Goal: Navigation & Orientation: Understand site structure

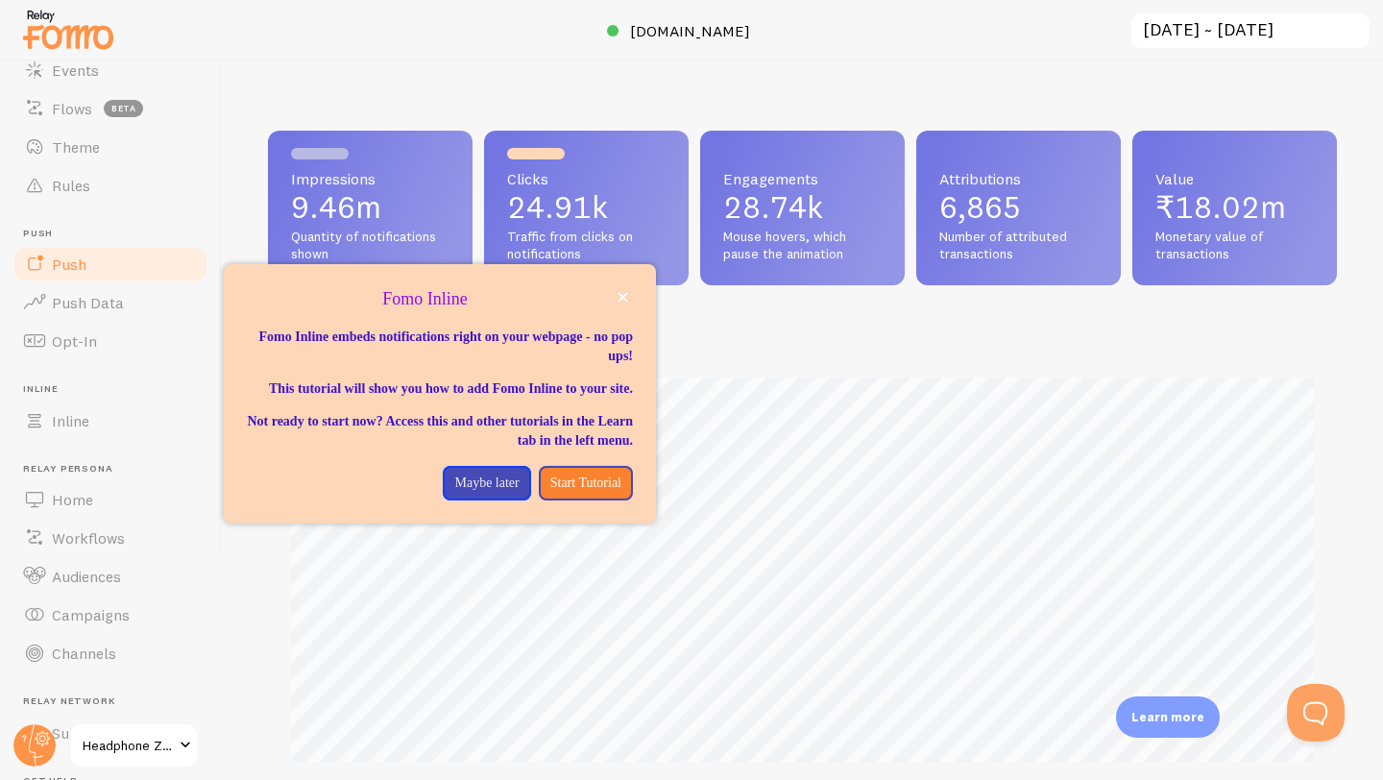
click at [90, 257] on link "Push" at bounding box center [111, 264] width 198 height 38
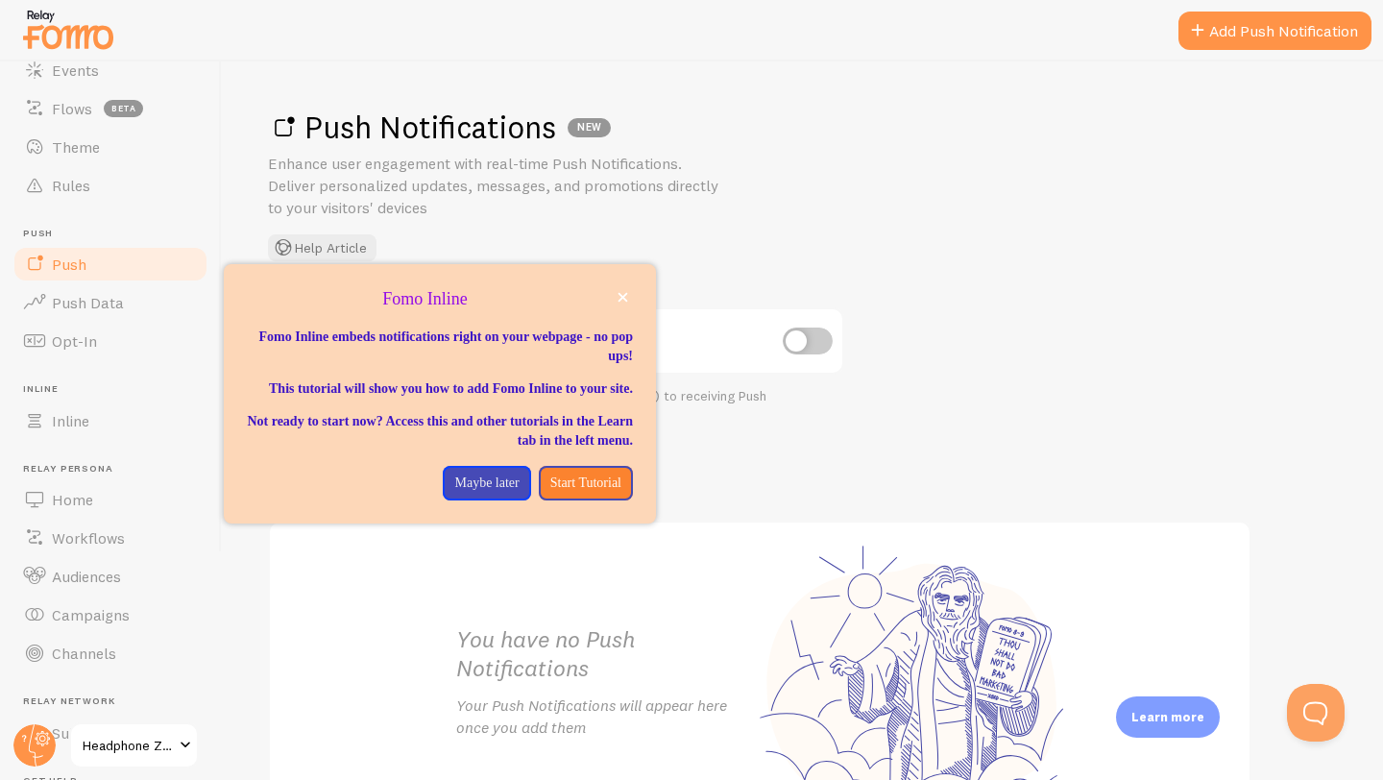
click at [1010, 281] on div "Push Notifications NEW Enhance user engagement with real-time Push Notification…" at bounding box center [802, 420] width 1161 height 718
click at [621, 298] on icon "close," at bounding box center [623, 298] width 10 height 10
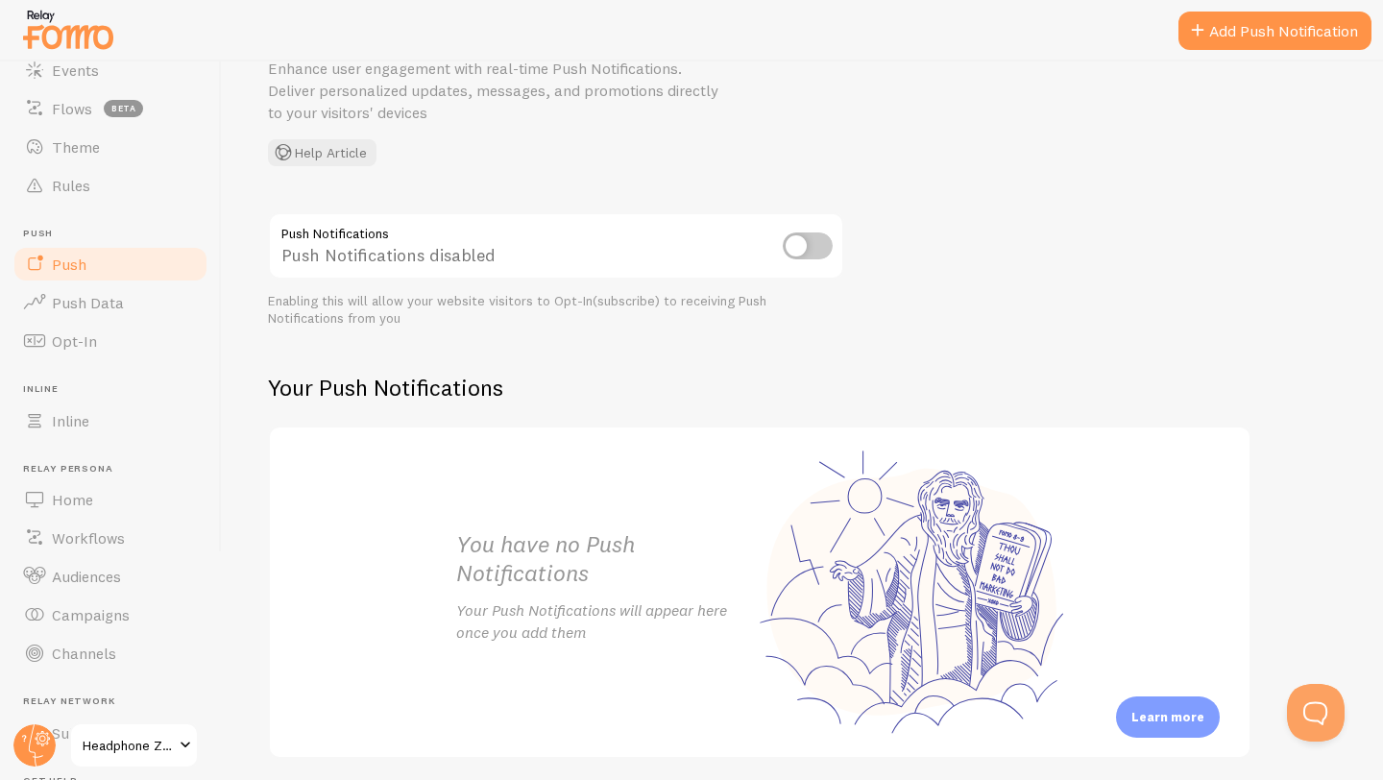
scroll to position [90, 0]
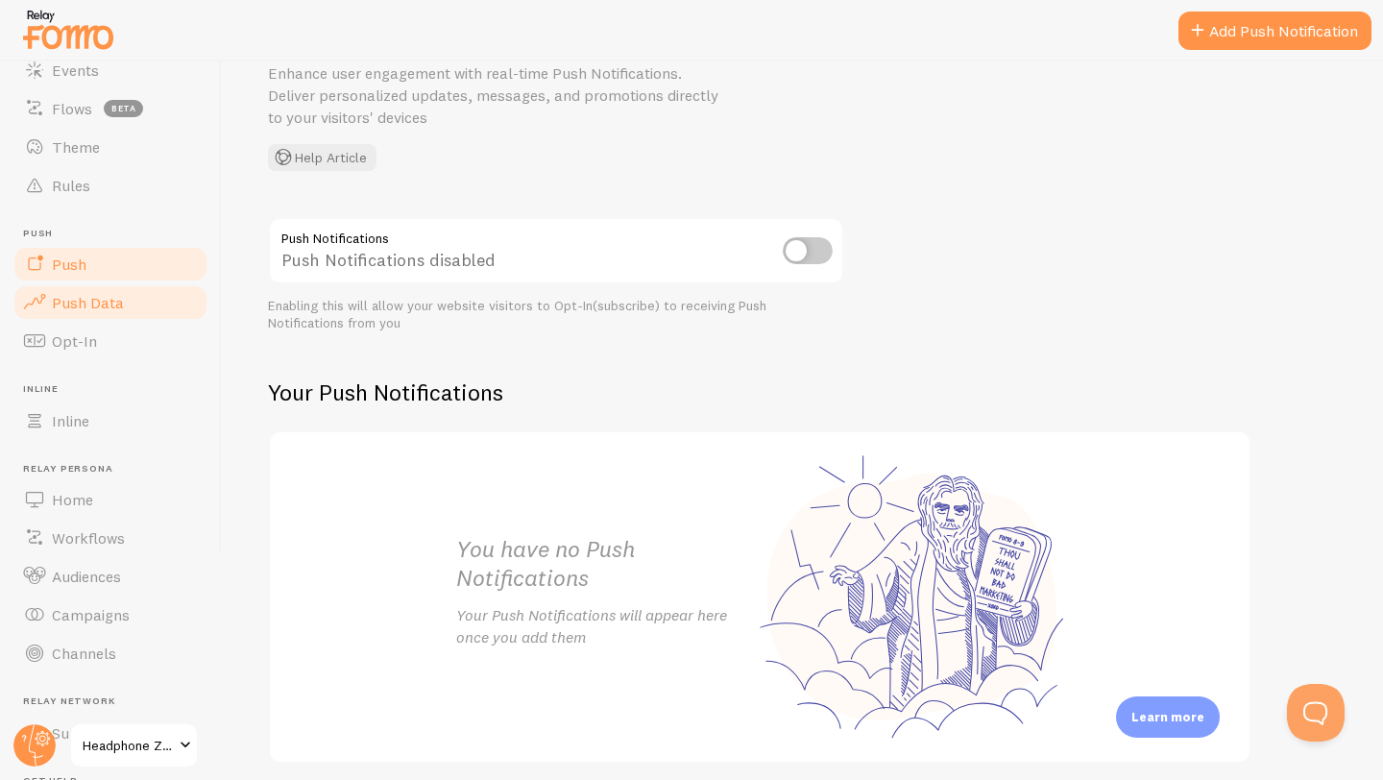
click at [97, 307] on span "Push Data" at bounding box center [88, 302] width 72 height 19
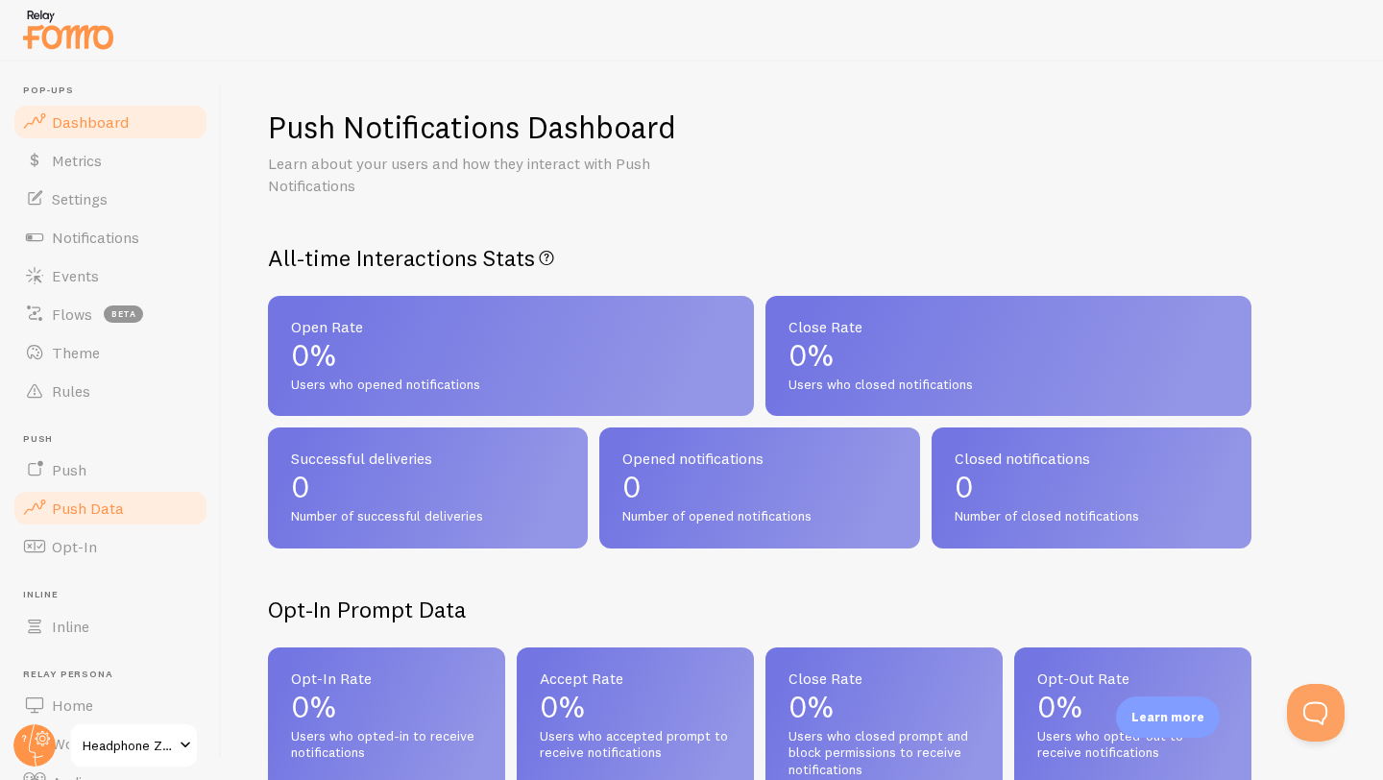
click at [63, 125] on span "Dashboard" at bounding box center [90, 121] width 77 height 19
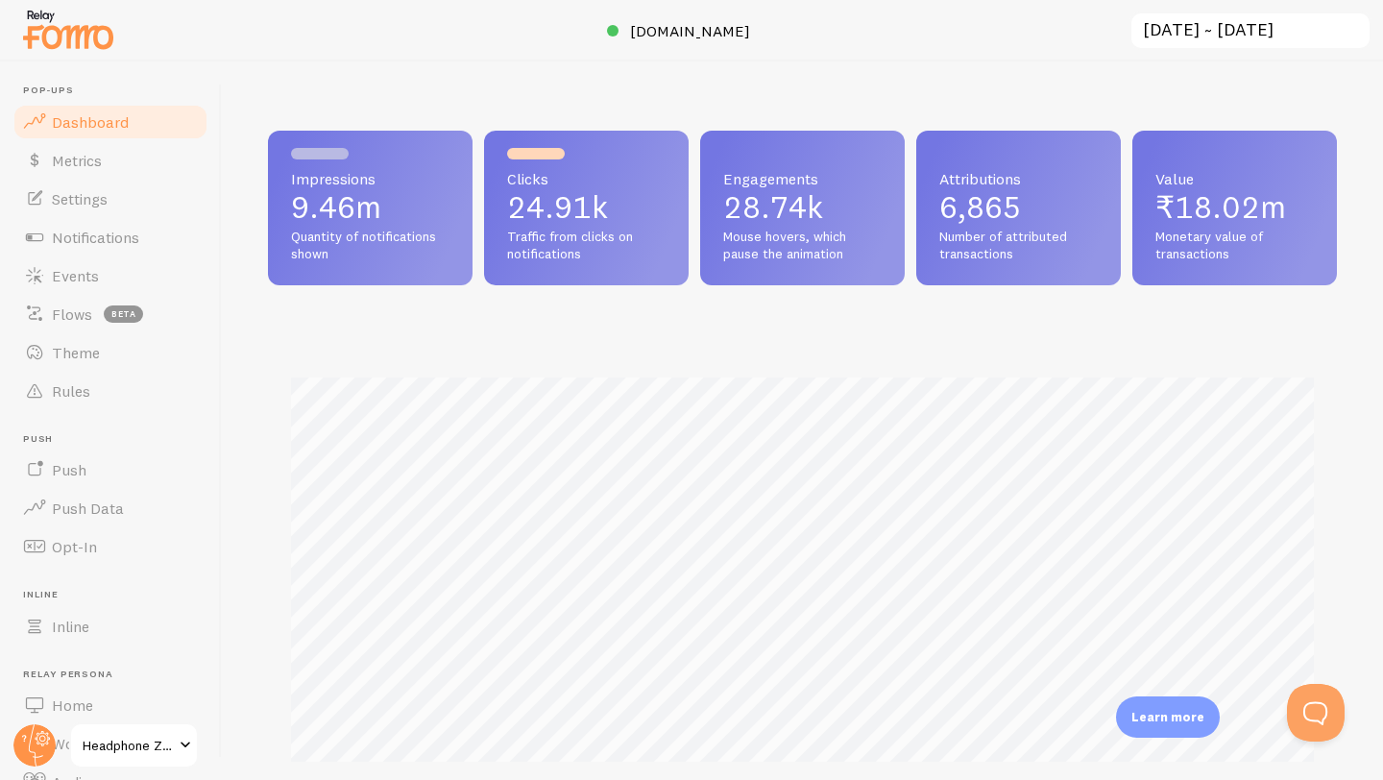
scroll to position [504, 1069]
click at [107, 174] on link "Metrics" at bounding box center [111, 160] width 198 height 38
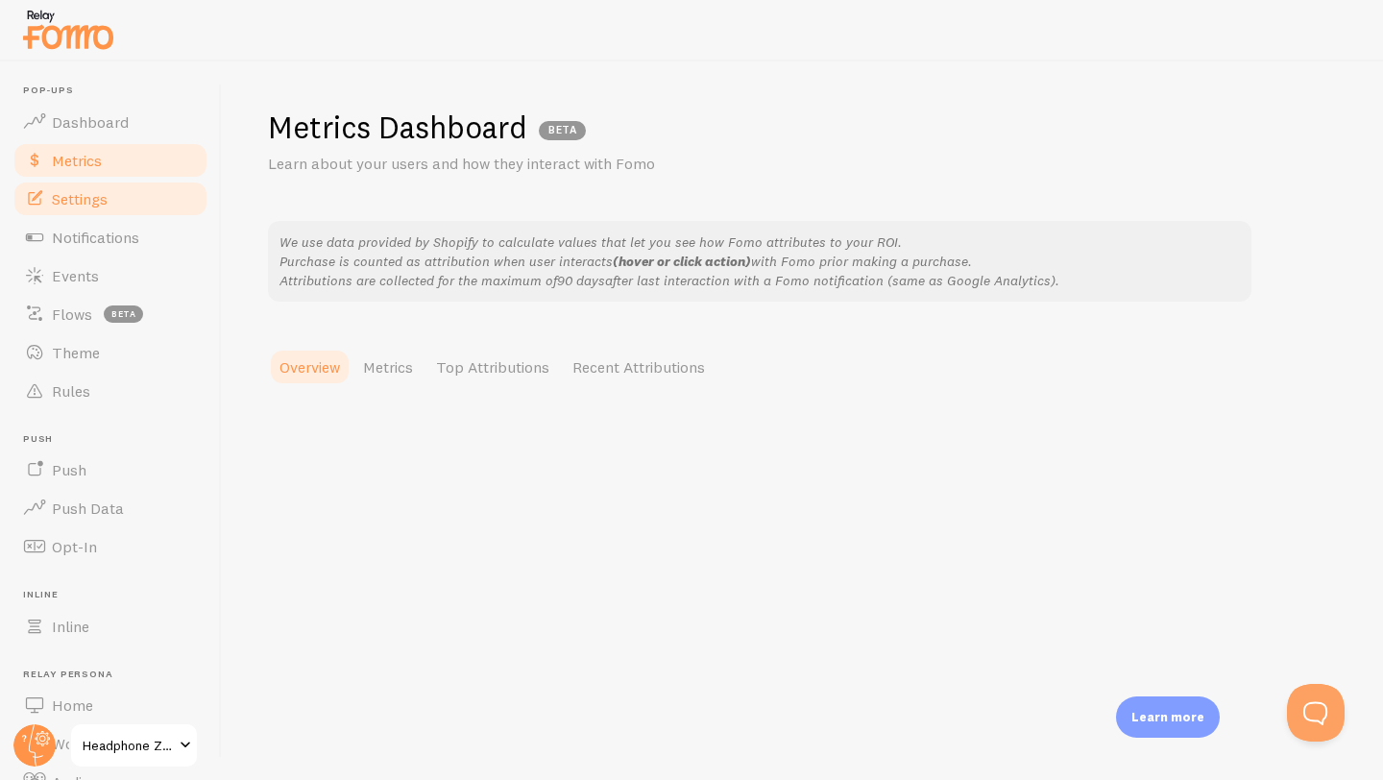
click at [109, 215] on link "Settings" at bounding box center [111, 199] width 198 height 38
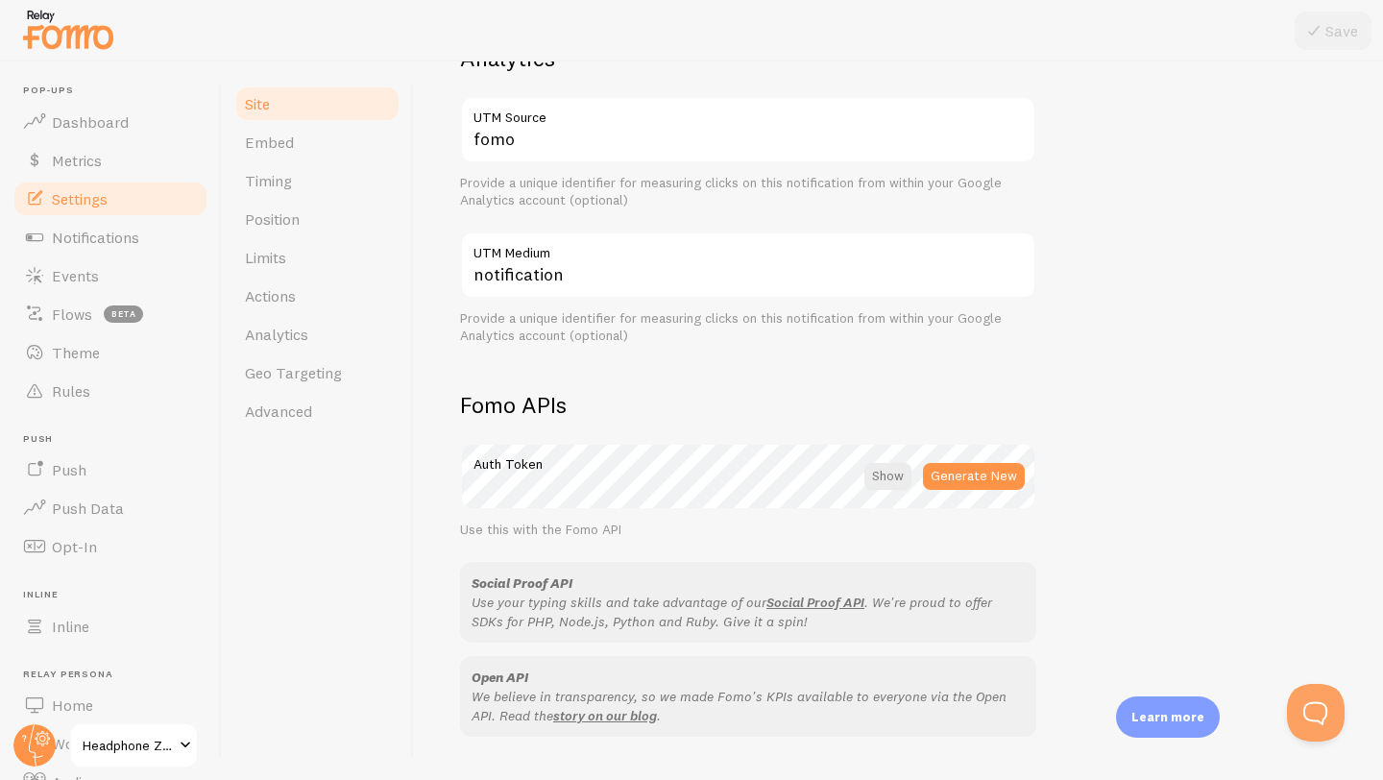
scroll to position [445, 0]
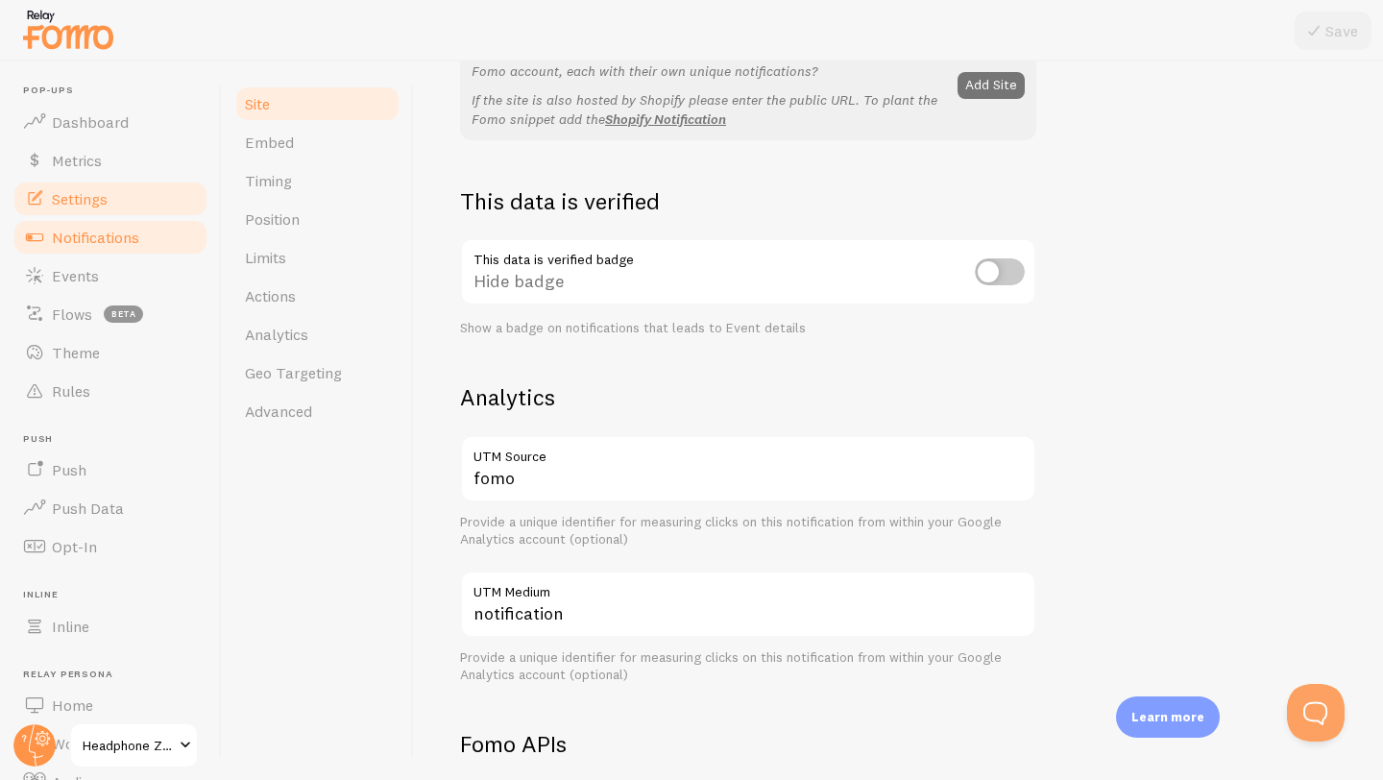
click at [95, 231] on span "Notifications" at bounding box center [95, 237] width 87 height 19
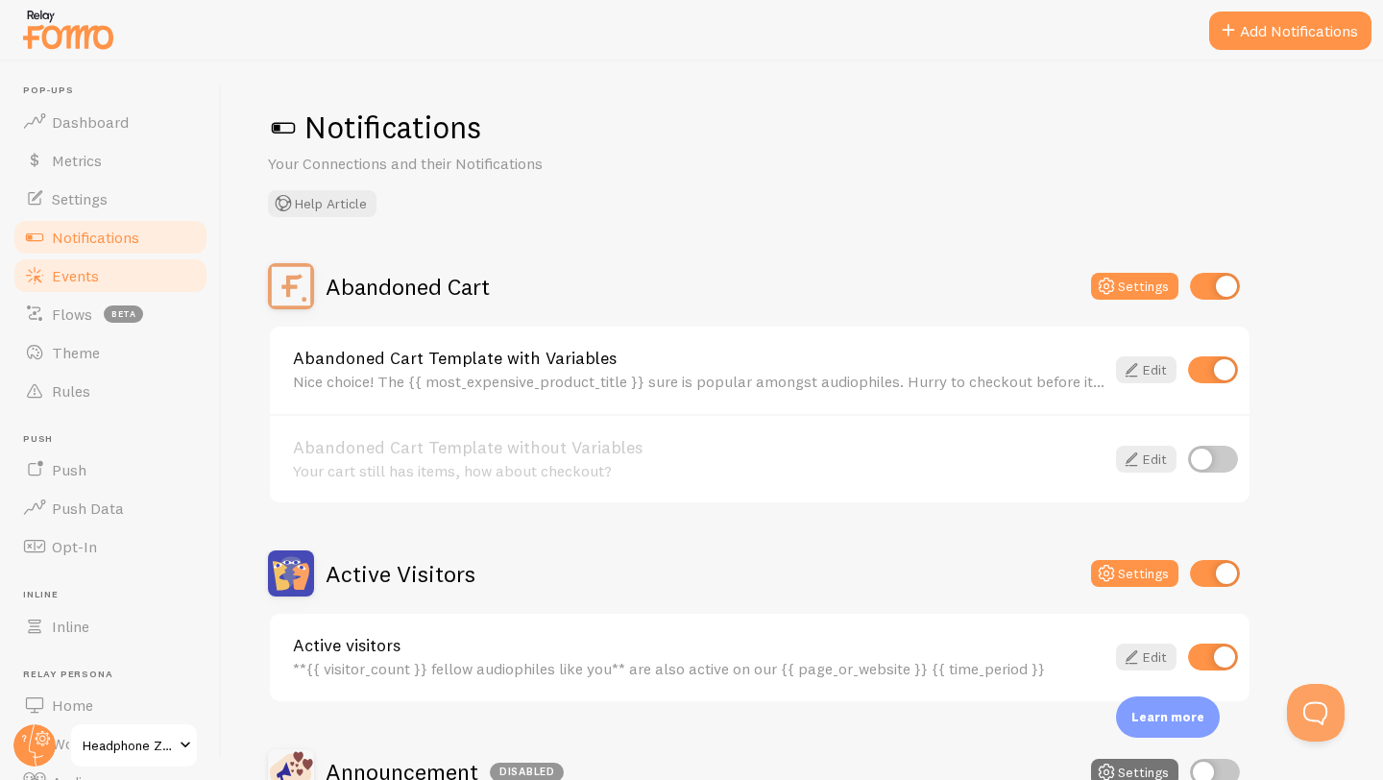
click at [55, 282] on span "Events" at bounding box center [75, 275] width 47 height 19
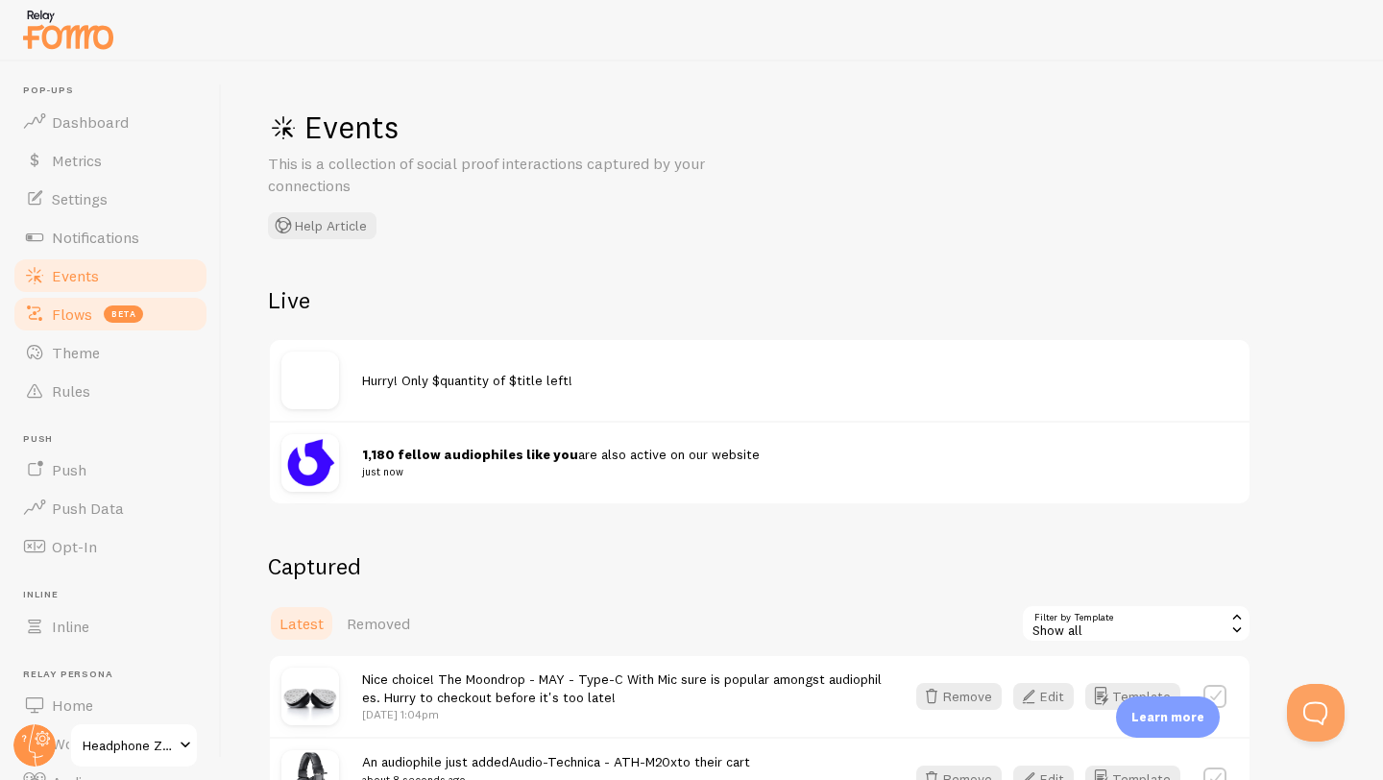
click at [76, 306] on span "Flows" at bounding box center [72, 313] width 40 height 19
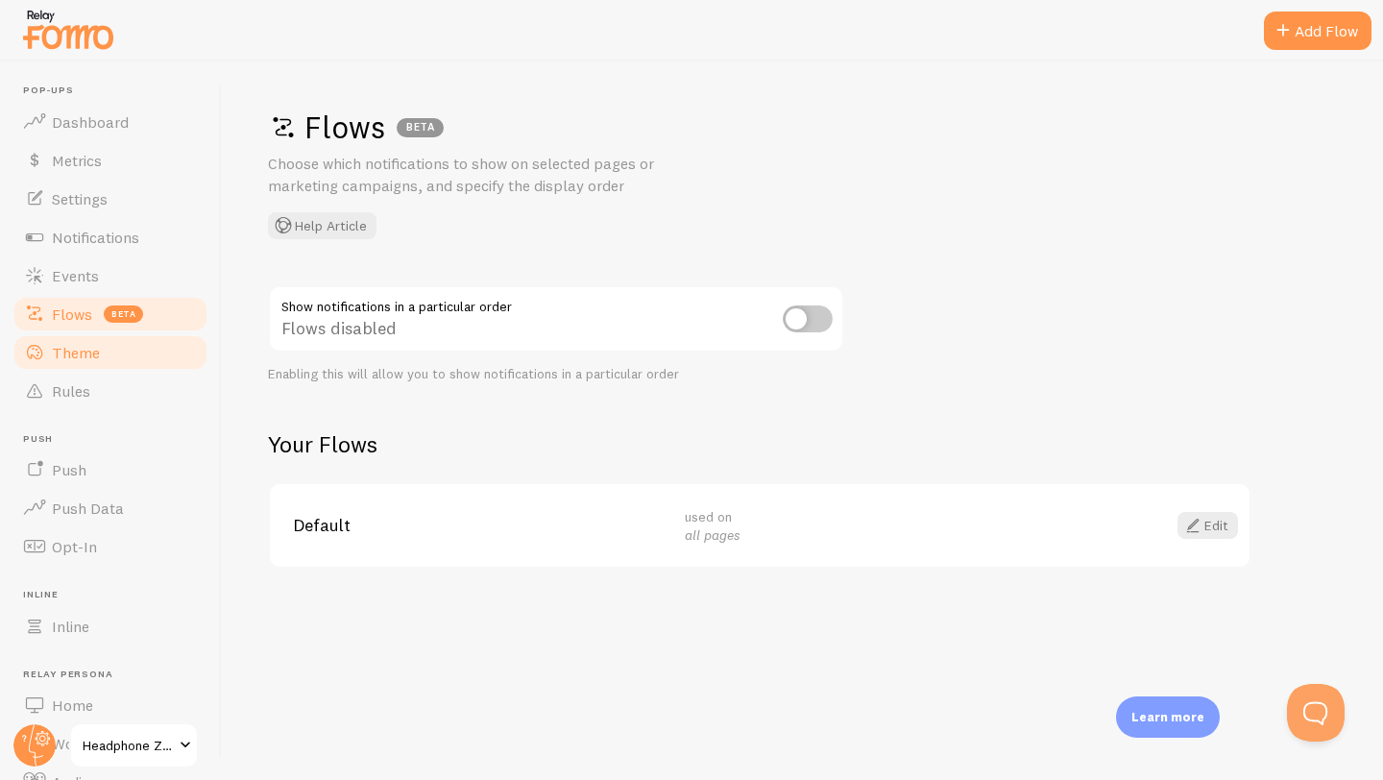
click at [75, 351] on span "Theme" at bounding box center [76, 352] width 48 height 19
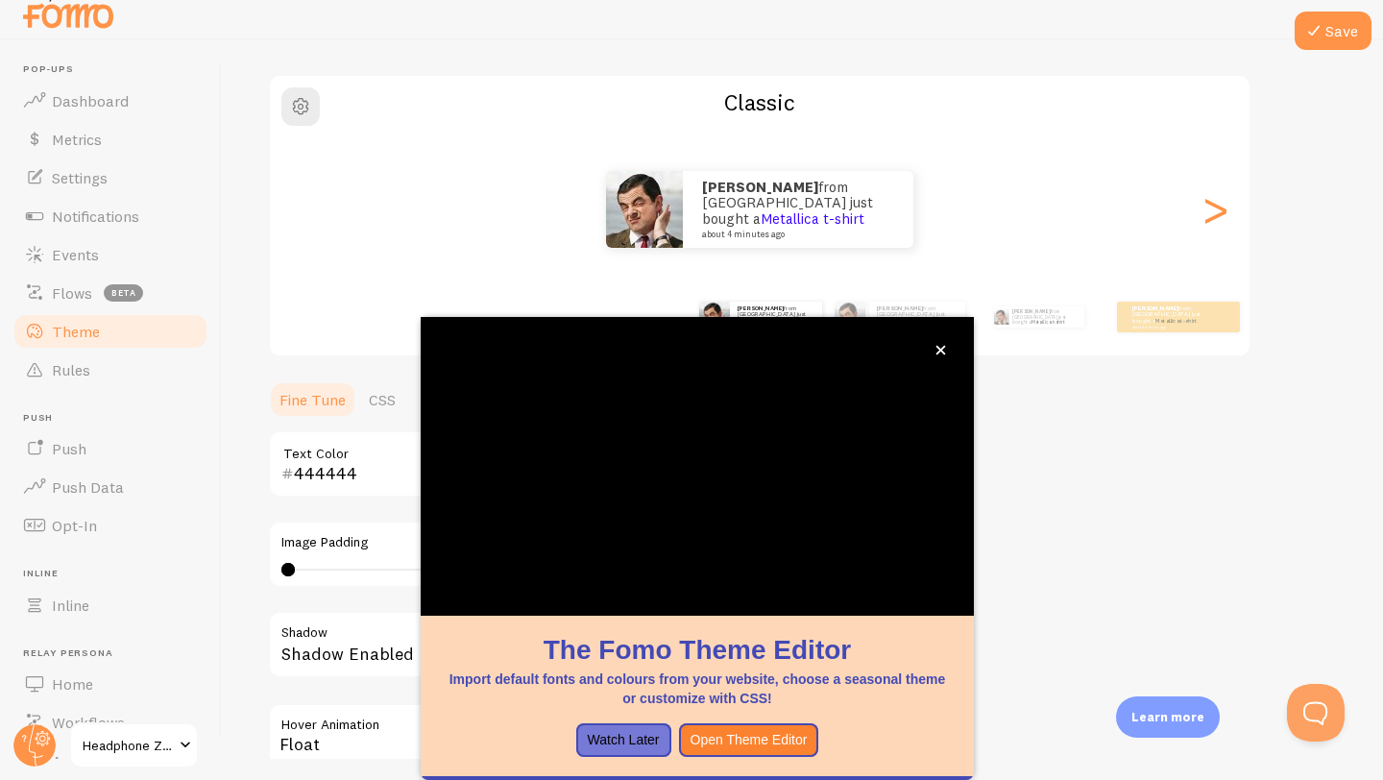
scroll to position [21, 0]
click at [948, 349] on button "close," at bounding box center [941, 350] width 20 height 20
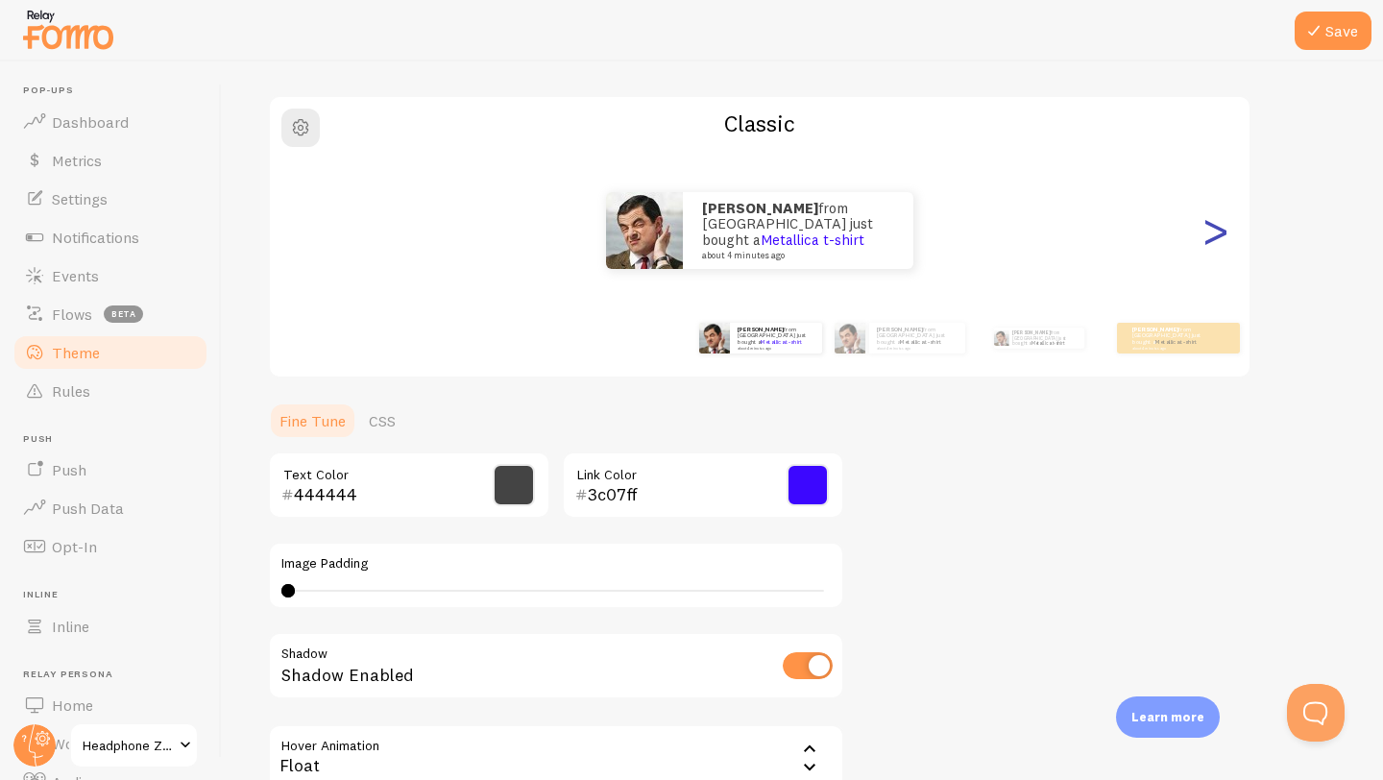
click at [1224, 225] on div ">" at bounding box center [1214, 230] width 23 height 138
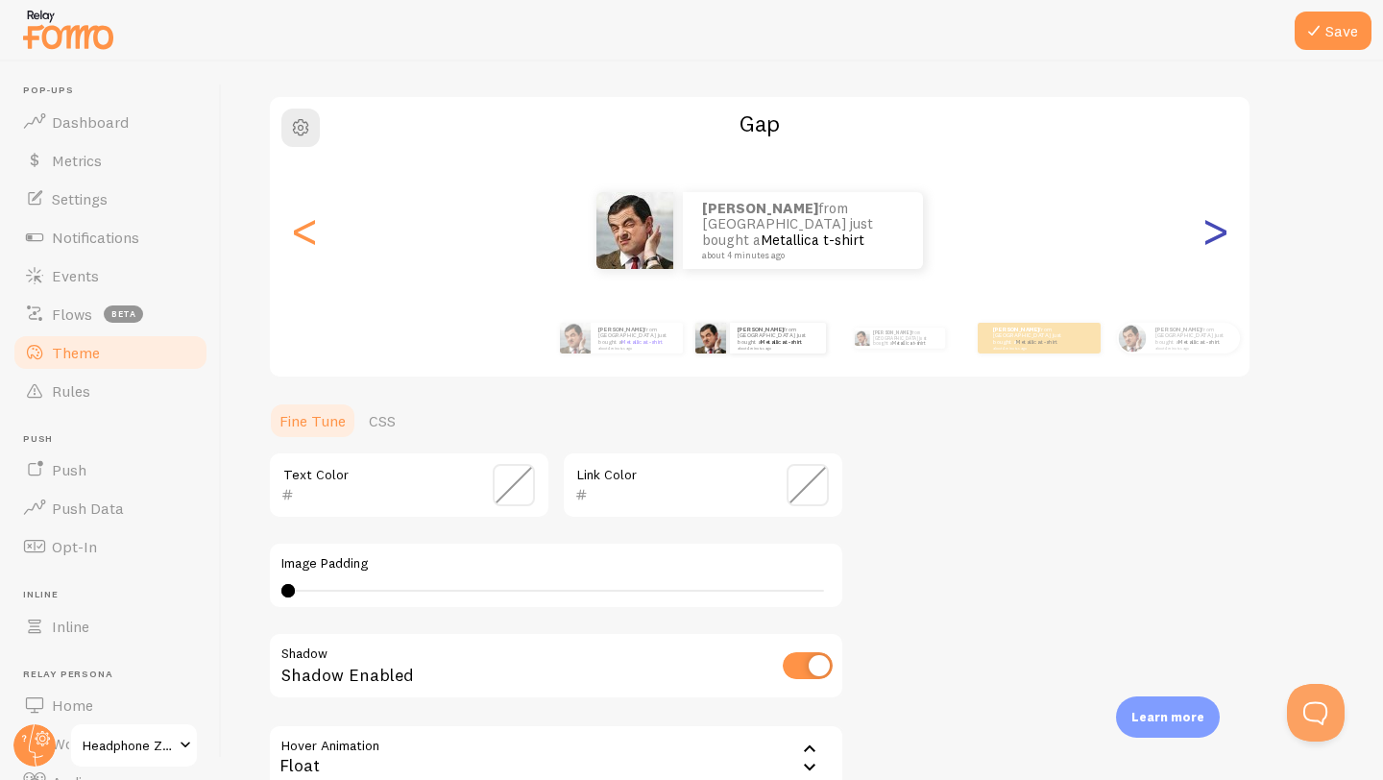
click at [1224, 225] on div ">" at bounding box center [1214, 230] width 23 height 138
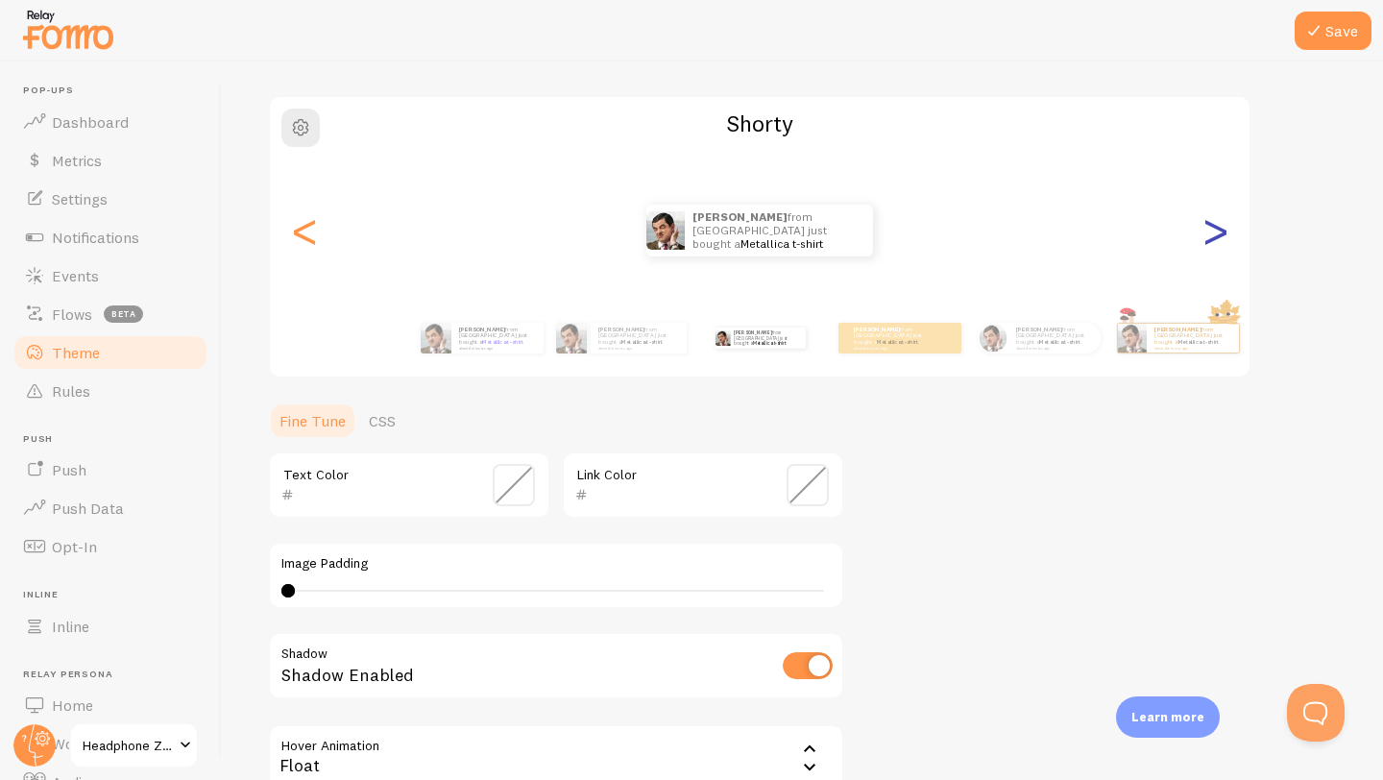
click at [1224, 225] on div ">" at bounding box center [1214, 230] width 23 height 138
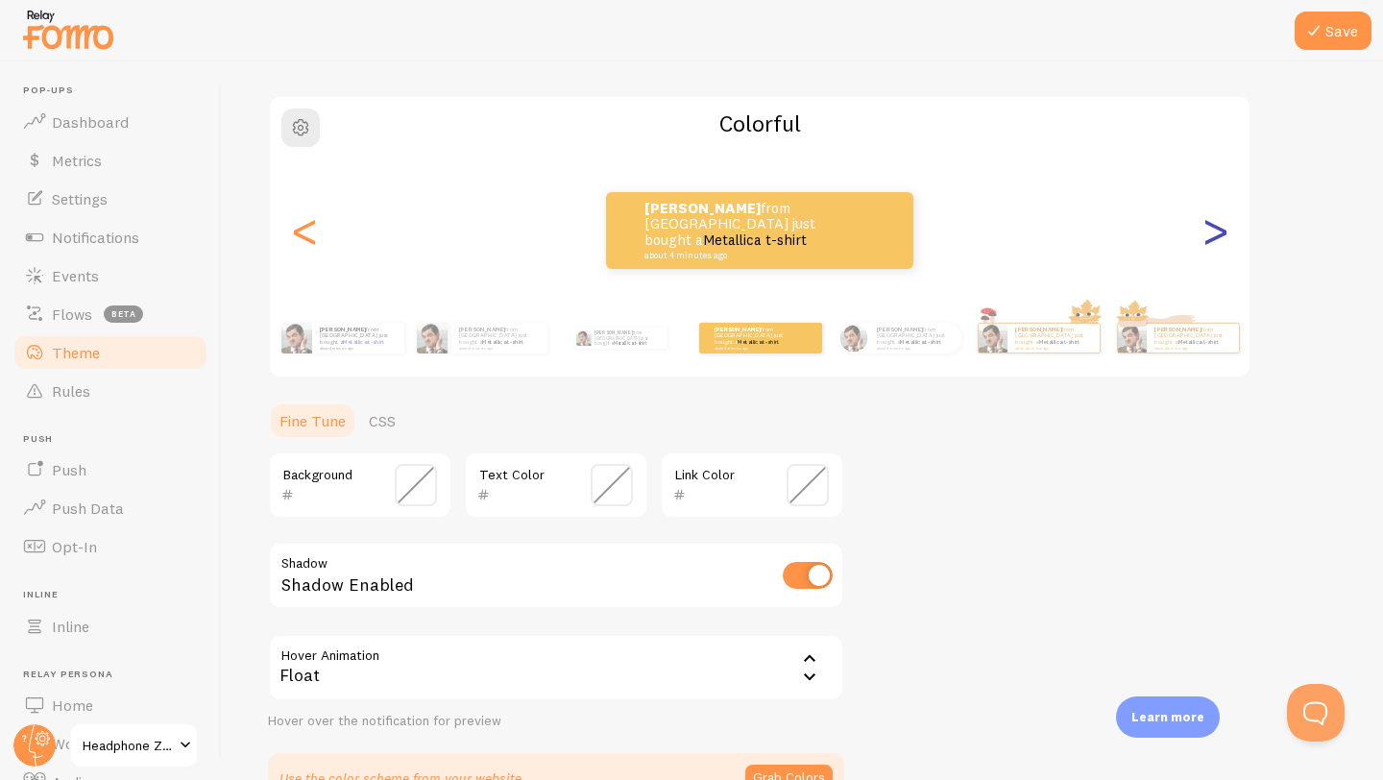
click at [1224, 225] on div ">" at bounding box center [1214, 230] width 23 height 138
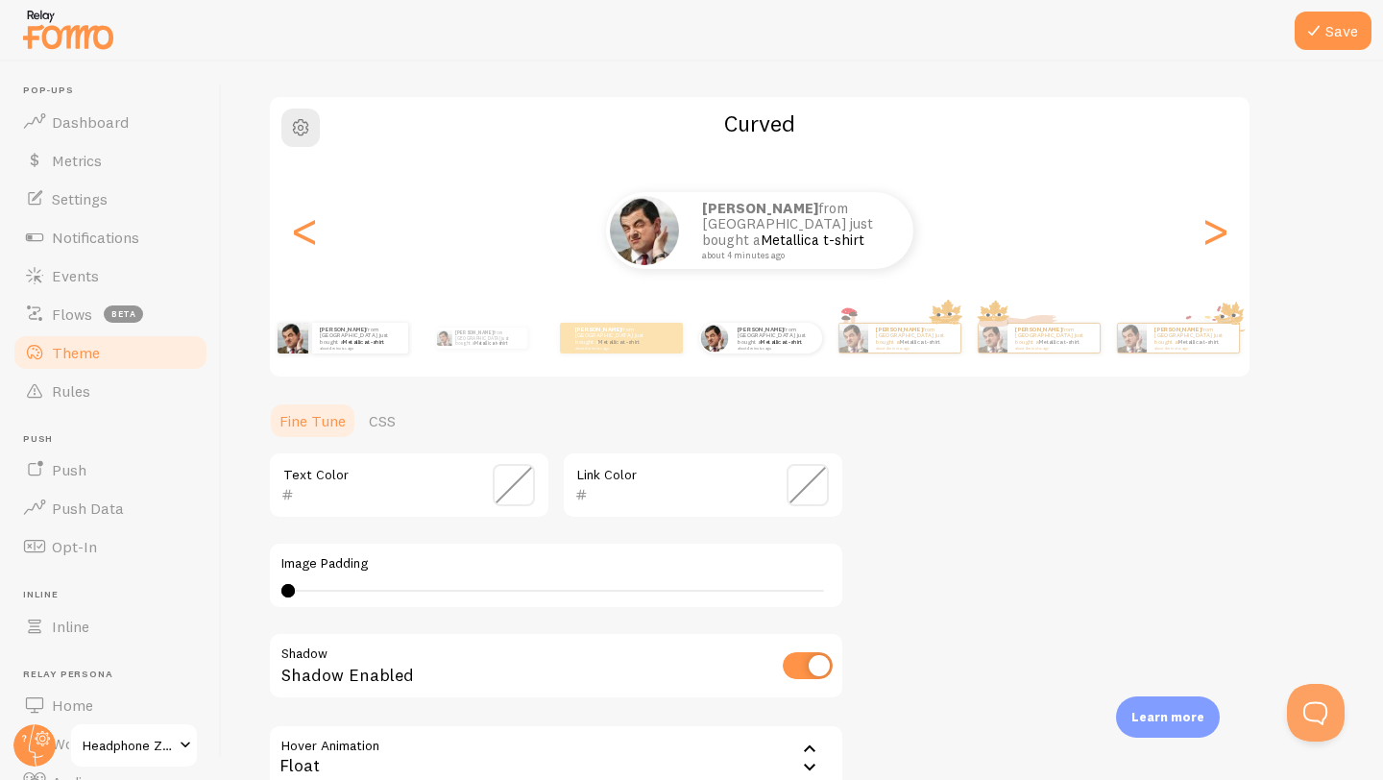
click at [369, 361] on div "[PERSON_NAME] from [GEOGRAPHIC_DATA] just bought a Metallica t-shirt about 4 mi…" at bounding box center [342, 338] width 124 height 54
type input "0"
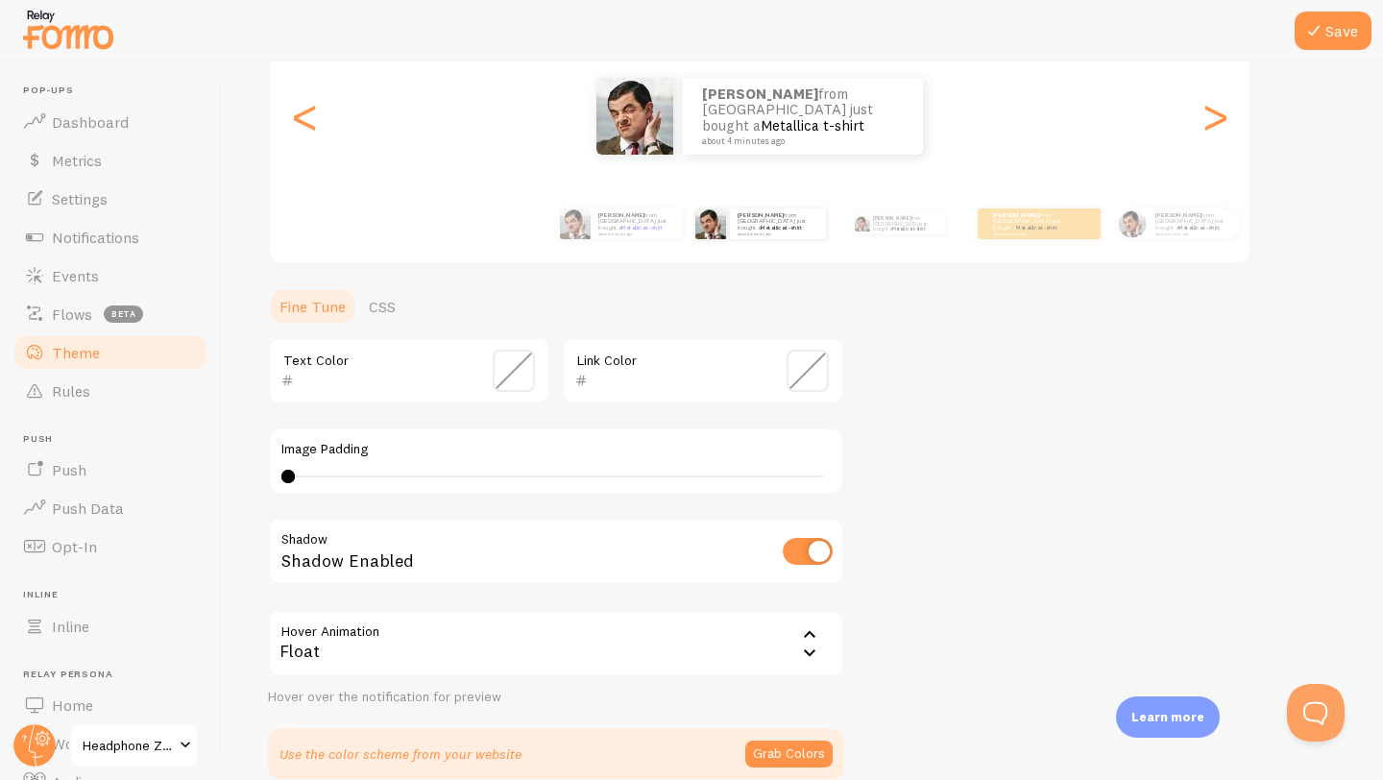
scroll to position [331, 0]
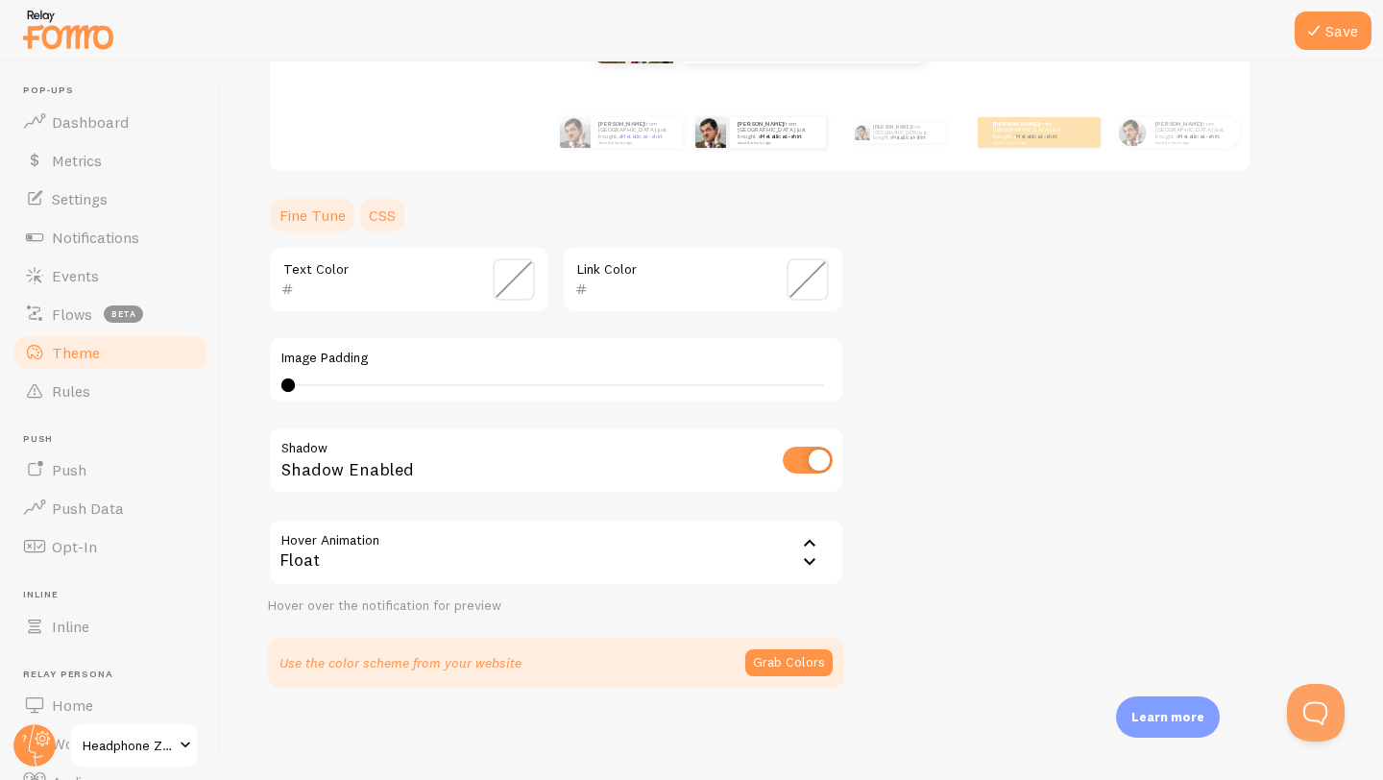
click at [376, 214] on link "CSS" at bounding box center [382, 215] width 50 height 38
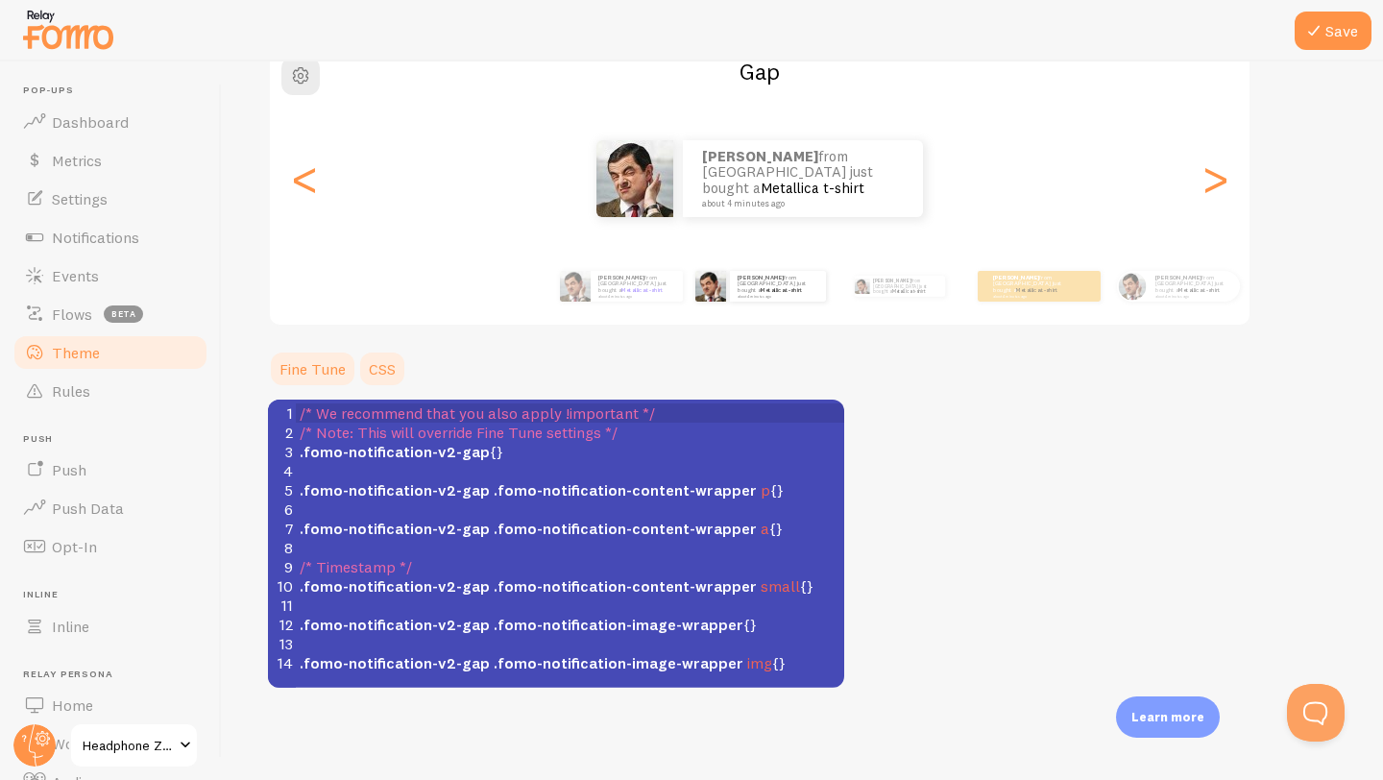
click at [320, 372] on link "Fine Tune" at bounding box center [312, 369] width 89 height 38
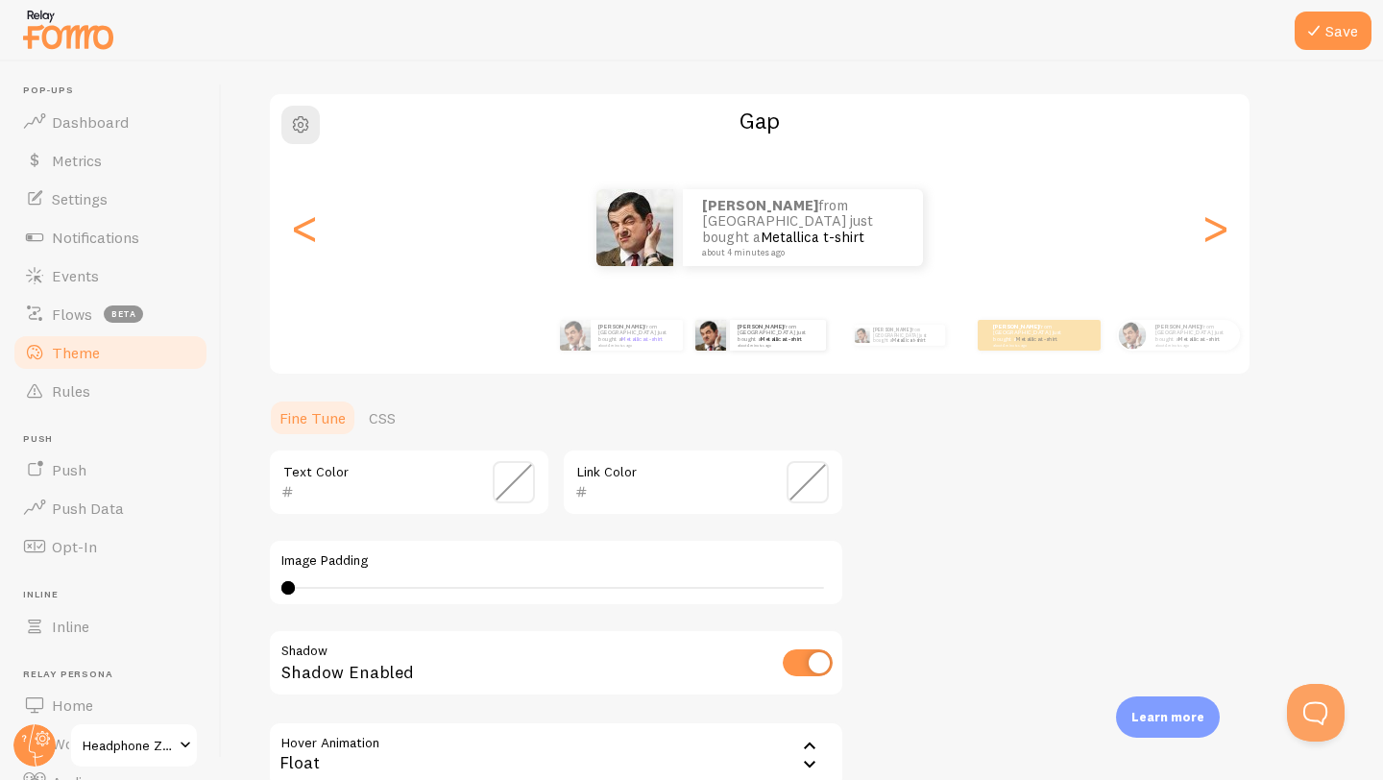
scroll to position [0, 0]
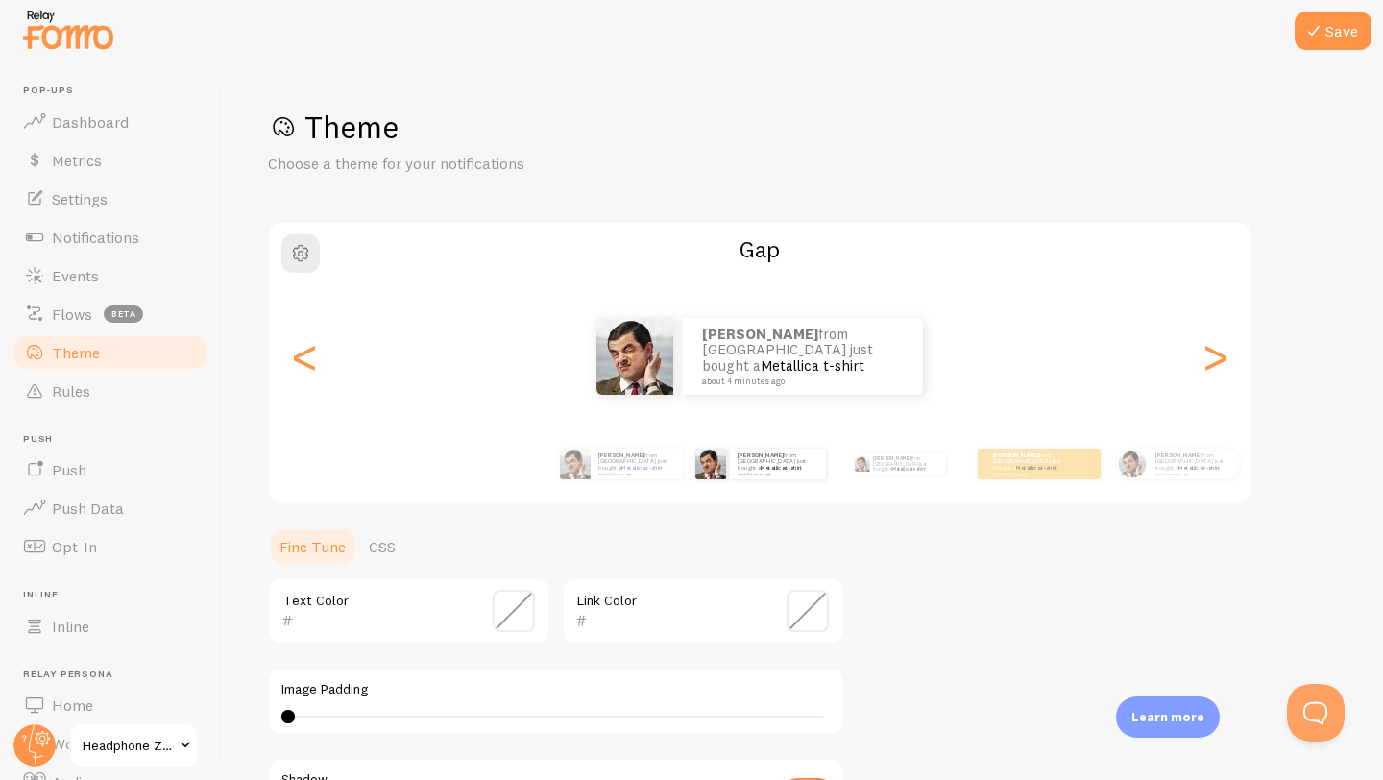
click at [315, 546] on link "Fine Tune" at bounding box center [312, 546] width 89 height 38
click at [364, 545] on link "CSS" at bounding box center [382, 546] width 50 height 38
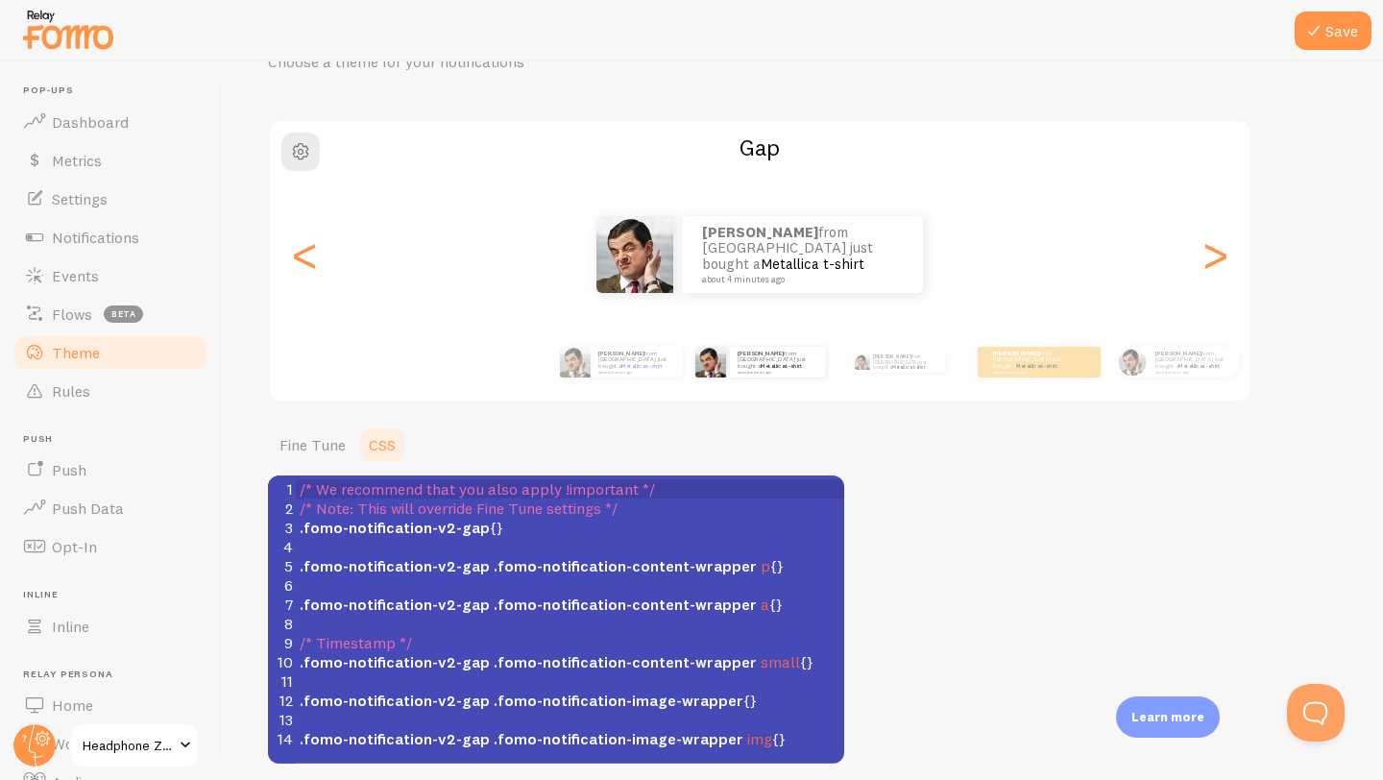
scroll to position [178, 0]
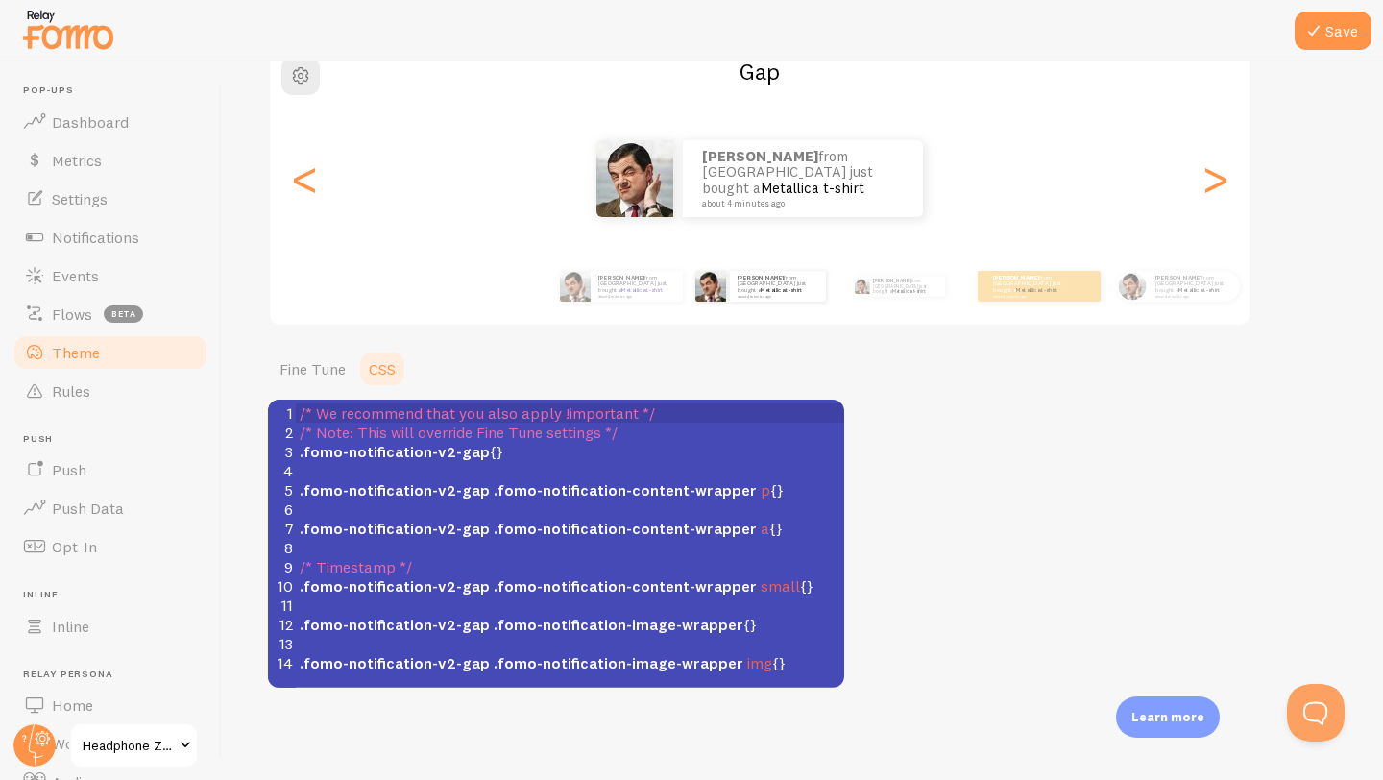
click at [1000, 567] on div "Theme Choose a theme for your notifications Gap [PERSON_NAME] from [GEOGRAPHIC_…" at bounding box center [802, 309] width 1069 height 758
click at [966, 482] on div "Theme Choose a theme for your notifications Gap [PERSON_NAME] from [GEOGRAPHIC_…" at bounding box center [802, 309] width 1069 height 758
click at [304, 376] on link "Fine Tune" at bounding box center [312, 369] width 89 height 38
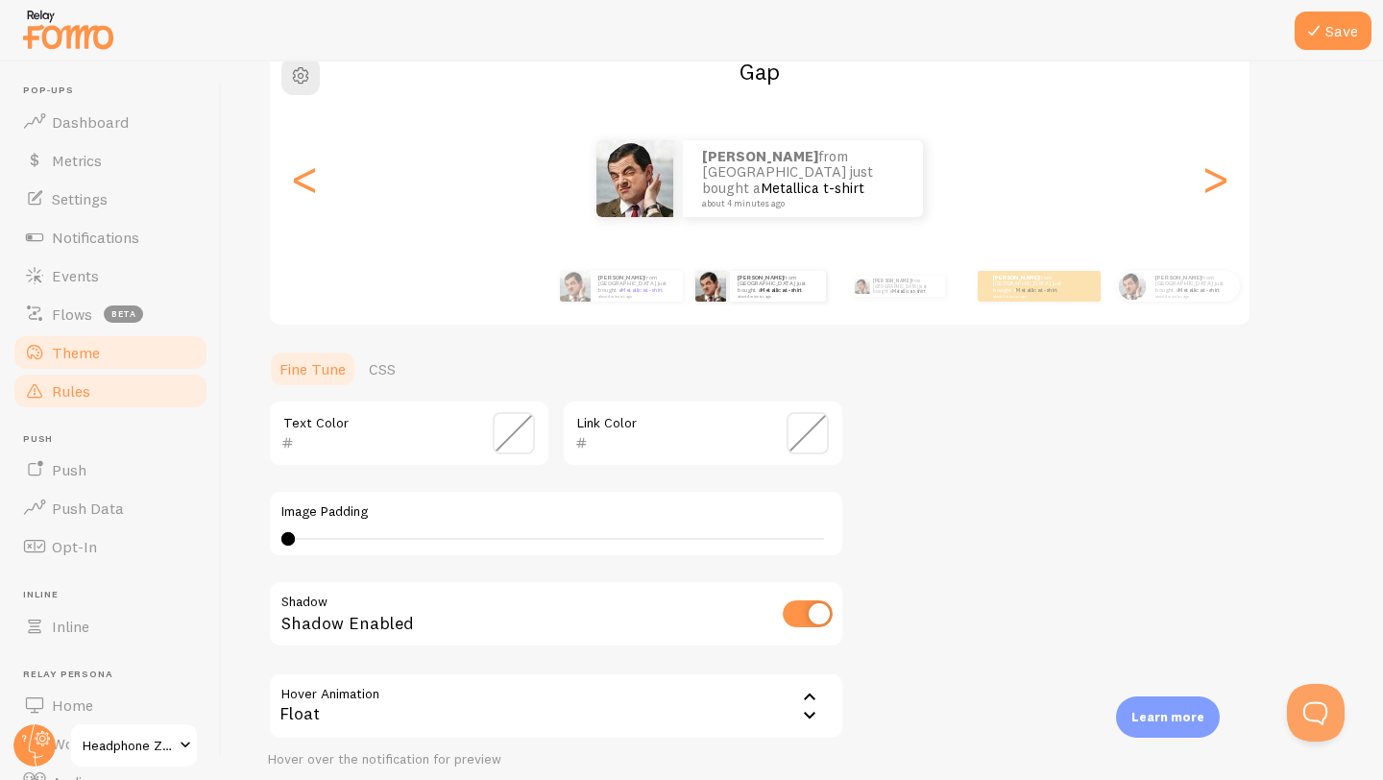
click at [87, 397] on span "Rules" at bounding box center [71, 390] width 38 height 19
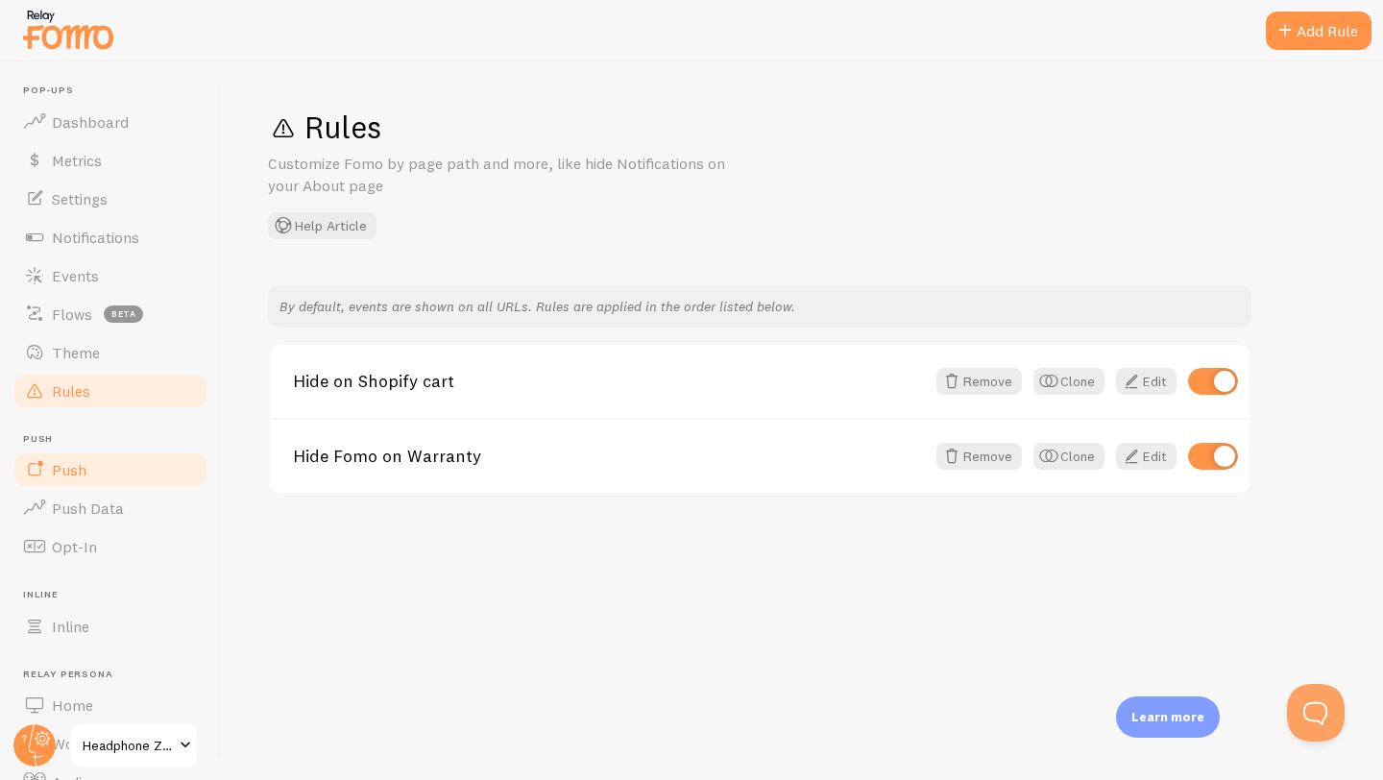
click at [61, 473] on span "Push" at bounding box center [69, 469] width 35 height 19
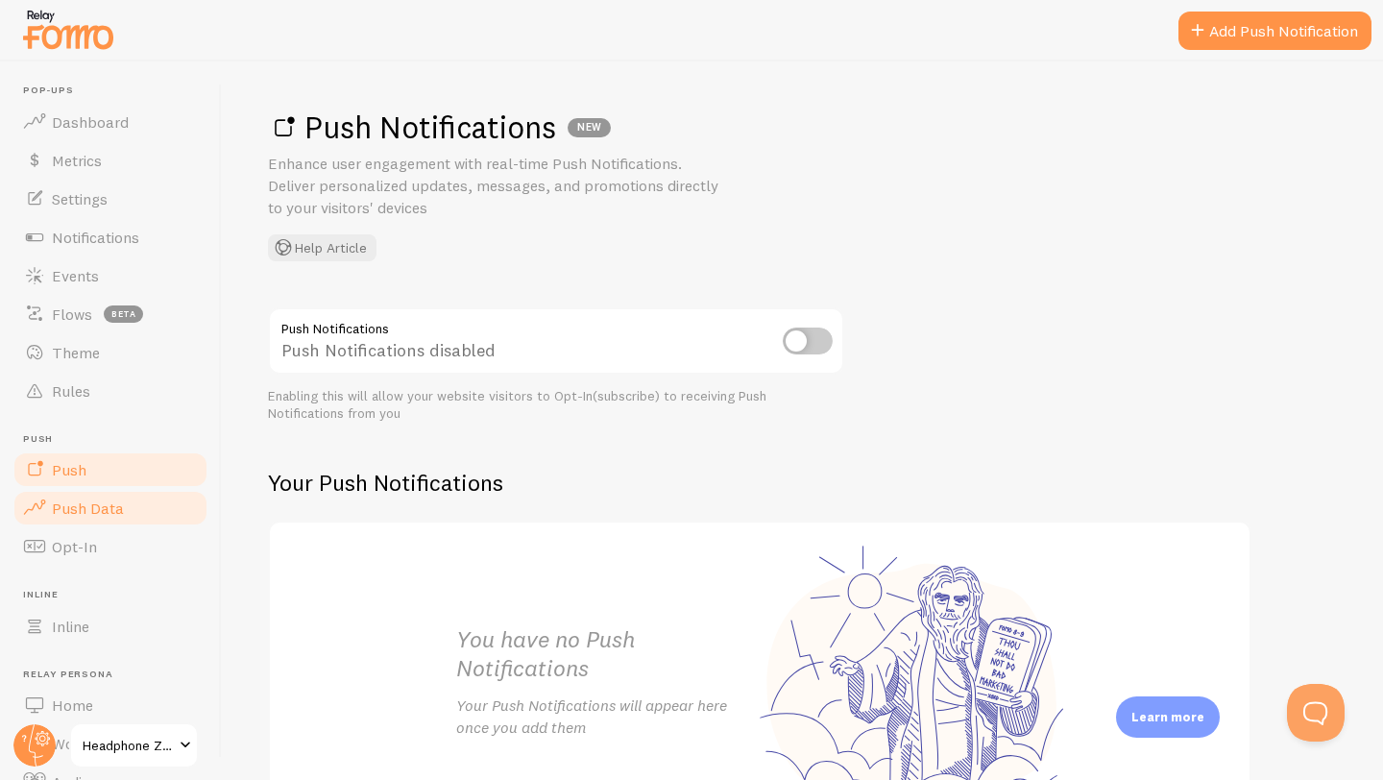
click at [76, 511] on span "Push Data" at bounding box center [88, 507] width 72 height 19
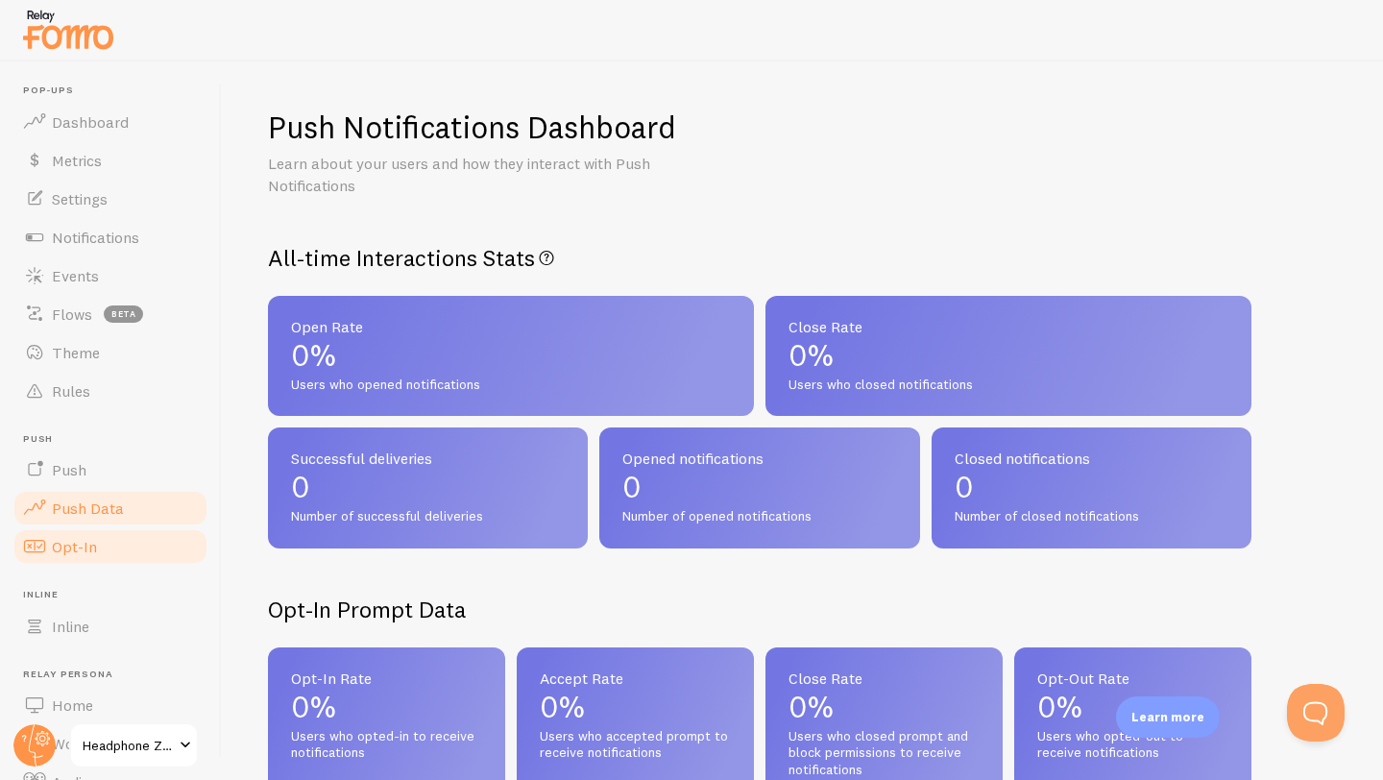
click at [74, 537] on span "Opt-In" at bounding box center [74, 546] width 45 height 19
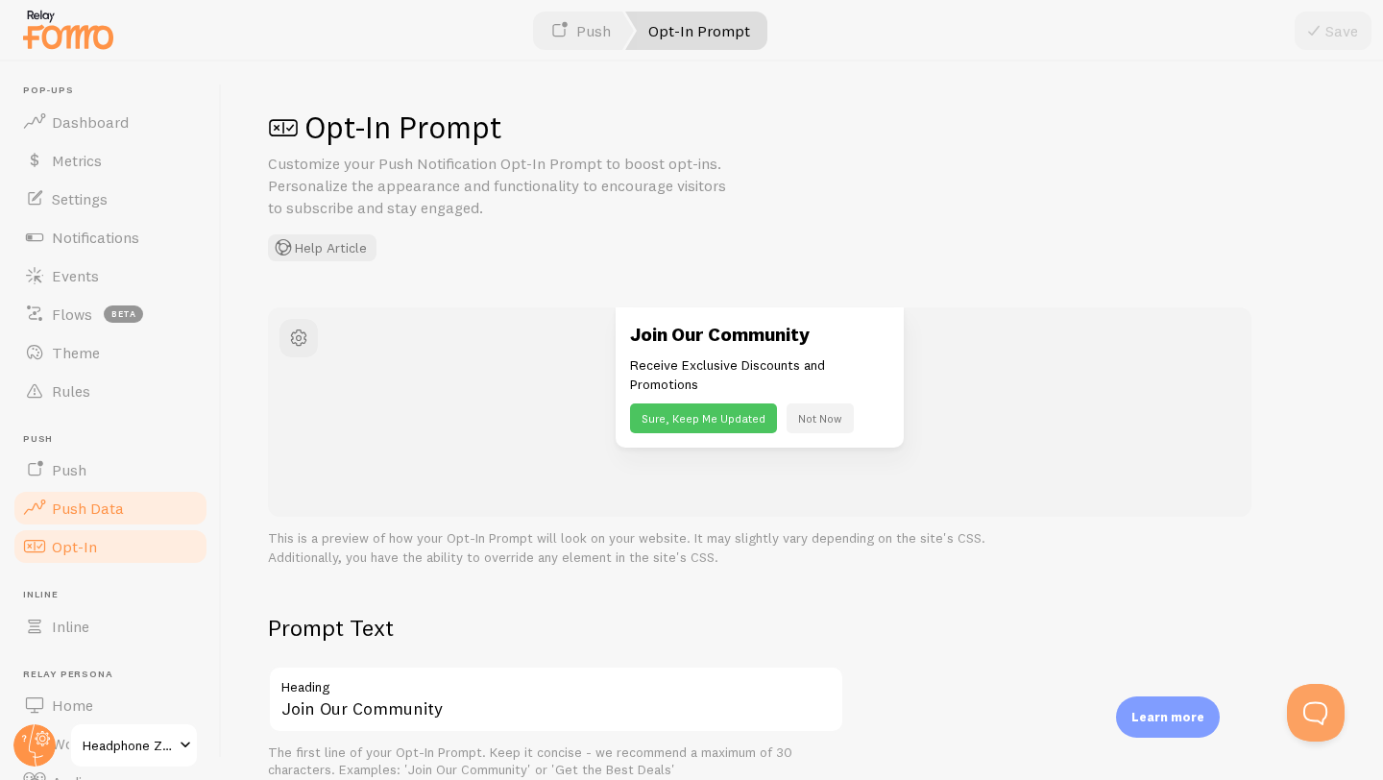
click at [75, 503] on span "Push Data" at bounding box center [88, 507] width 72 height 19
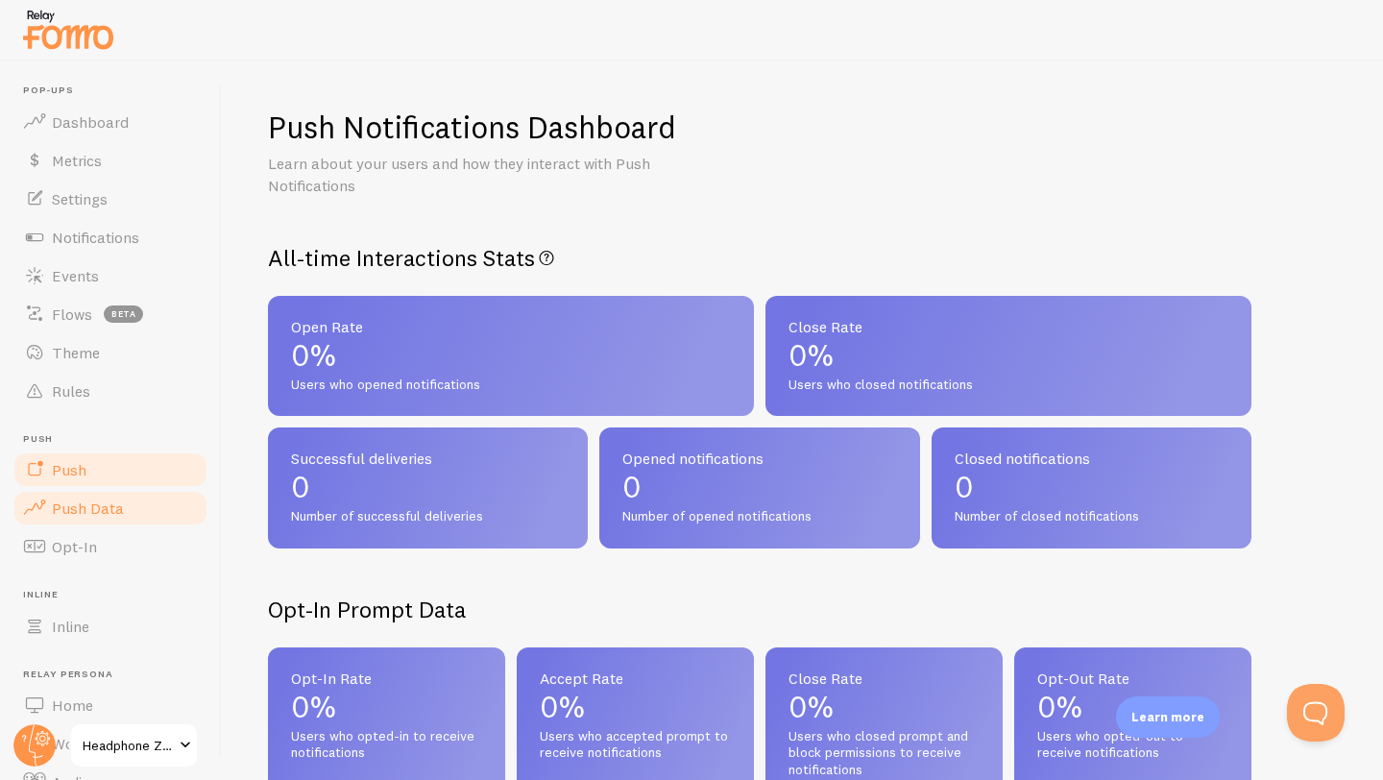
click at [72, 476] on span "Push" at bounding box center [69, 469] width 35 height 19
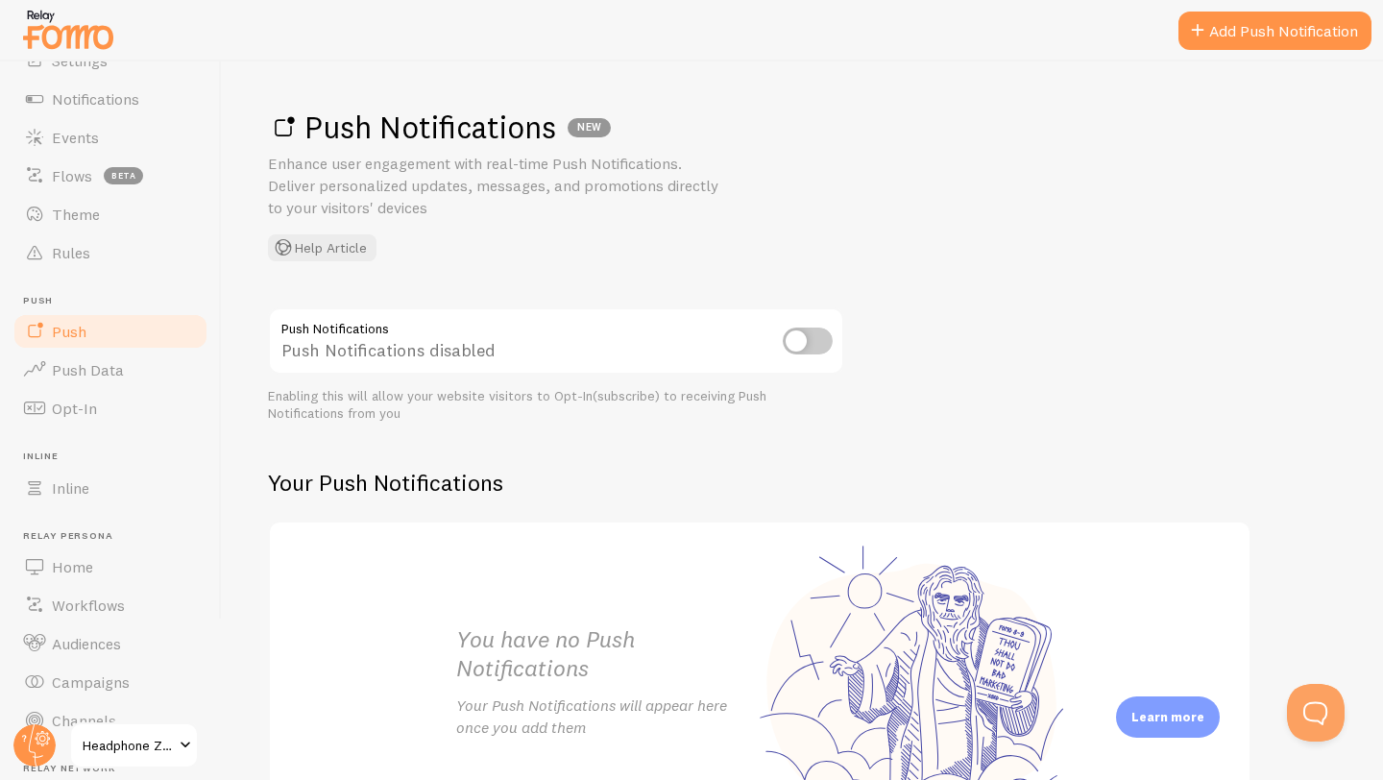
scroll to position [154, 0]
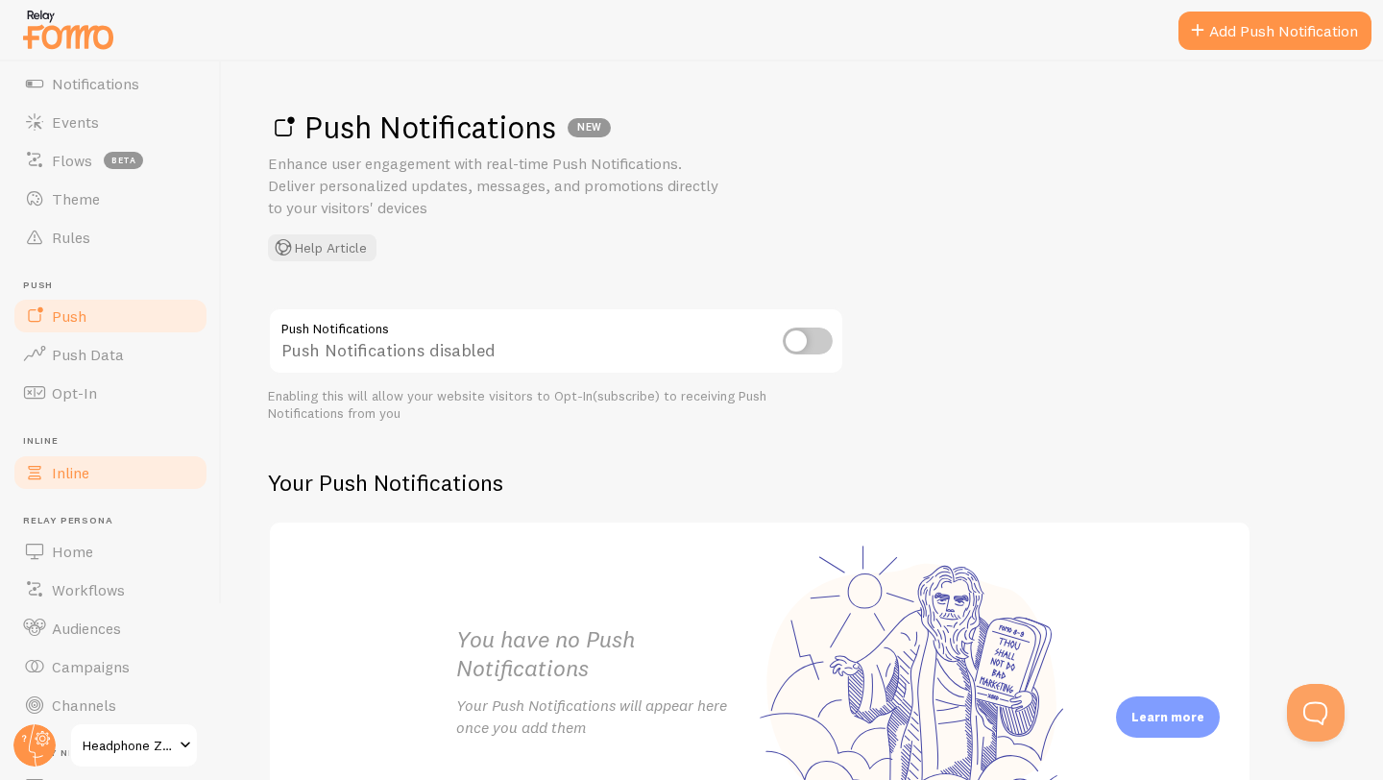
click at [43, 489] on link "Inline" at bounding box center [111, 472] width 198 height 38
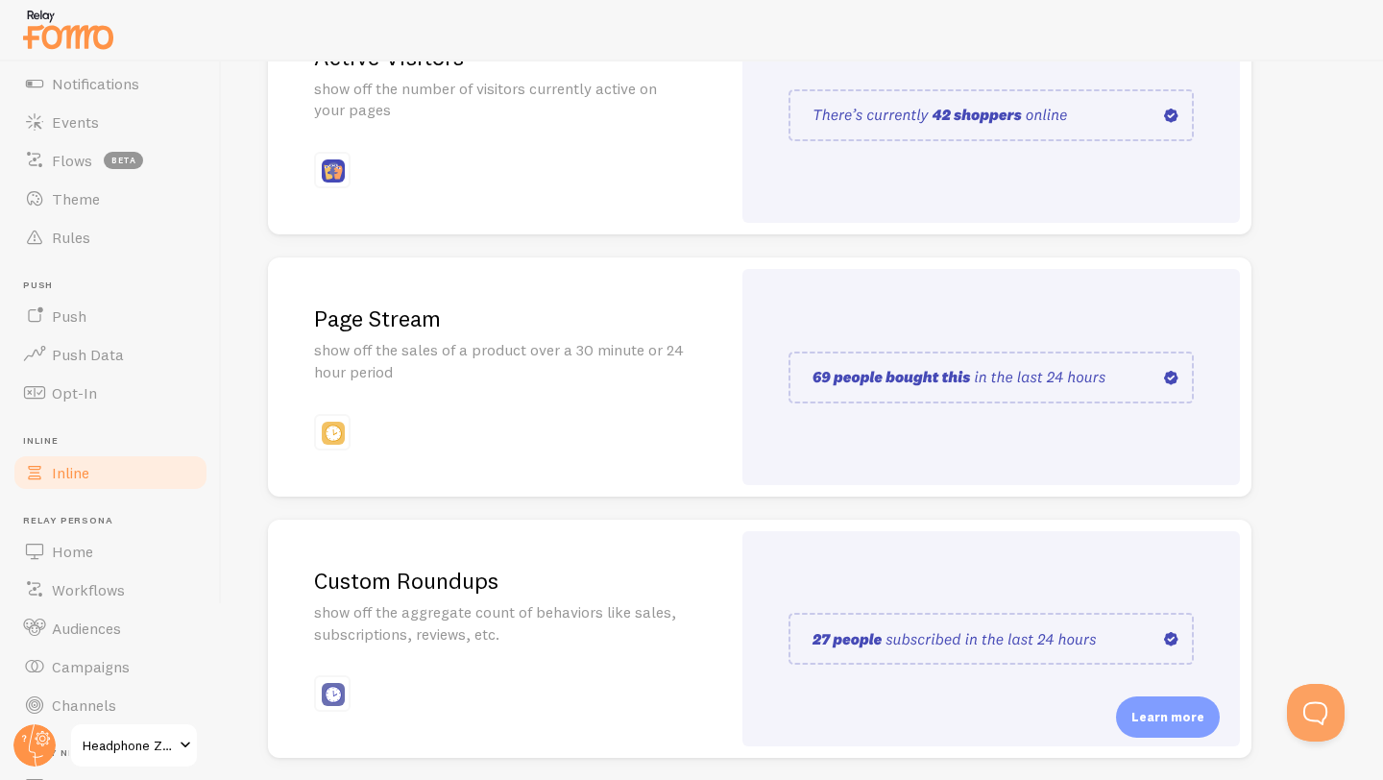
scroll to position [381, 0]
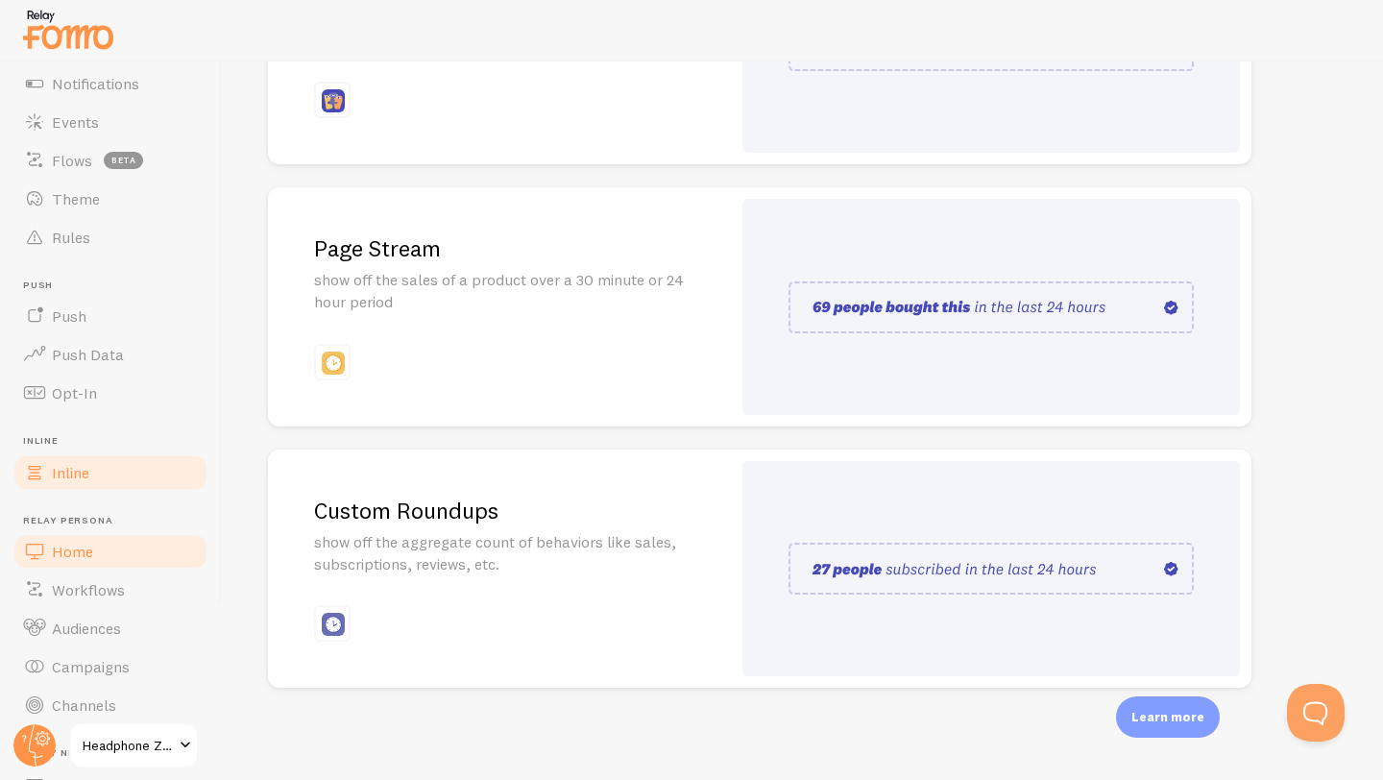
click at [90, 535] on link "Home" at bounding box center [111, 551] width 198 height 38
click at [75, 584] on span "Workflows" at bounding box center [88, 589] width 73 height 19
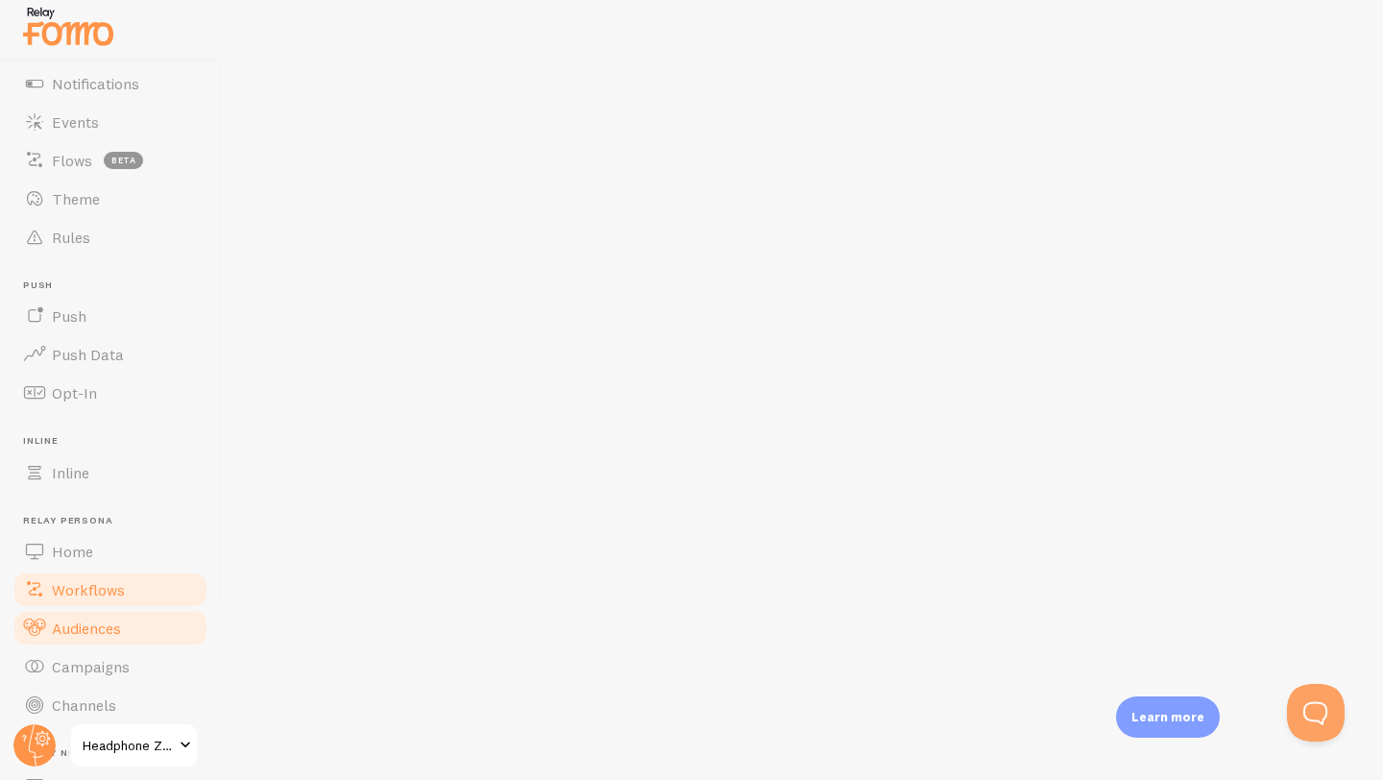
click at [77, 631] on span "Audiences" at bounding box center [86, 627] width 69 height 19
click at [78, 664] on span "Campaigns" at bounding box center [91, 666] width 78 height 19
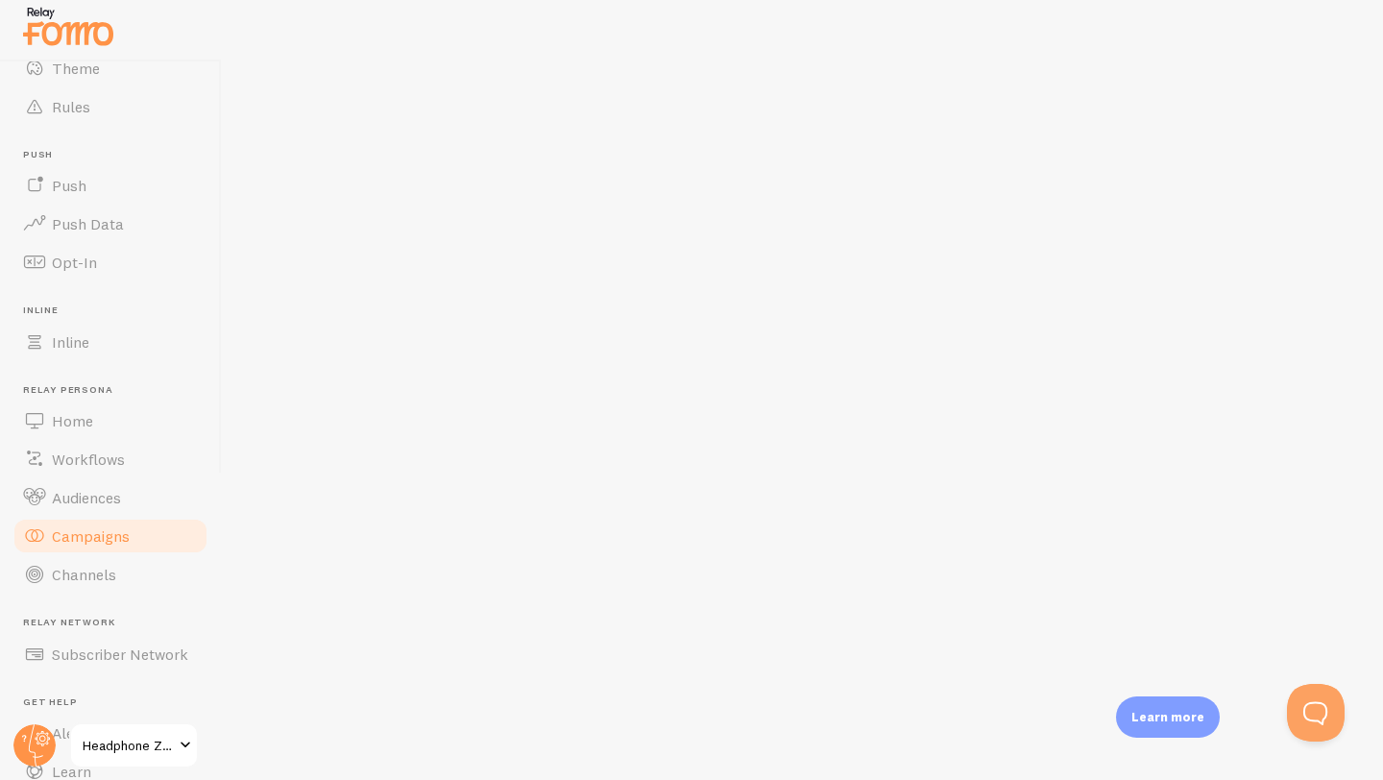
scroll to position [292, 0]
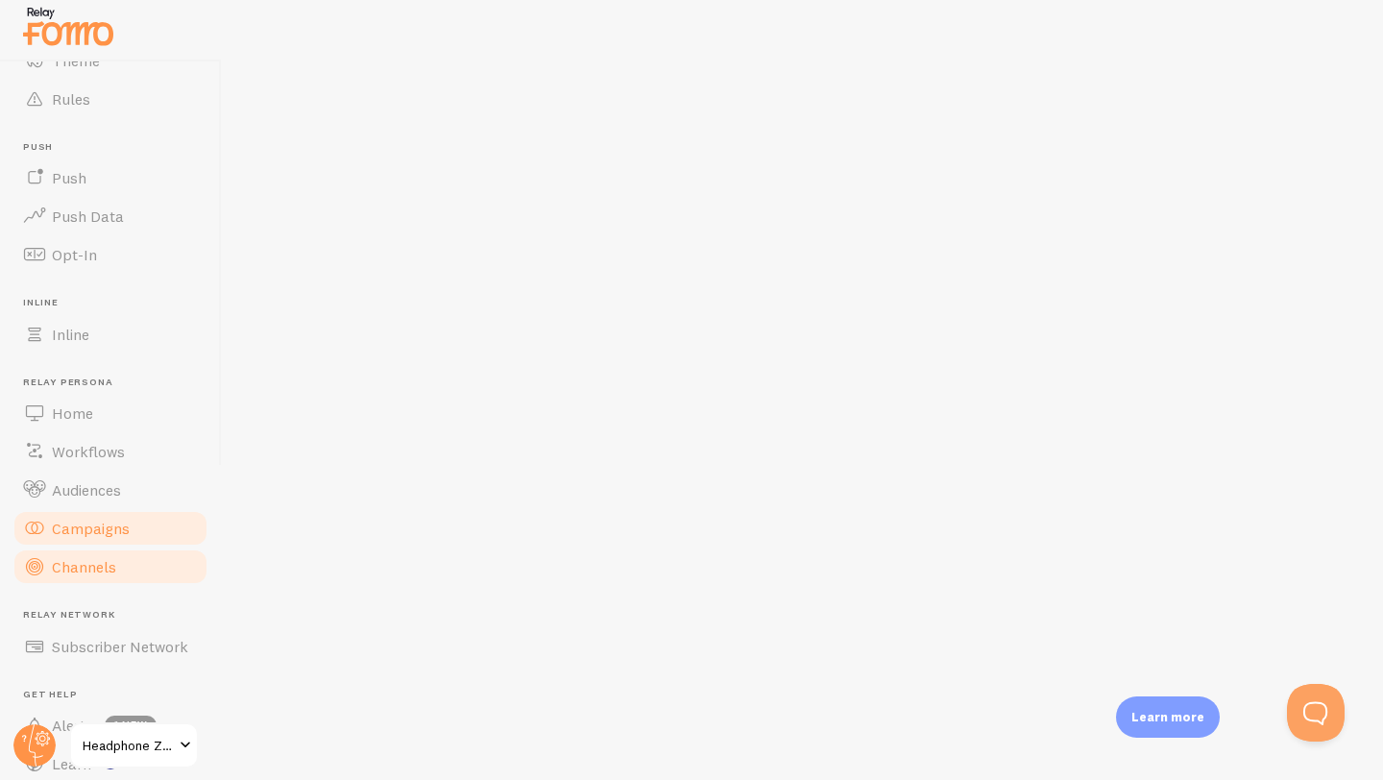
click at [100, 570] on span "Channels" at bounding box center [84, 566] width 64 height 19
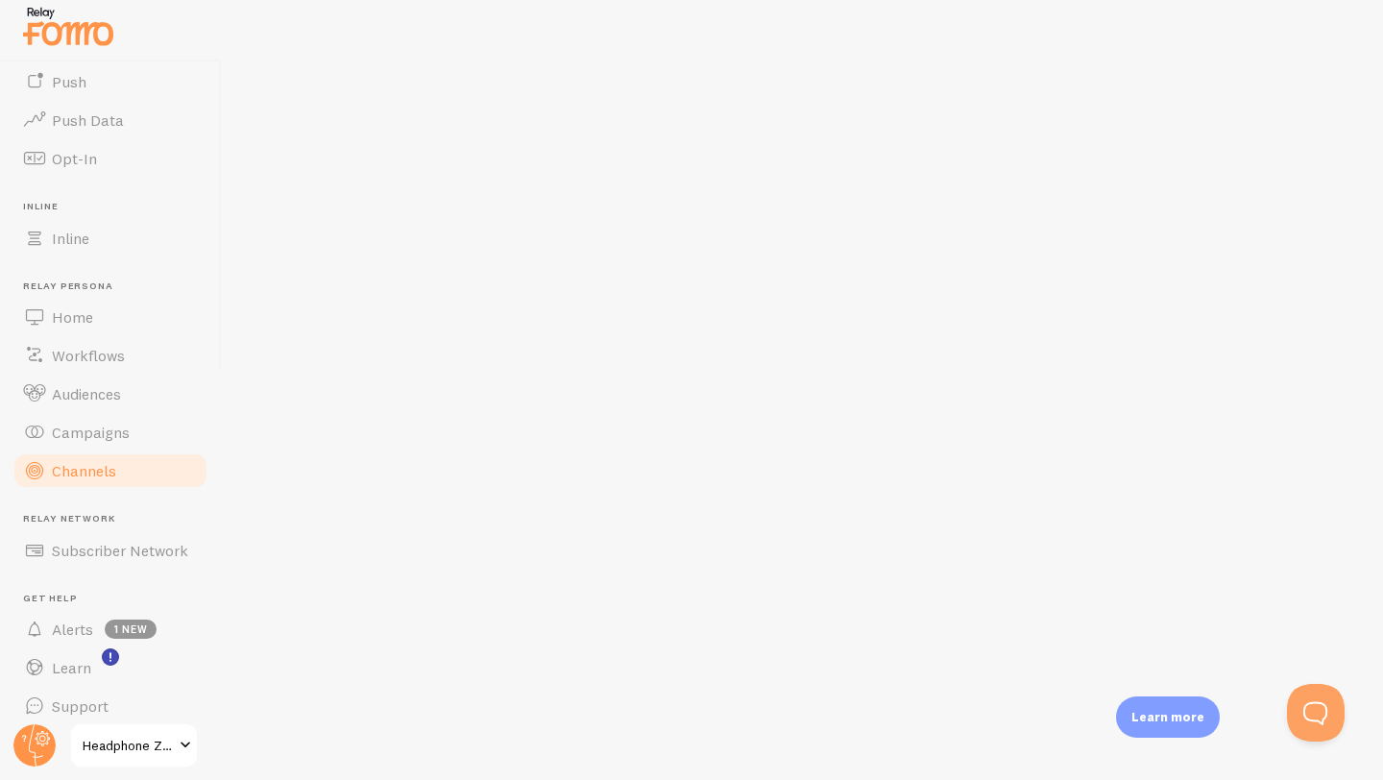
scroll to position [402, 0]
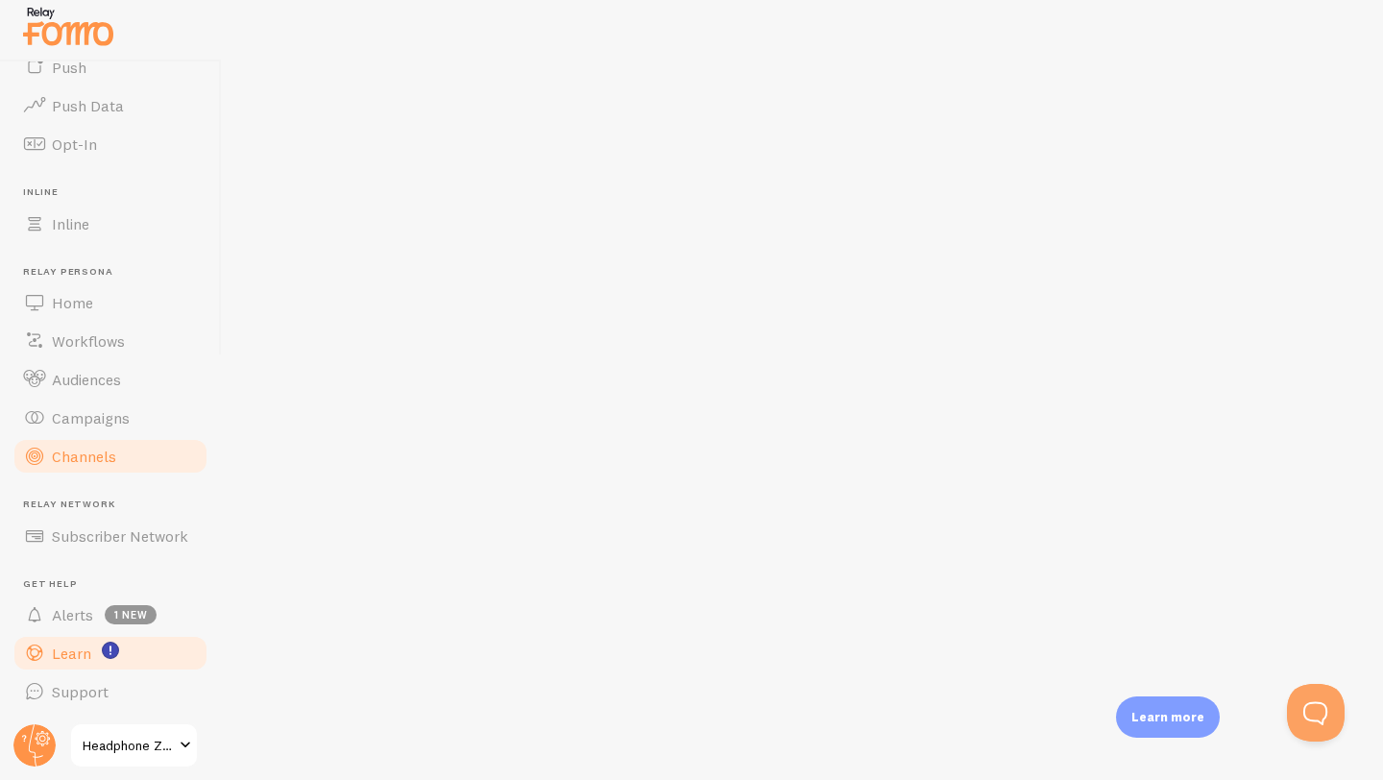
click at [50, 638] on link "Learn" at bounding box center [111, 653] width 198 height 38
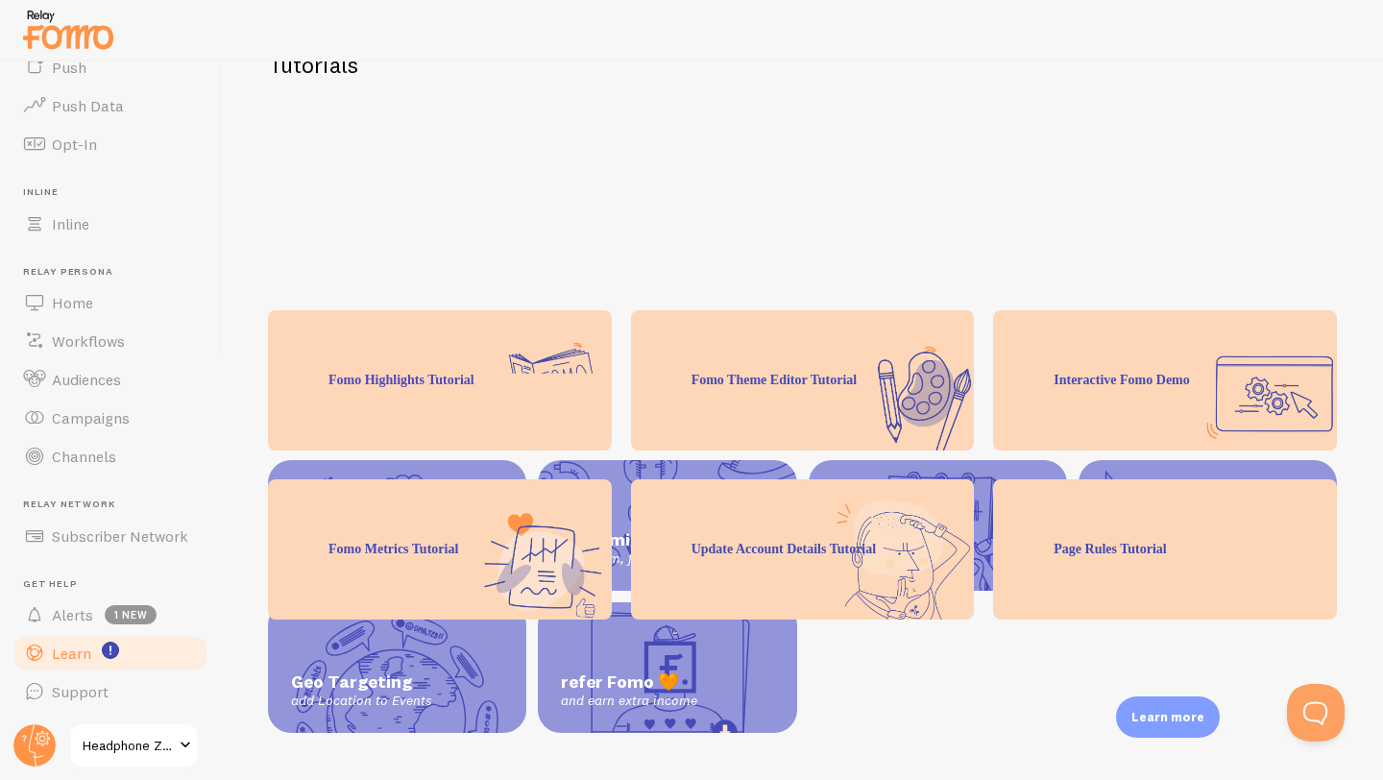
scroll to position [170, 0]
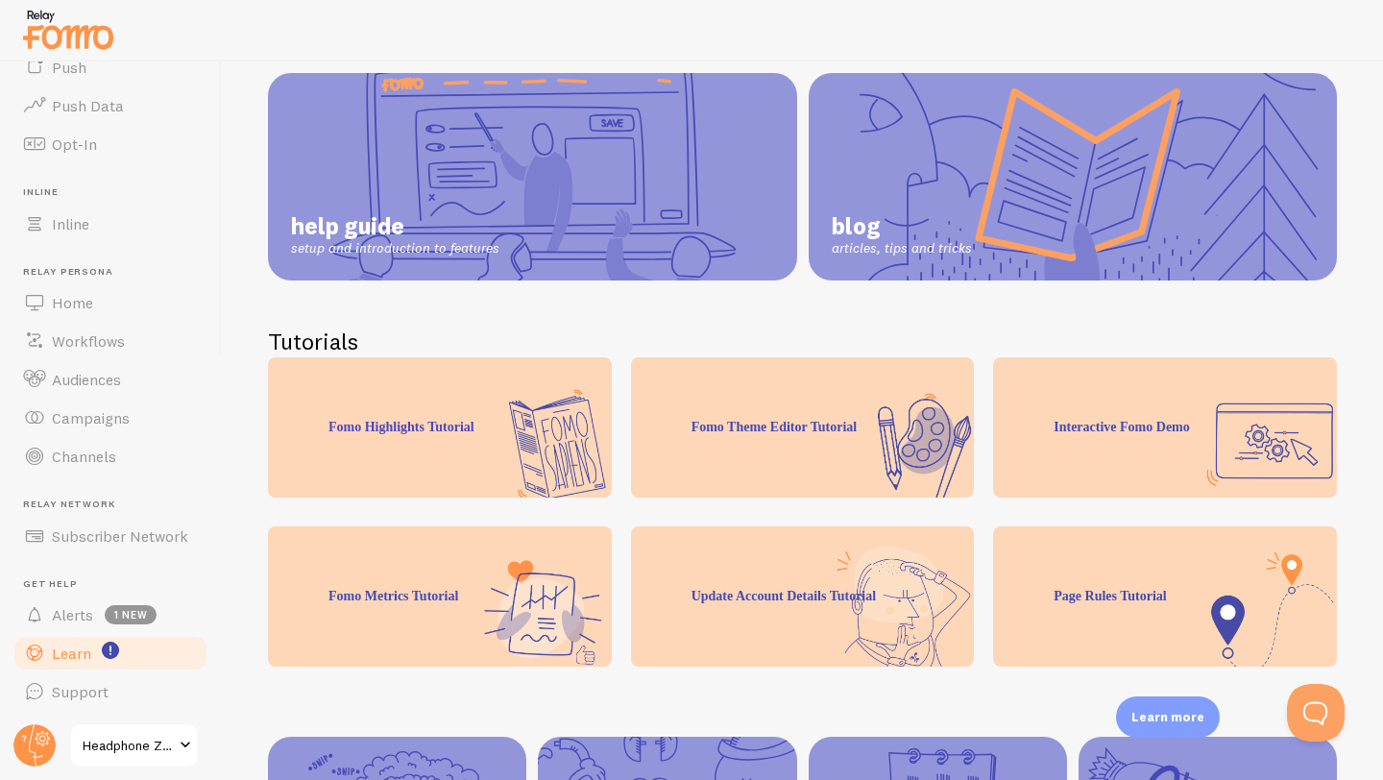
click at [839, 426] on div "Fomo Theme Editor Tutorial" at bounding box center [803, 427] width 344 height 140
click at [906, 426] on div "Fomo Theme Editor Tutorial" at bounding box center [803, 427] width 344 height 140
click at [802, 431] on div "Fomo Theme Editor Tutorial" at bounding box center [803, 427] width 344 height 140
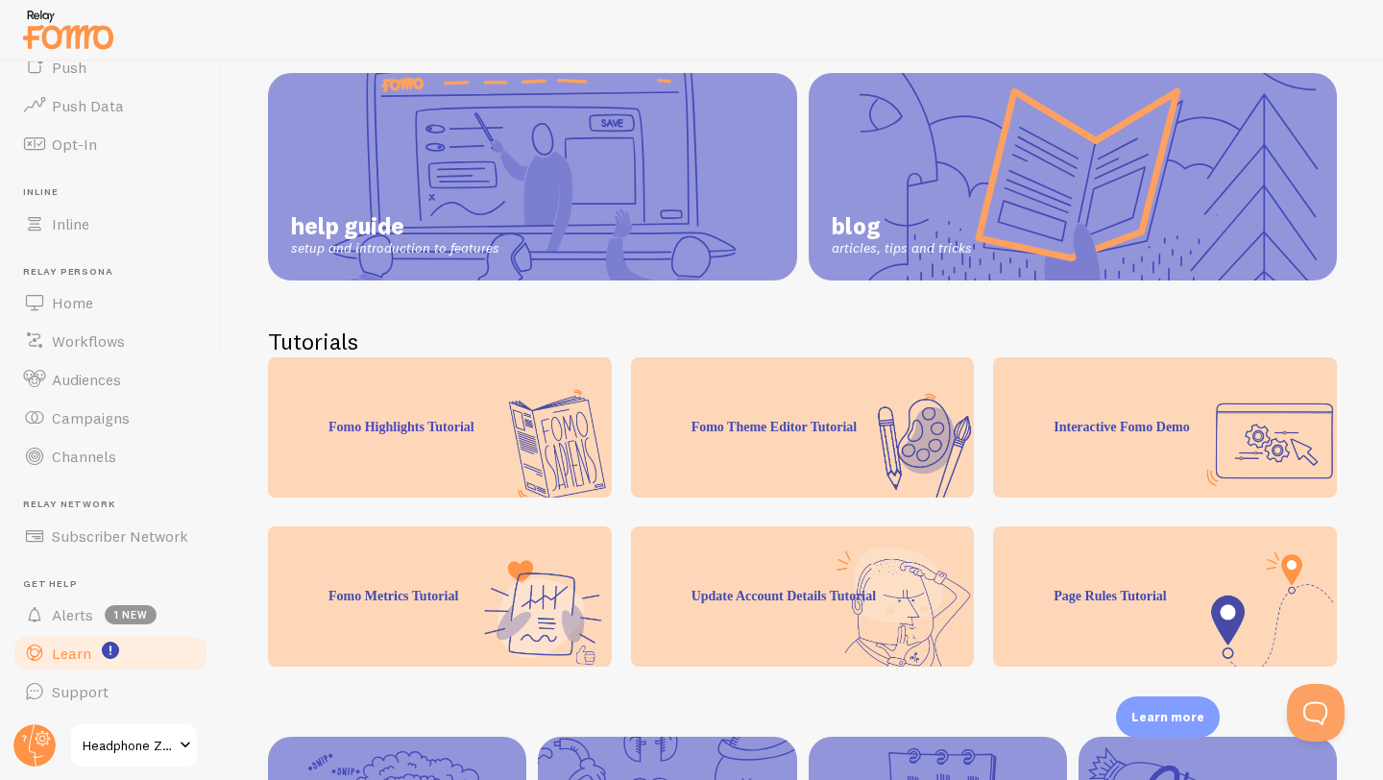
click at [802, 431] on div "Fomo Theme Editor Tutorial" at bounding box center [803, 427] width 344 height 140
click at [896, 473] on div "Fomo Theme Editor Tutorial" at bounding box center [803, 427] width 344 height 140
click at [847, 430] on div "Fomo Theme Editor Tutorial" at bounding box center [803, 427] width 344 height 140
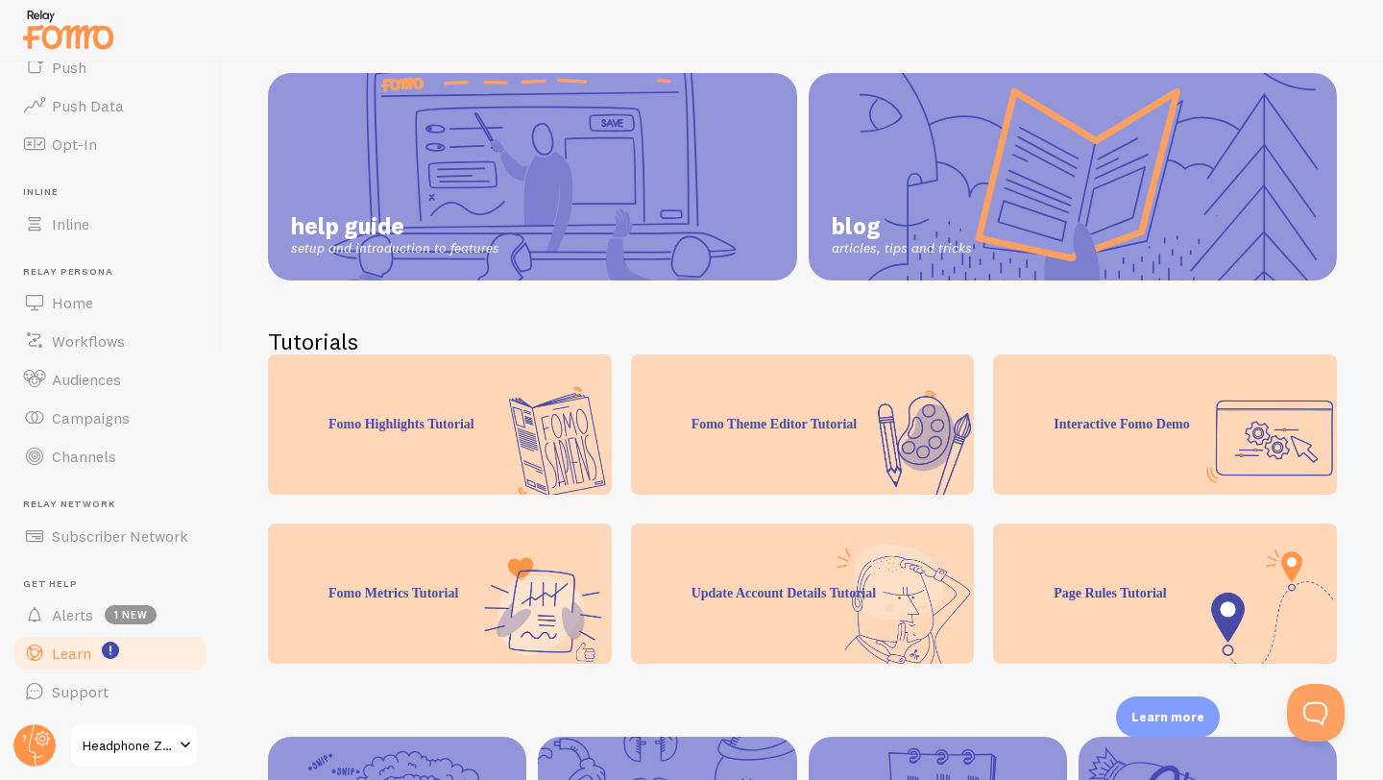
scroll to position [447, 0]
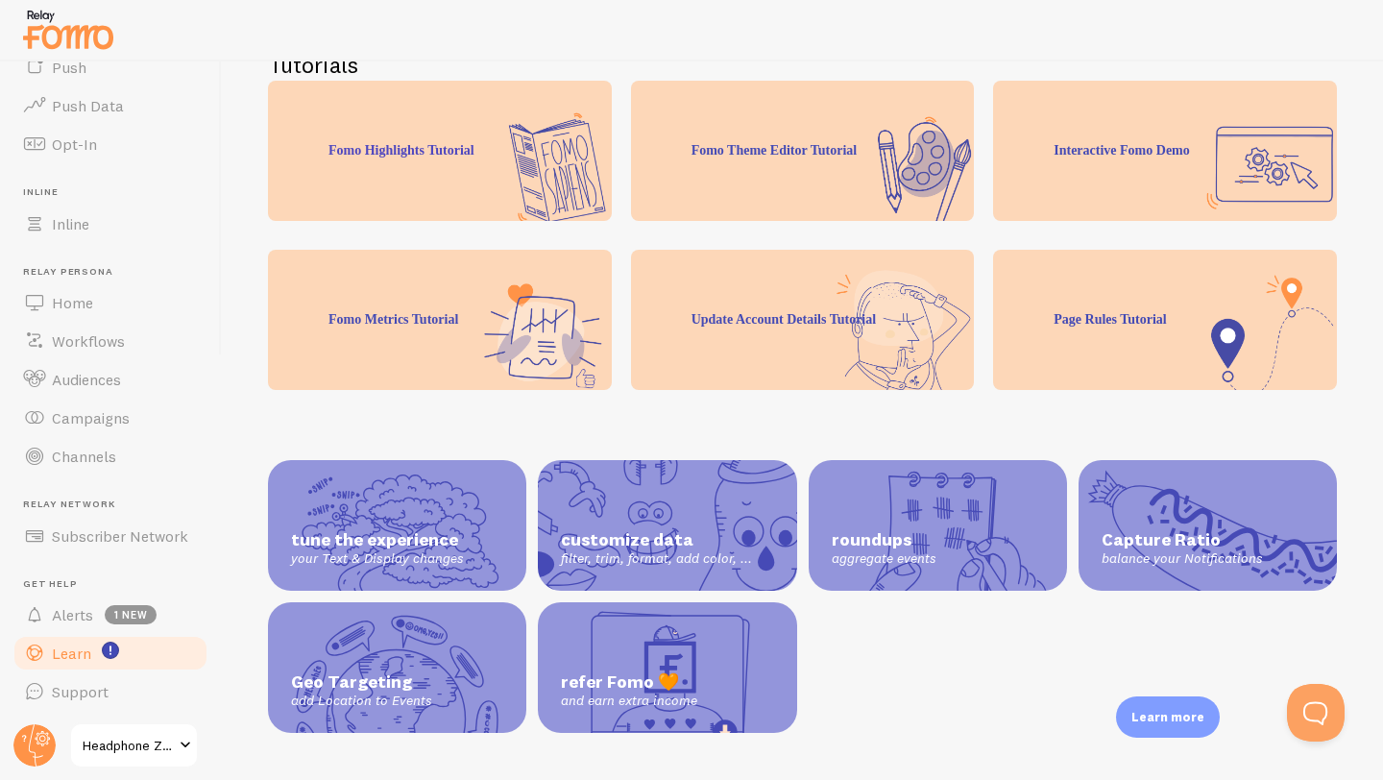
click at [819, 137] on div "Fomo Theme Editor Tutorial" at bounding box center [803, 151] width 344 height 140
click at [397, 204] on div "Fomo Highlights Tutorial" at bounding box center [440, 151] width 344 height 140
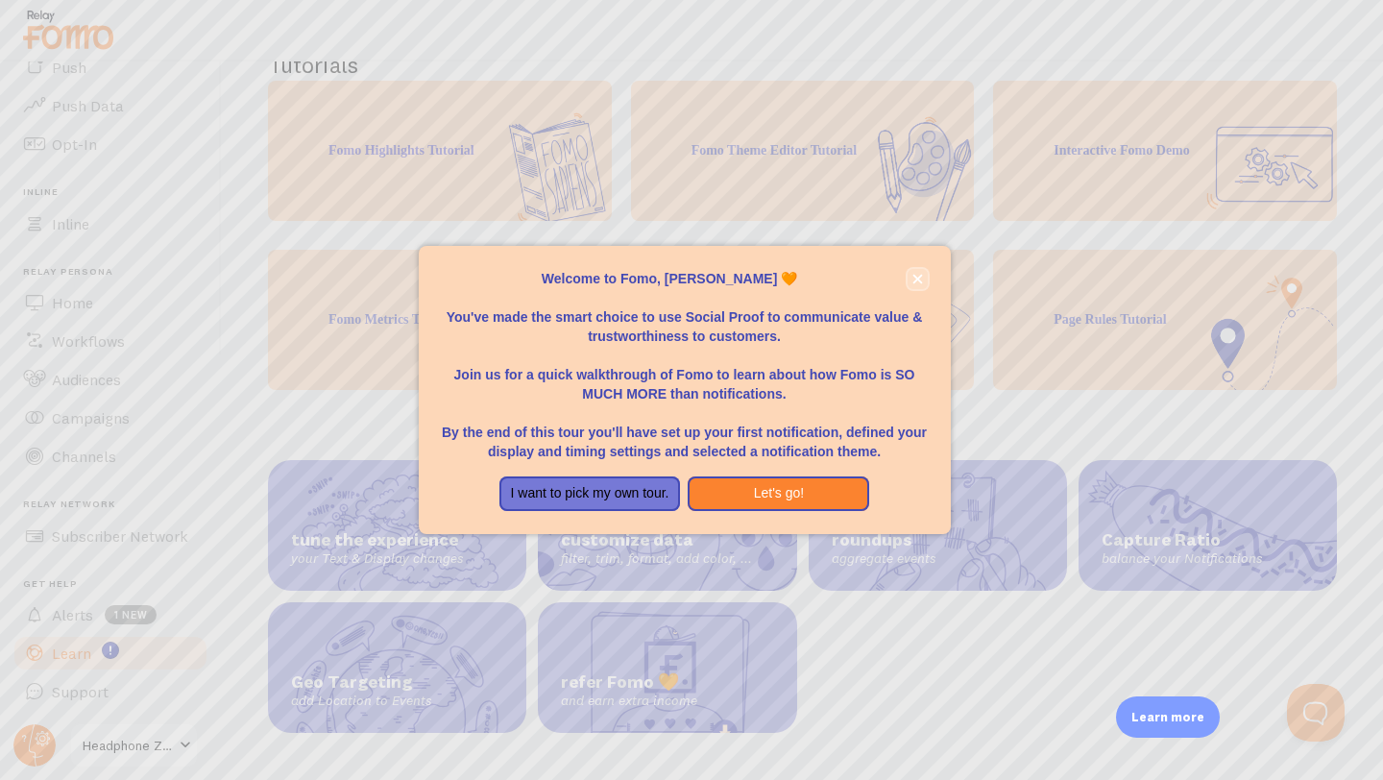
click at [916, 274] on icon "close," at bounding box center [917, 279] width 11 height 11
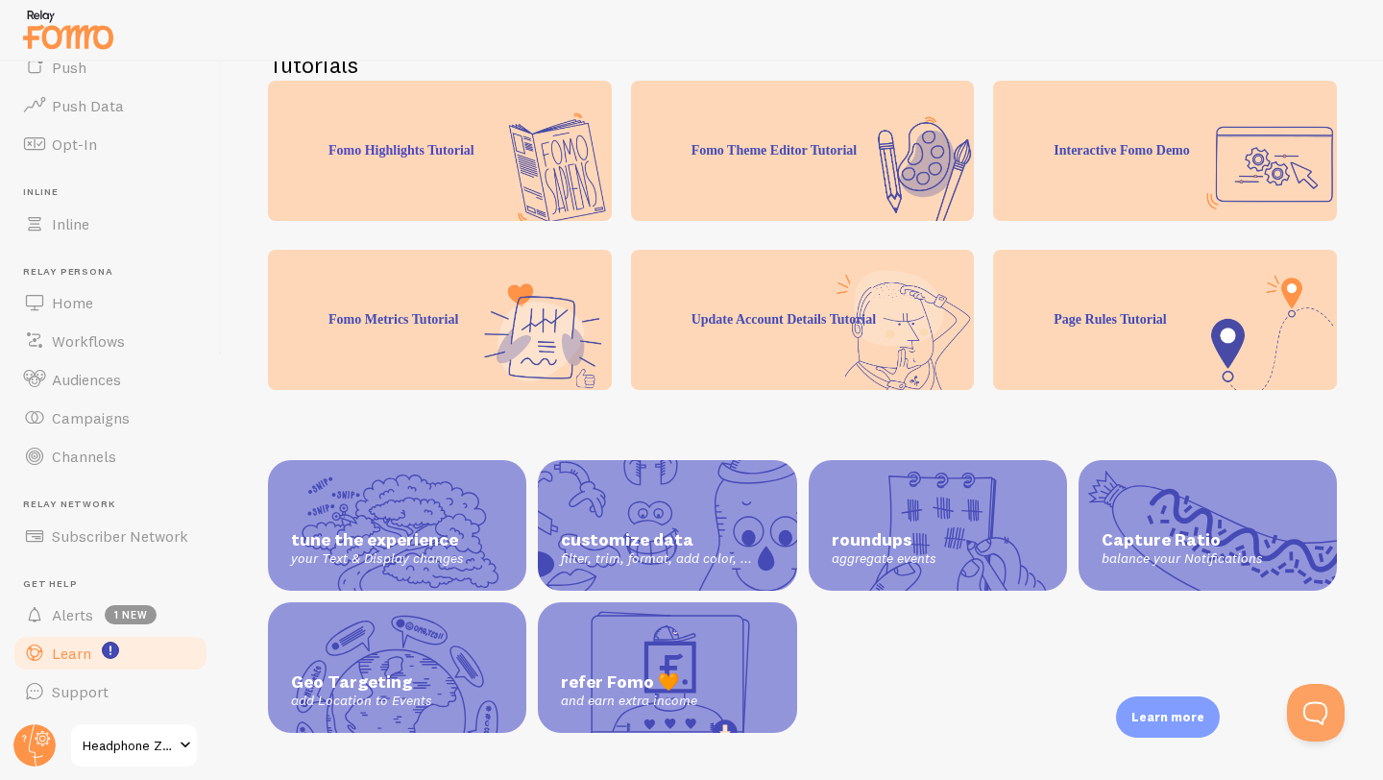
click at [829, 147] on div "Fomo Theme Editor Tutorial" at bounding box center [803, 151] width 344 height 140
click at [480, 163] on div "Fomo Highlights Tutorial" at bounding box center [440, 151] width 344 height 140
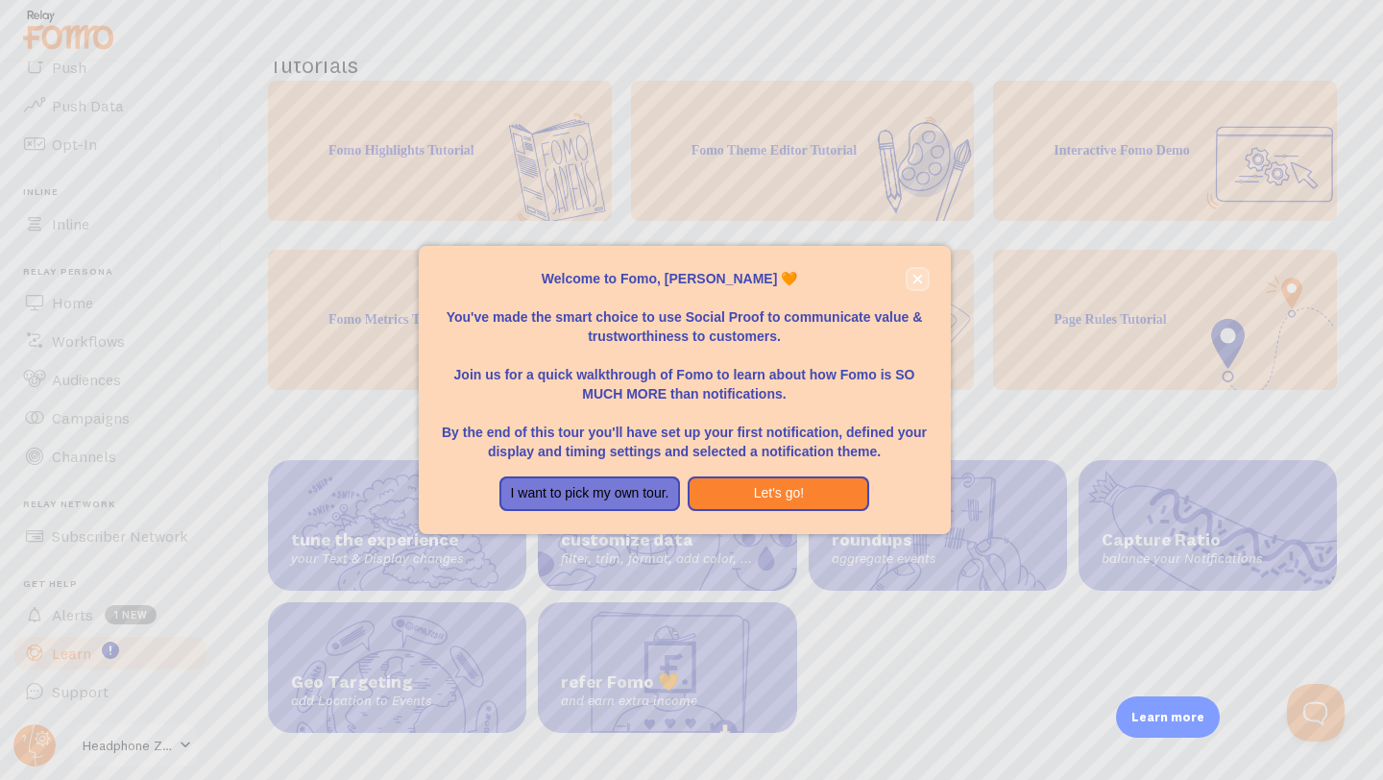
click at [922, 282] on icon "close," at bounding box center [917, 279] width 11 height 11
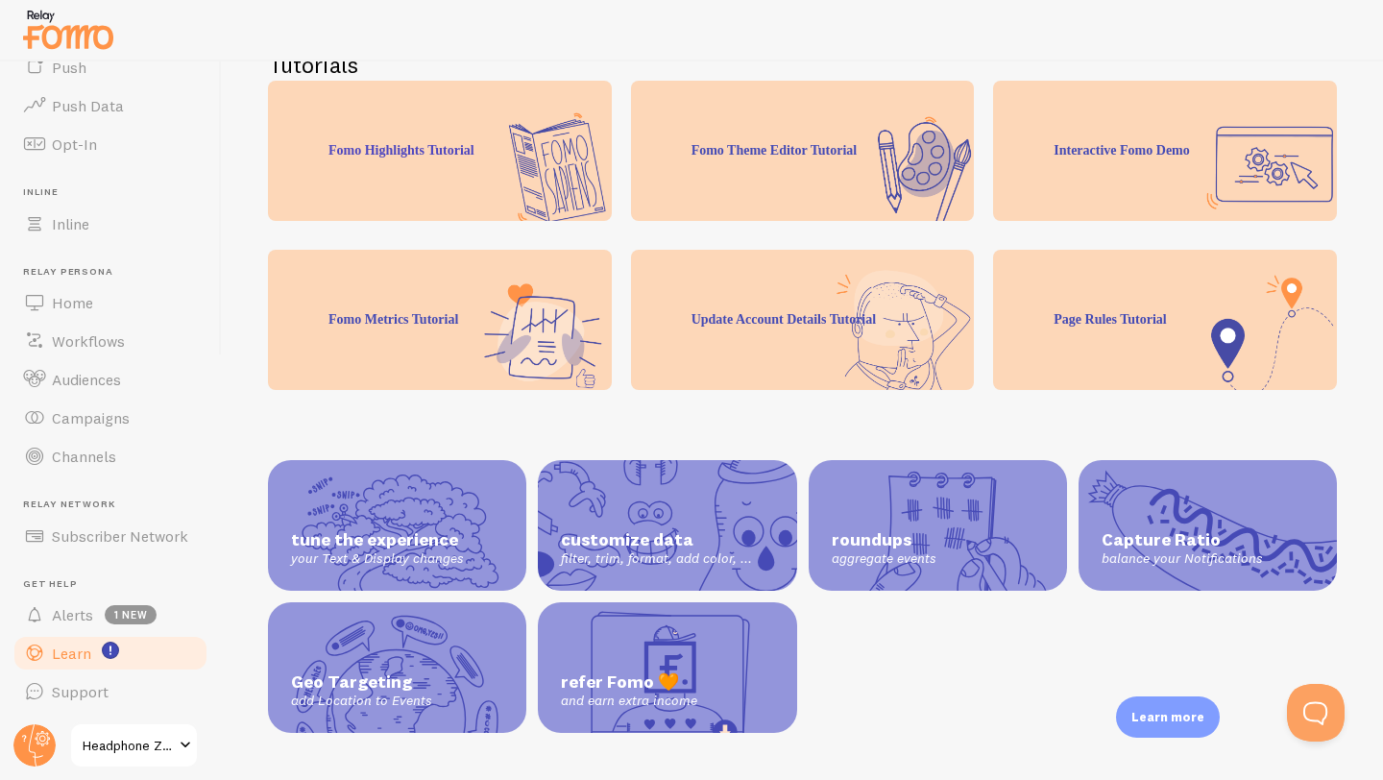
click at [729, 184] on div "Fomo Theme Editor Tutorial" at bounding box center [803, 151] width 344 height 140
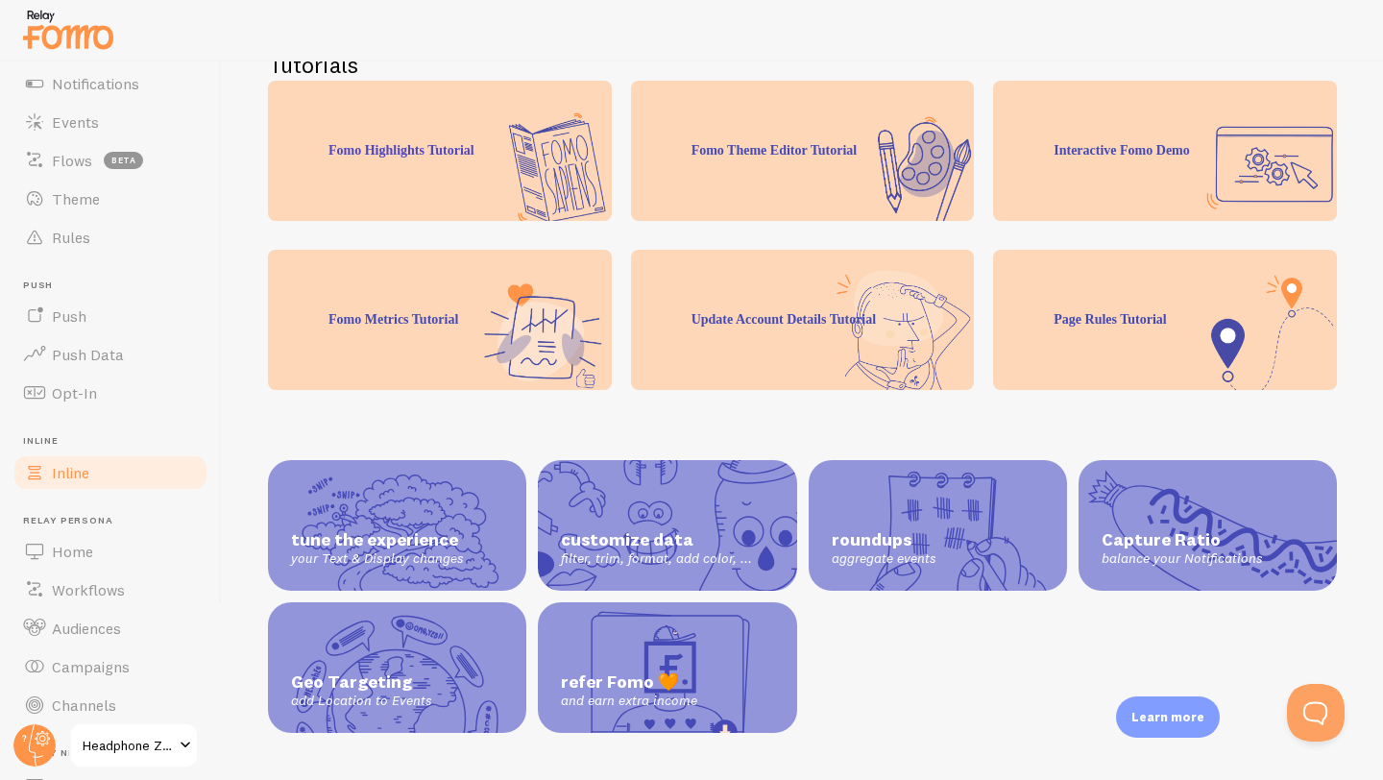
scroll to position [96, 0]
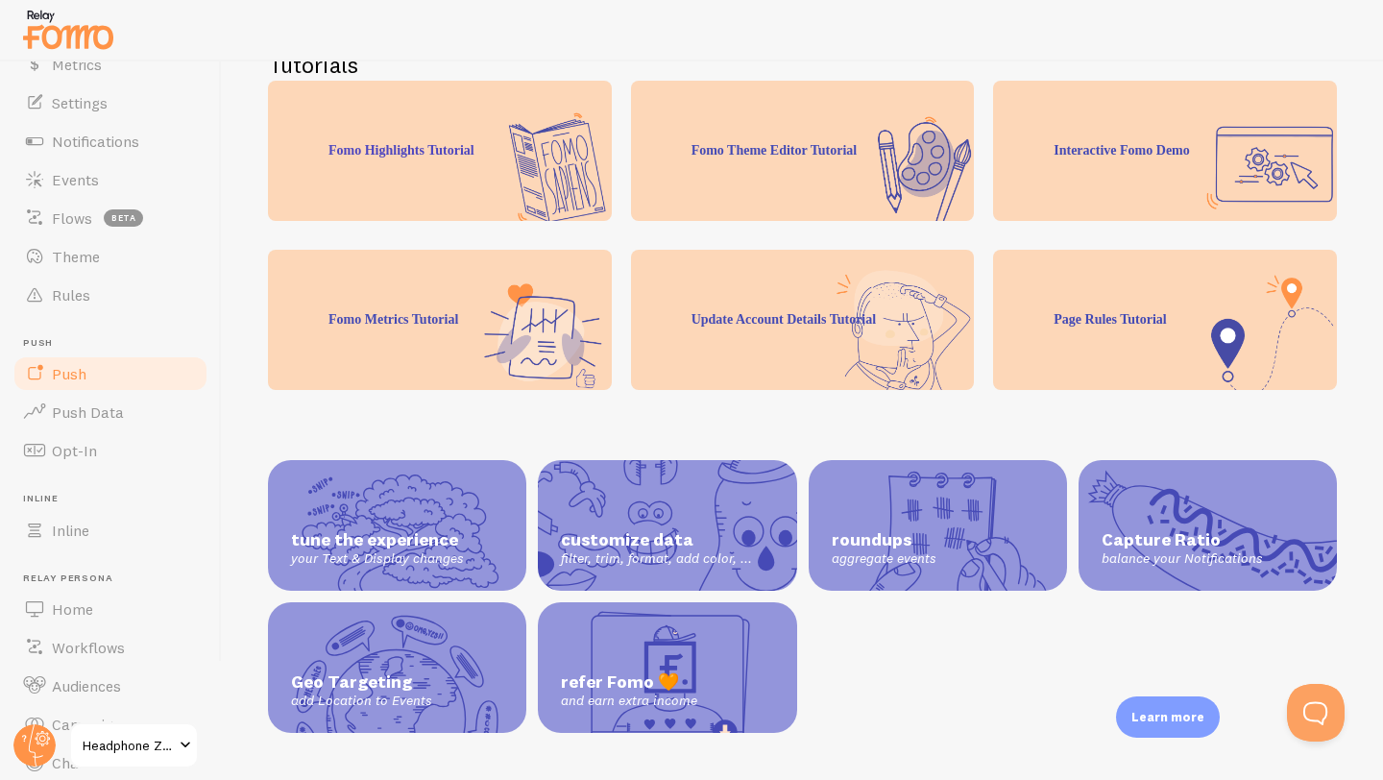
click at [55, 374] on span "Push" at bounding box center [69, 373] width 35 height 19
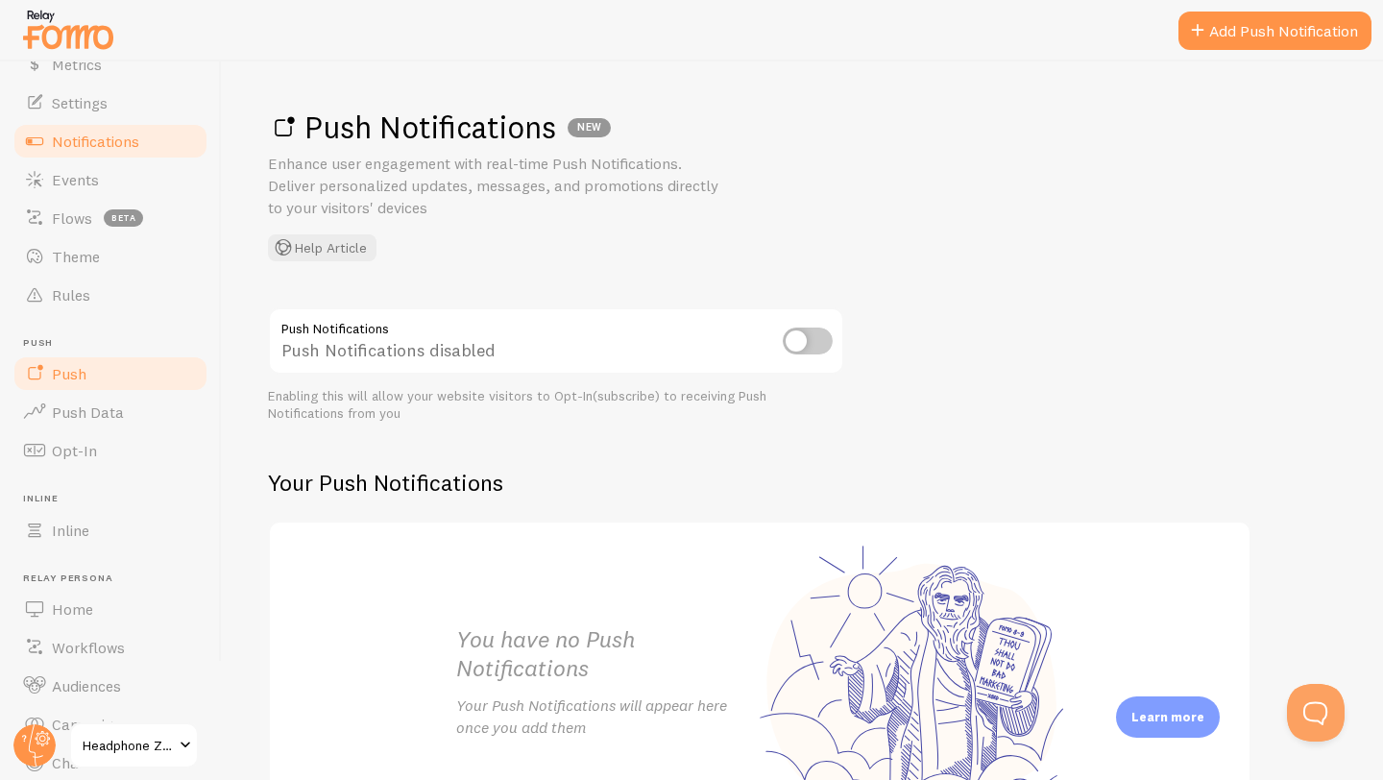
click at [95, 122] on link "Notifications" at bounding box center [111, 141] width 198 height 38
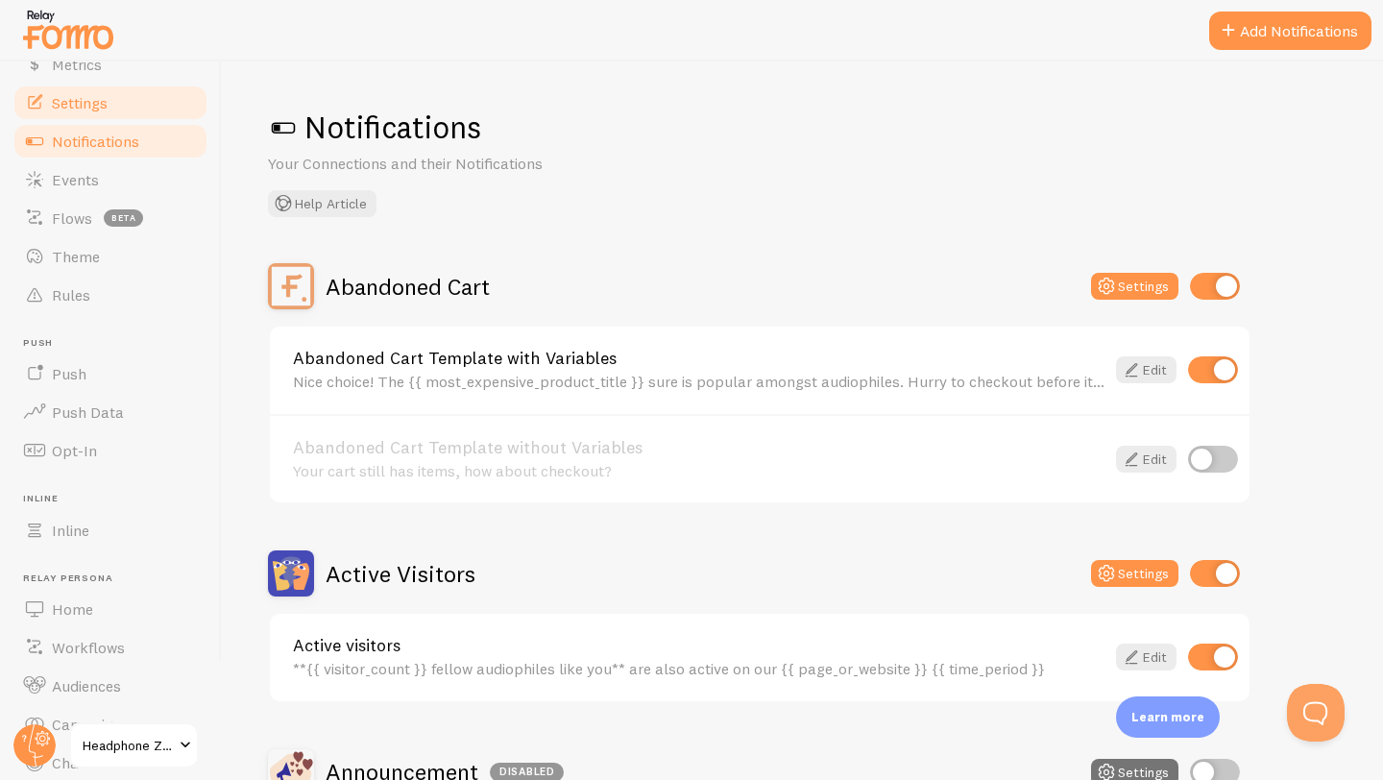
click at [94, 116] on link "Settings" at bounding box center [111, 103] width 198 height 38
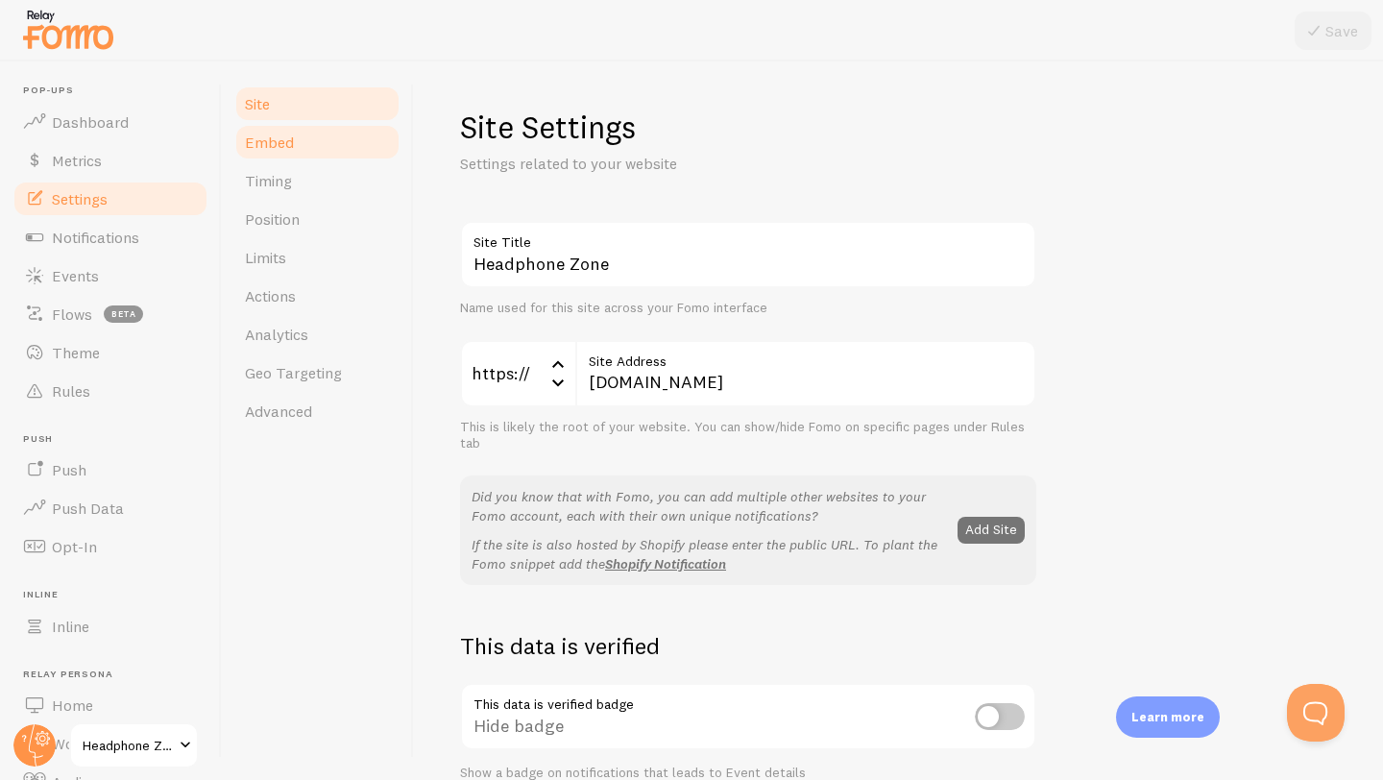
click at [300, 151] on link "Embed" at bounding box center [317, 142] width 168 height 38
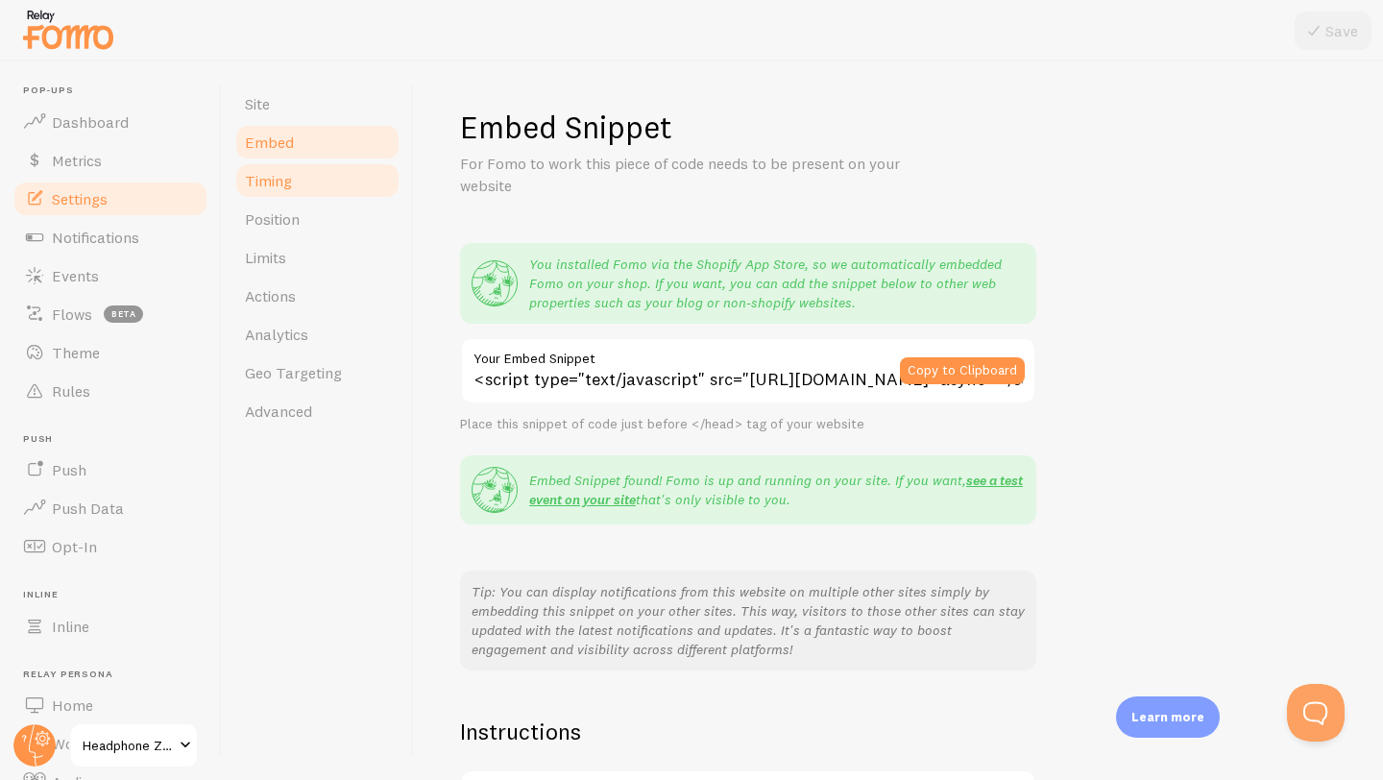
click at [292, 182] on link "Timing" at bounding box center [317, 180] width 168 height 38
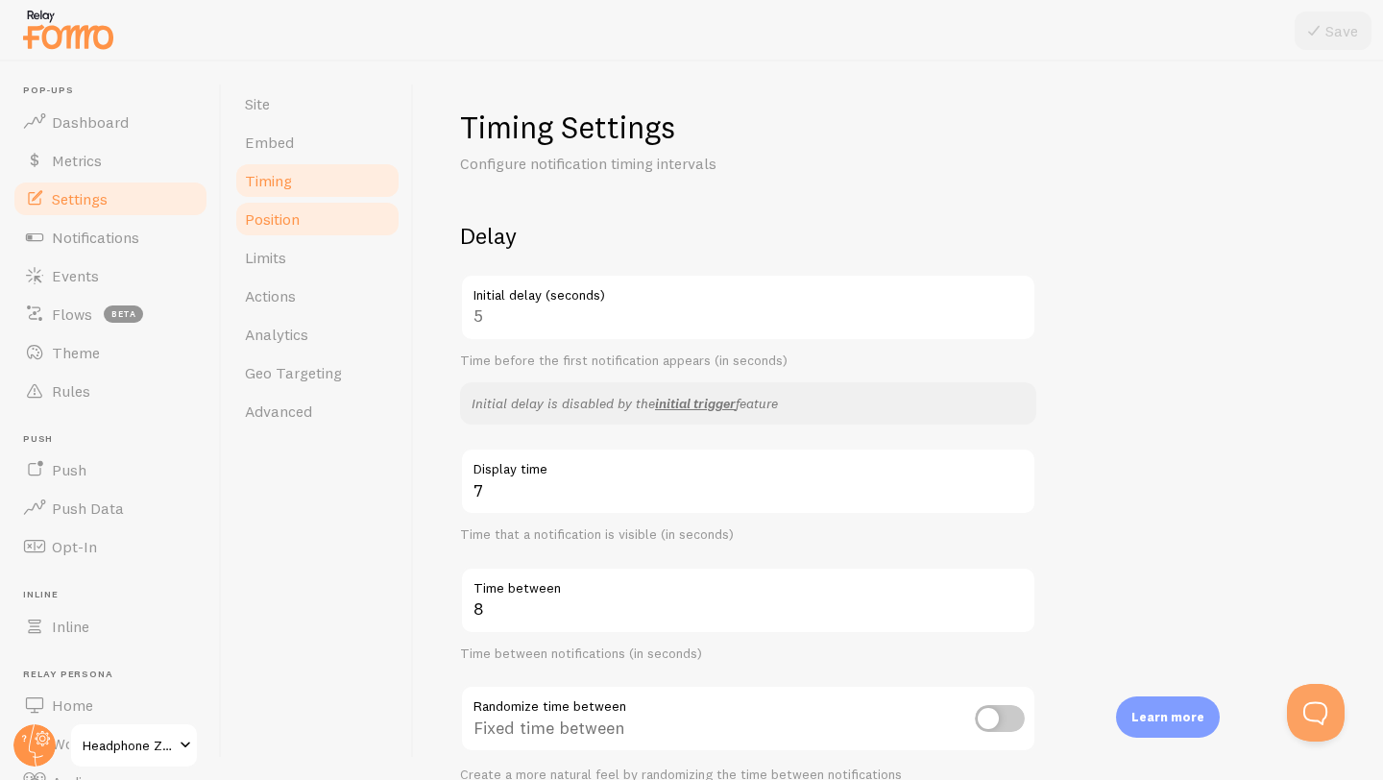
click at [283, 215] on span "Position" at bounding box center [272, 218] width 55 height 19
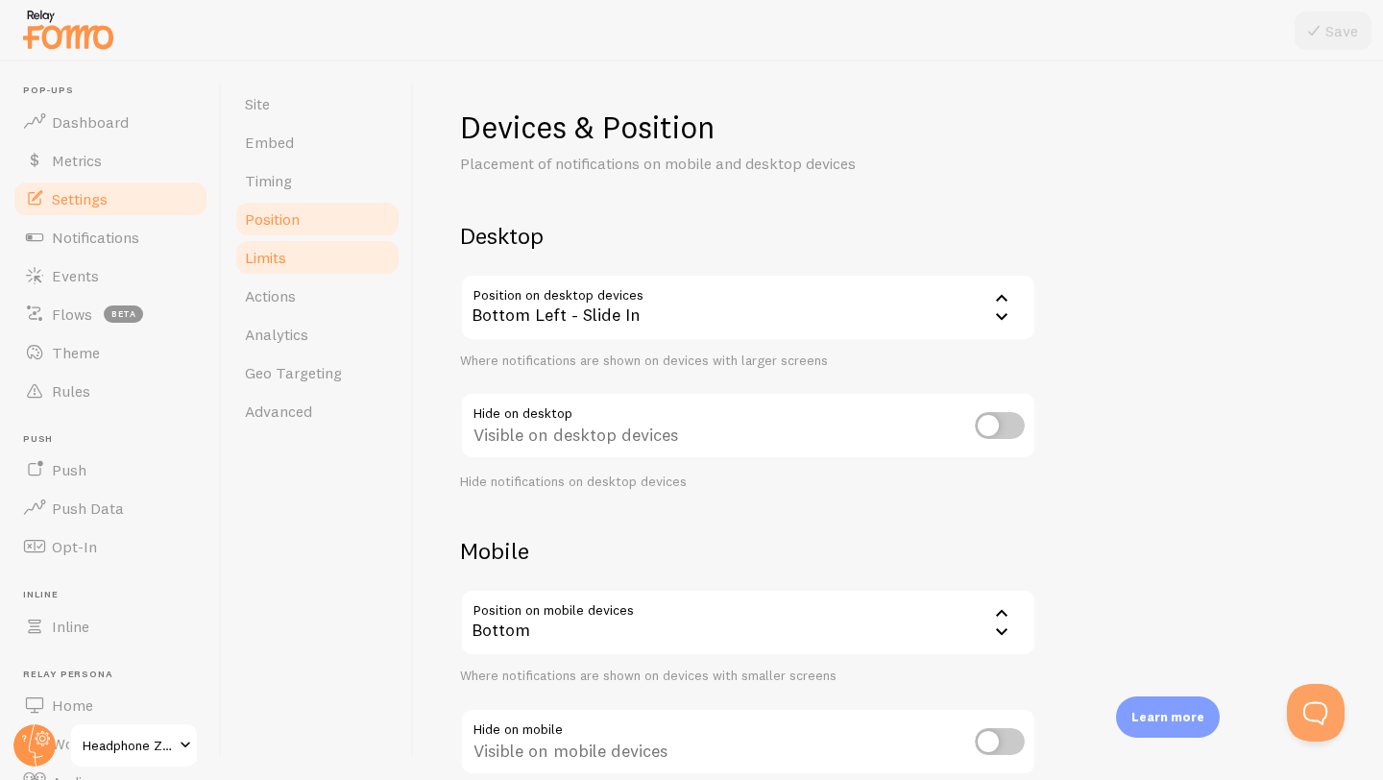
click at [282, 266] on span "Limits" at bounding box center [265, 257] width 41 height 19
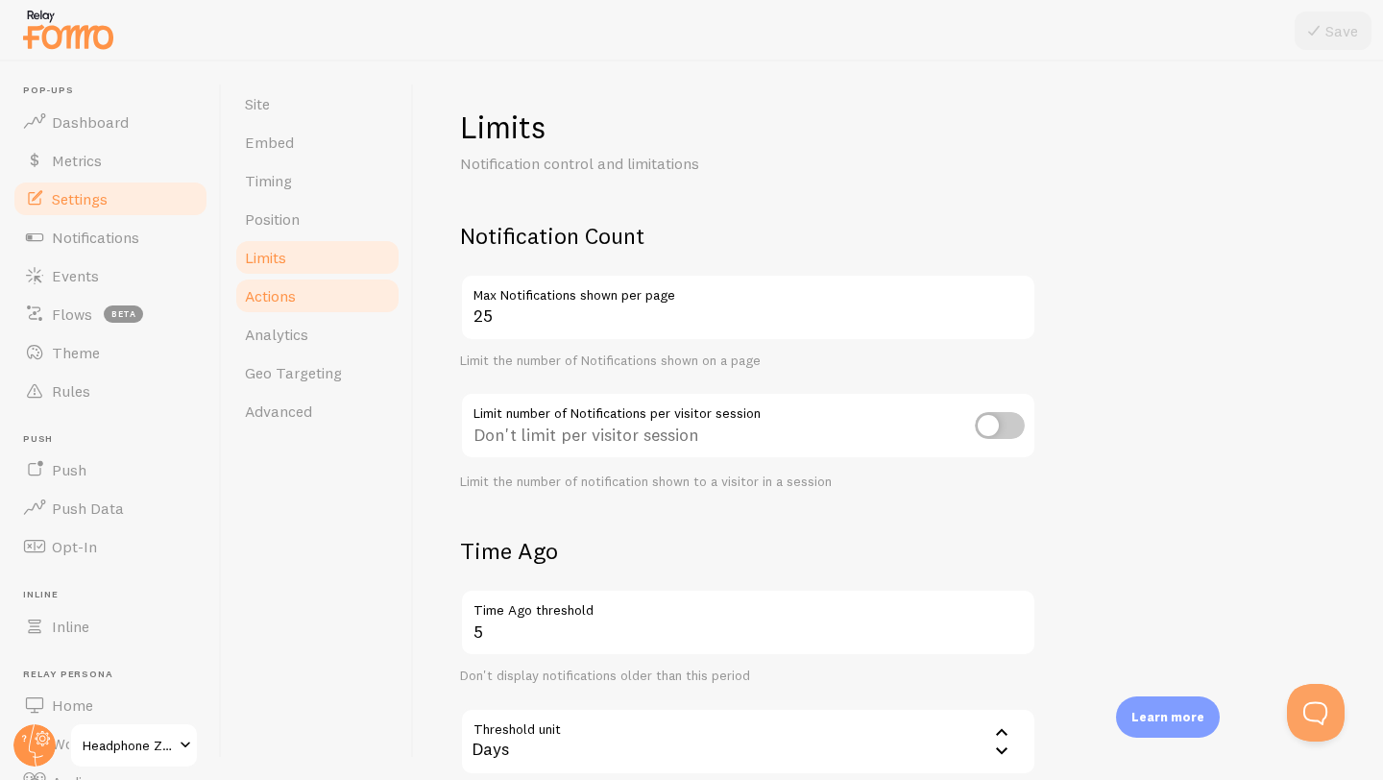
click at [292, 313] on link "Actions" at bounding box center [317, 296] width 168 height 38
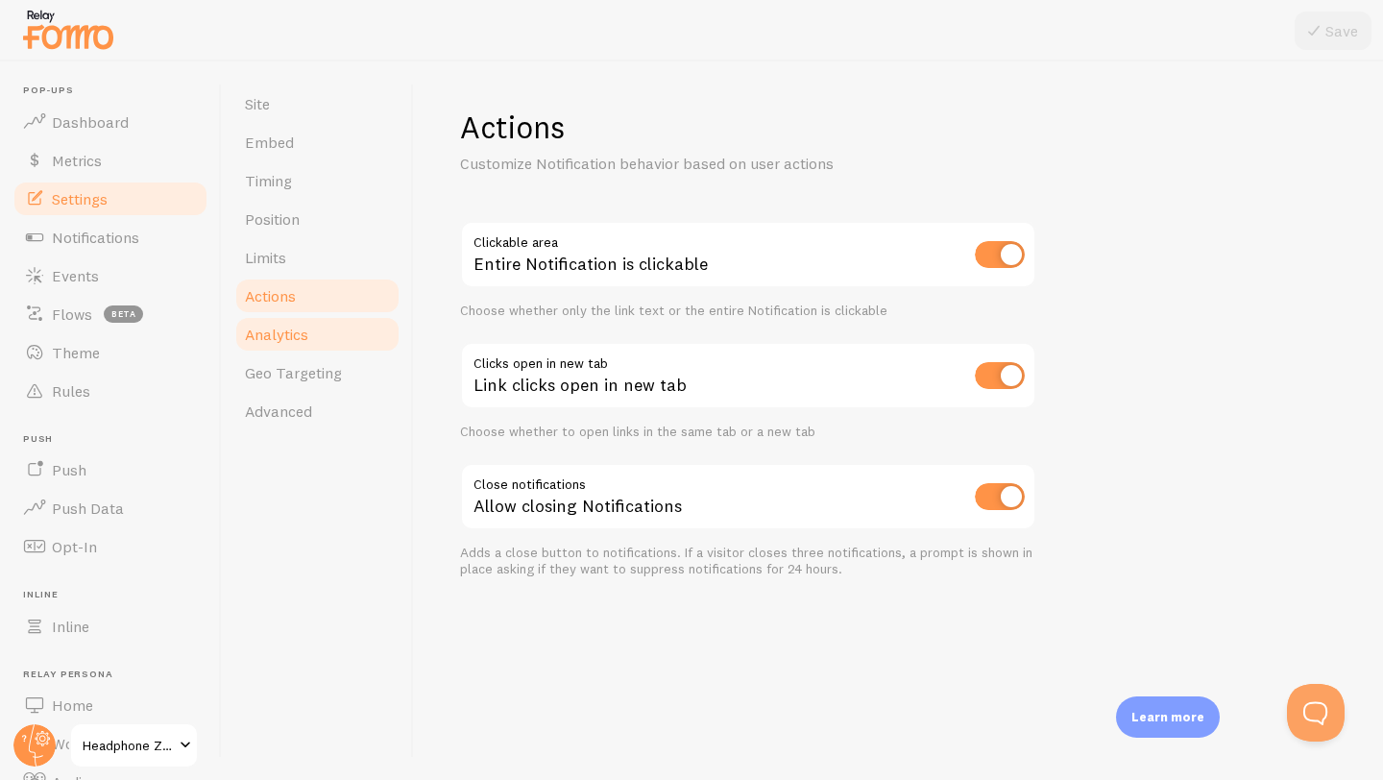
click at [281, 339] on span "Analytics" at bounding box center [276, 334] width 63 height 19
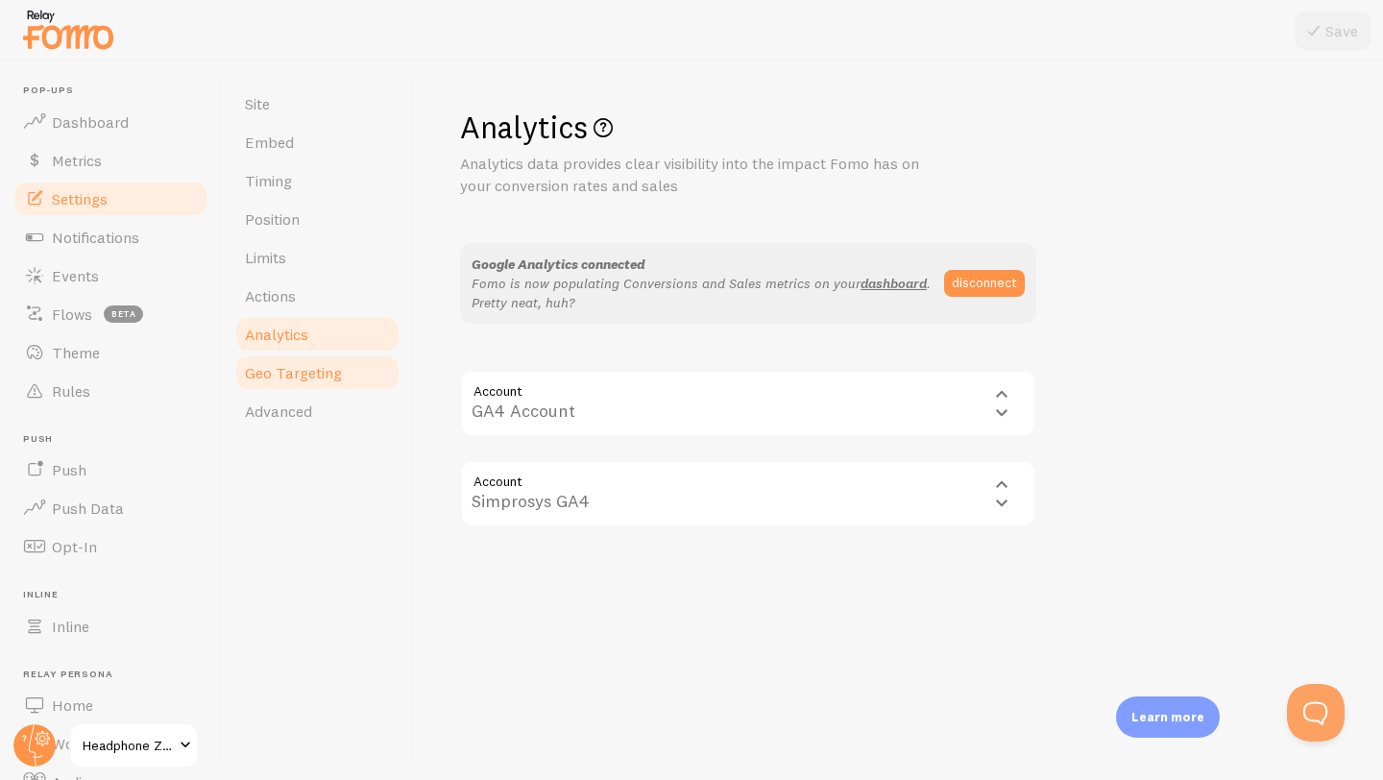
click at [283, 363] on span "Geo Targeting" at bounding box center [293, 372] width 97 height 19
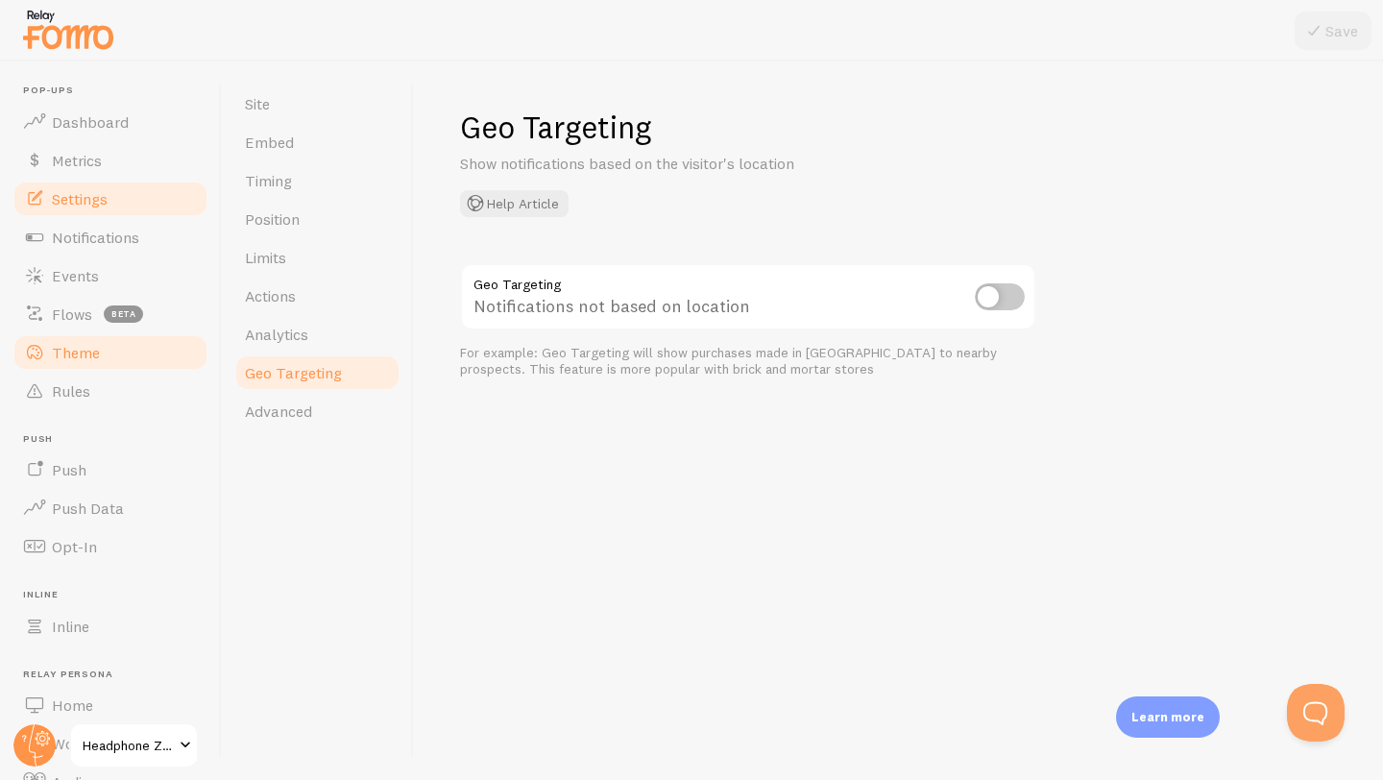
click at [127, 348] on link "Theme" at bounding box center [111, 352] width 198 height 38
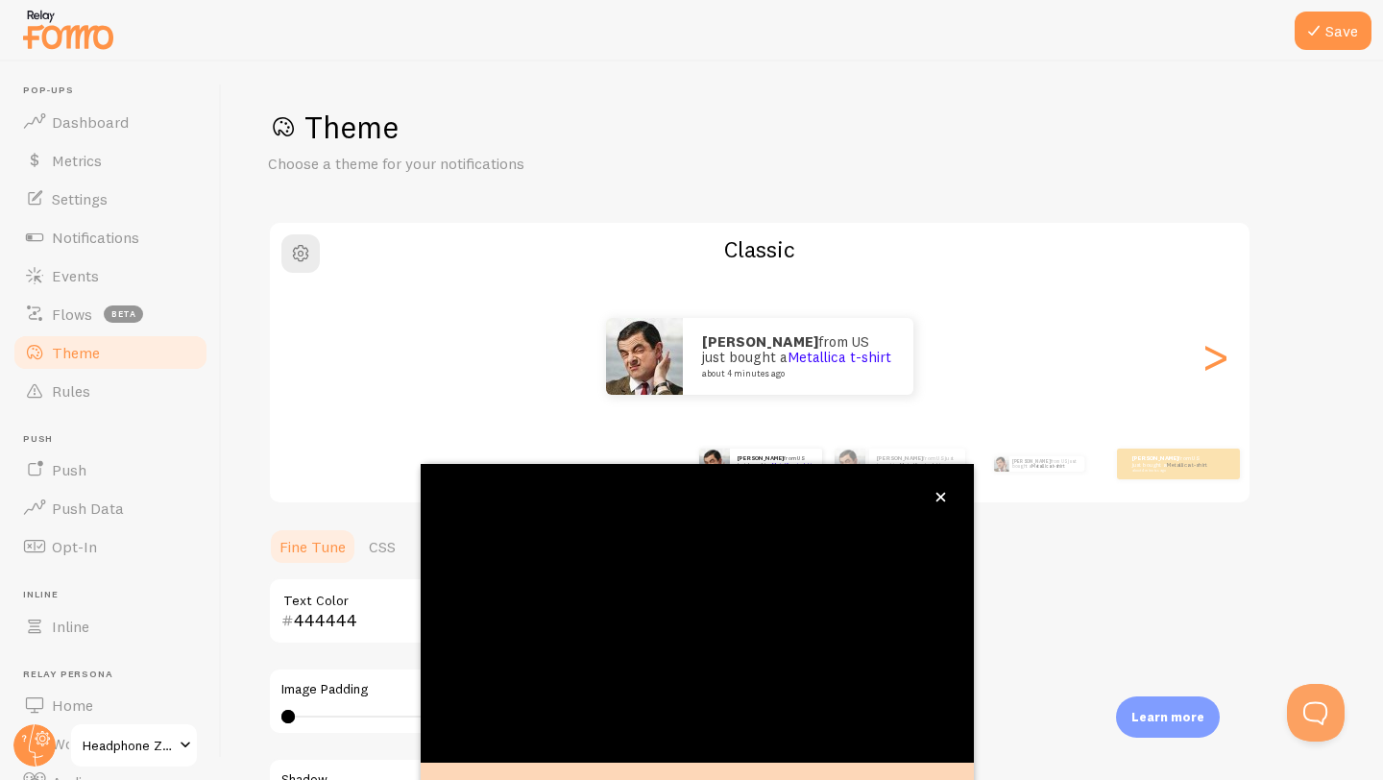
scroll to position [126, 0]
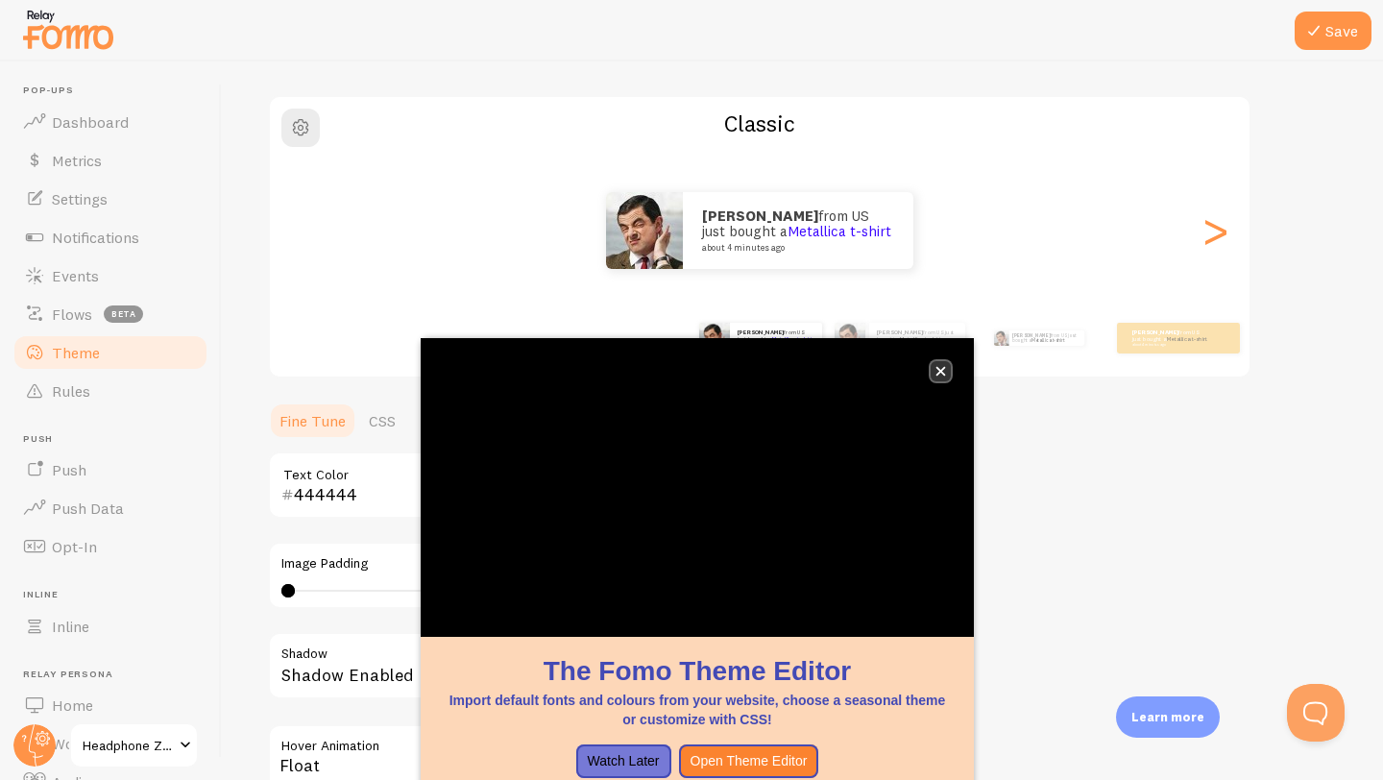
click at [943, 369] on icon "close," at bounding box center [941, 372] width 10 height 10
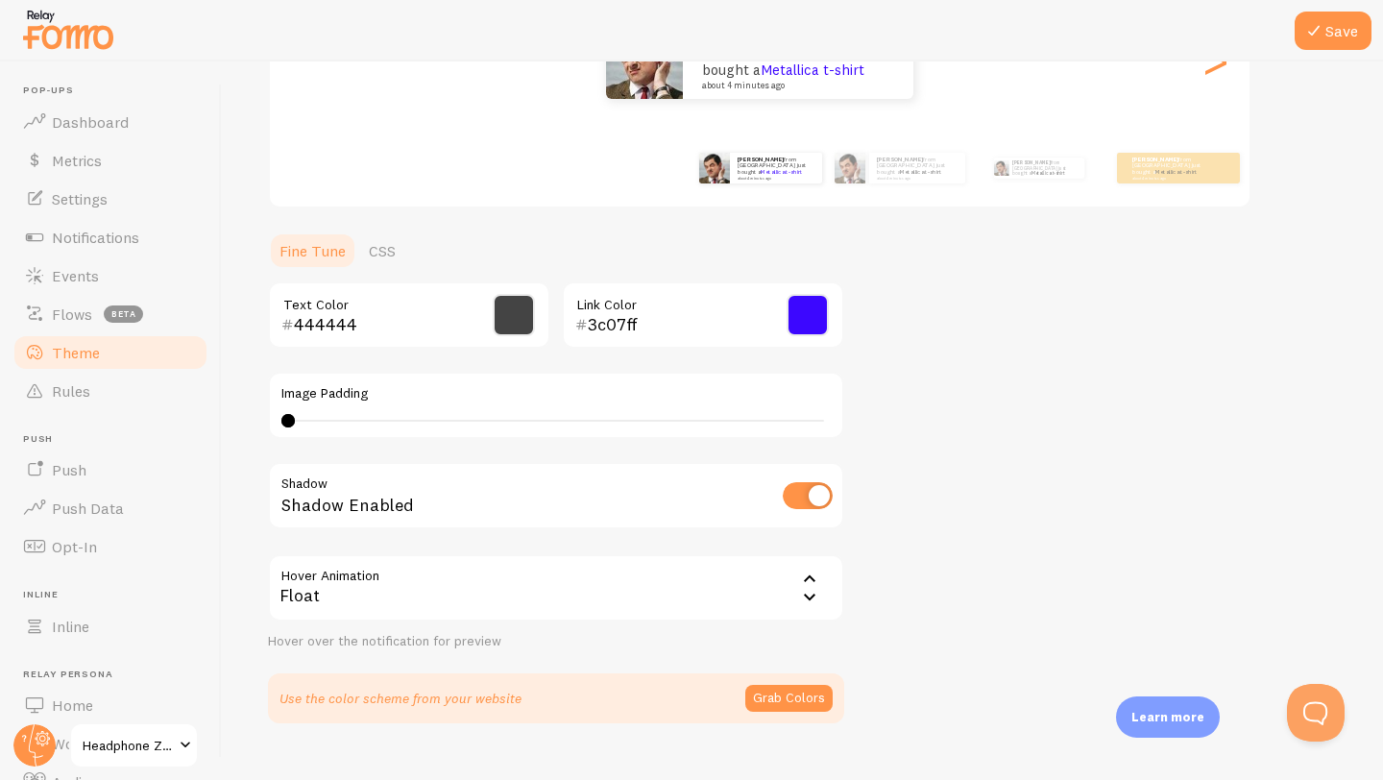
scroll to position [331, 0]
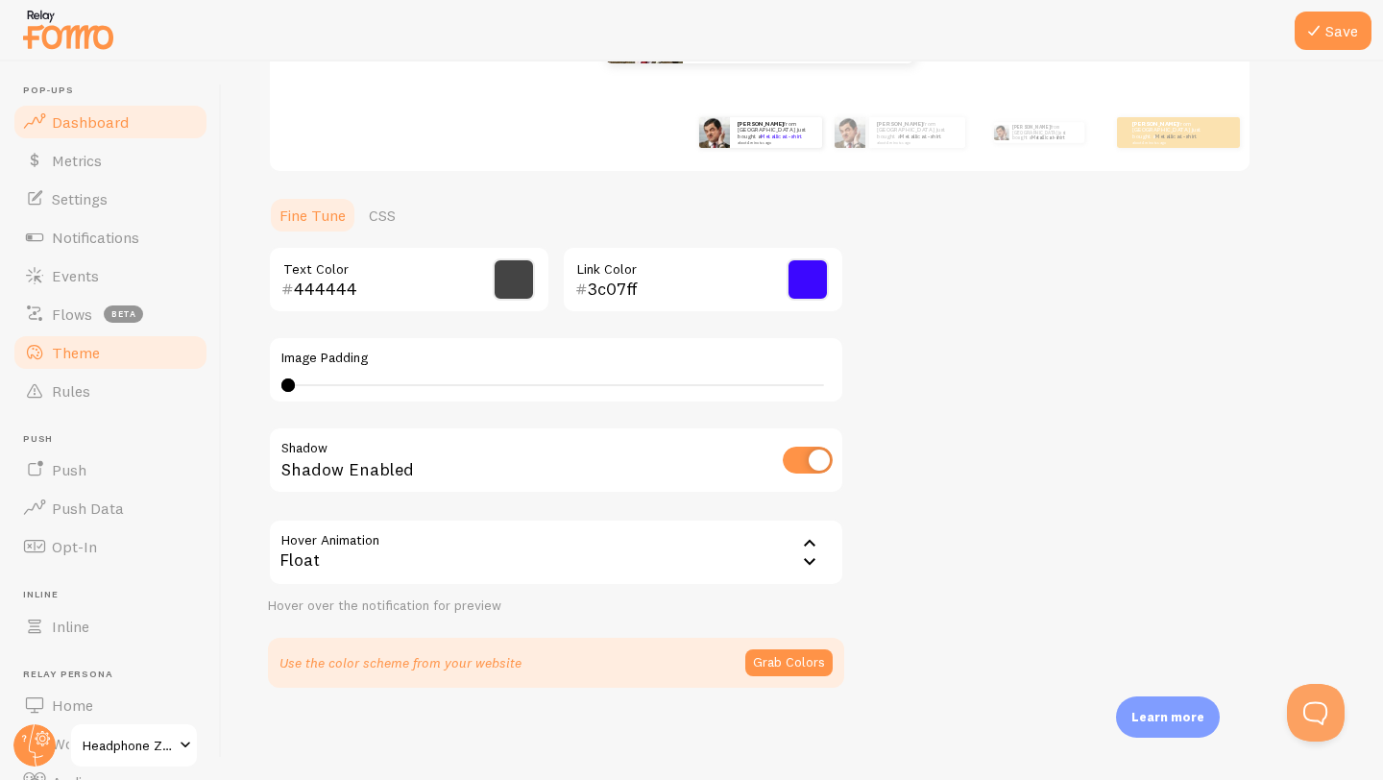
click at [85, 112] on span "Dashboard" at bounding box center [90, 121] width 77 height 19
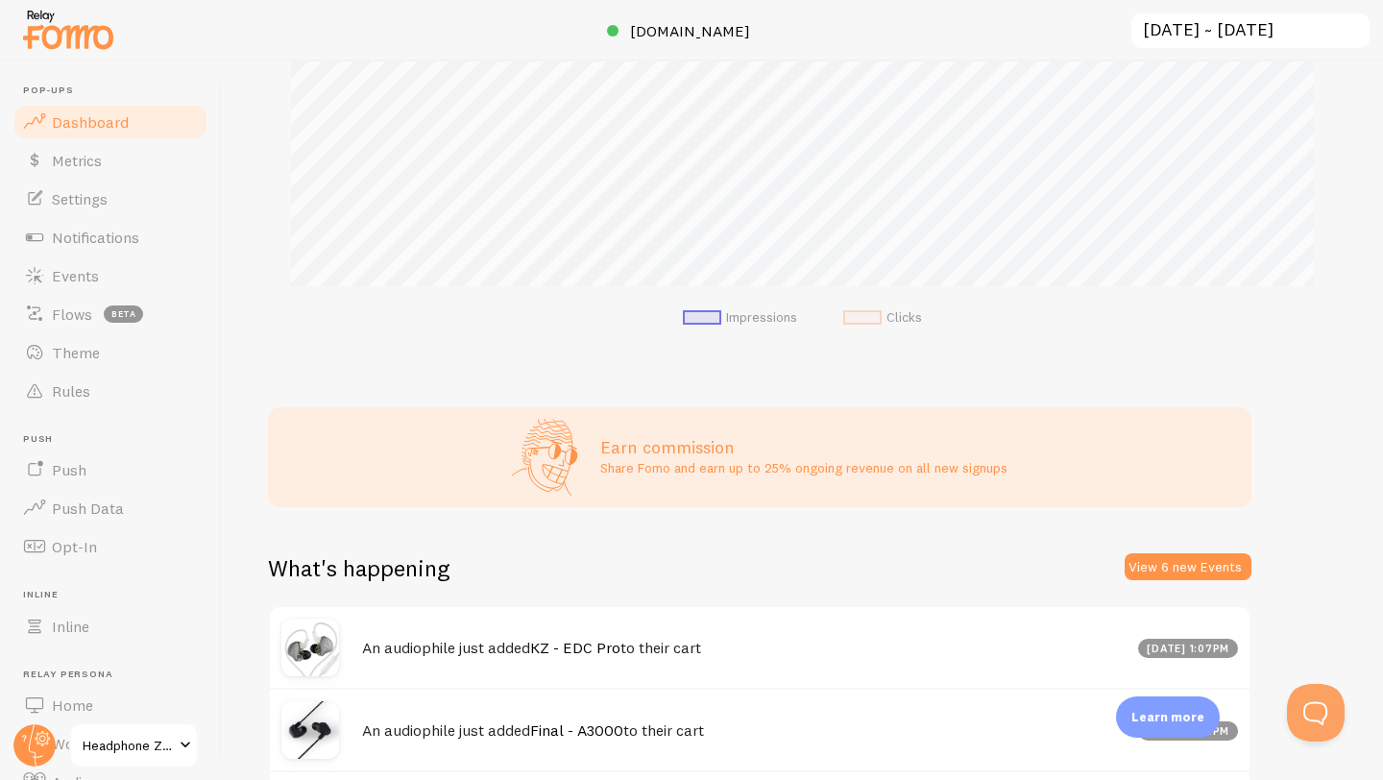
scroll to position [490, 0]
